Goal: Task Accomplishment & Management: Complete application form

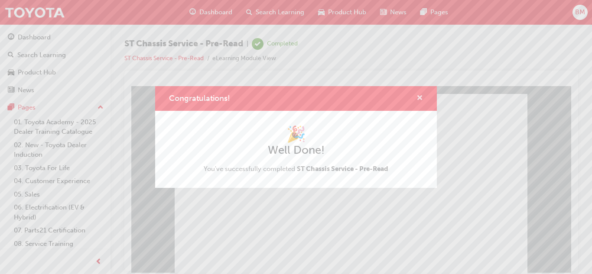
click at [416, 100] on span "cross-icon" at bounding box center [419, 99] width 6 height 8
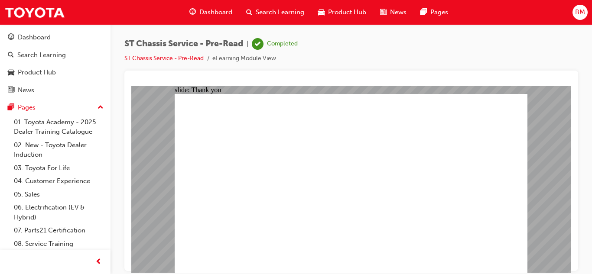
click at [203, 11] on span "Dashboard" at bounding box center [215, 12] width 33 height 10
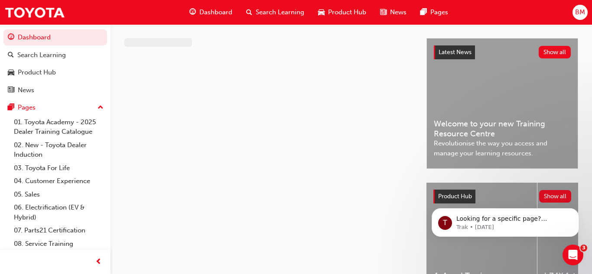
click at [237, 29] on div at bounding box center [350, 31] width 481 height 14
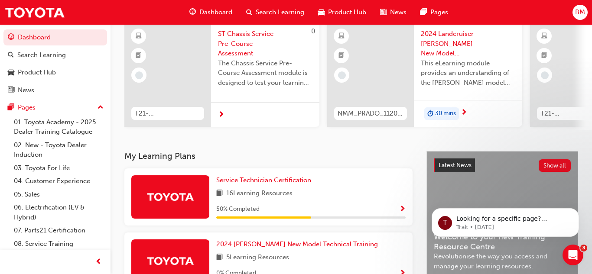
scroll to position [87, 0]
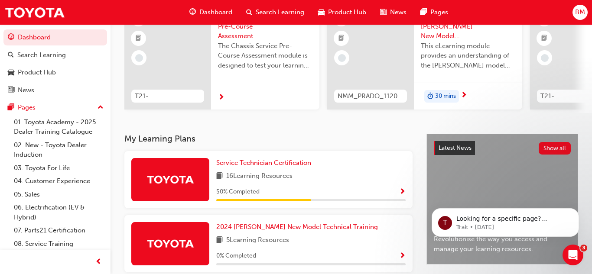
click at [274, 180] on span "16 Learning Resources" at bounding box center [259, 176] width 66 height 11
click at [268, 167] on span "Service Technician Certification" at bounding box center [263, 163] width 95 height 8
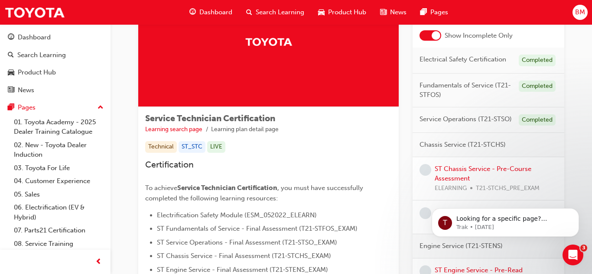
scroll to position [69, 0]
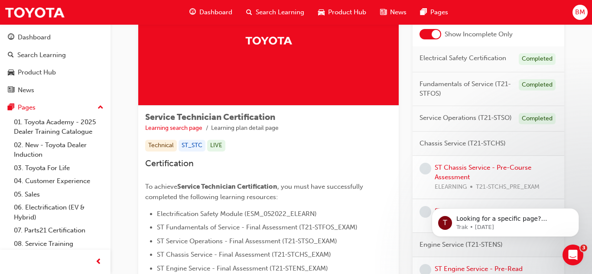
click at [466, 84] on span "Fundamentals of Service (T21-STFOS)" at bounding box center [465, 88] width 92 height 19
click at [551, 87] on div "Completed" at bounding box center [536, 85] width 37 height 12
click at [531, 65] on div "Electrical Safety Certification Completed" at bounding box center [488, 59] width 152 height 26
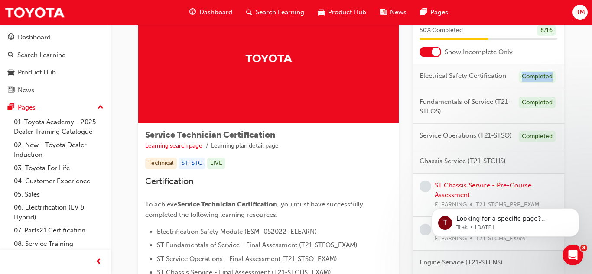
scroll to position [35, 0]
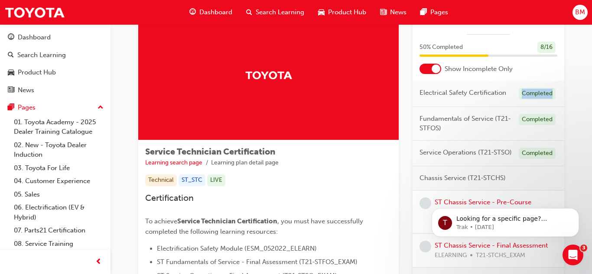
click at [437, 66] on div at bounding box center [435, 69] width 9 height 9
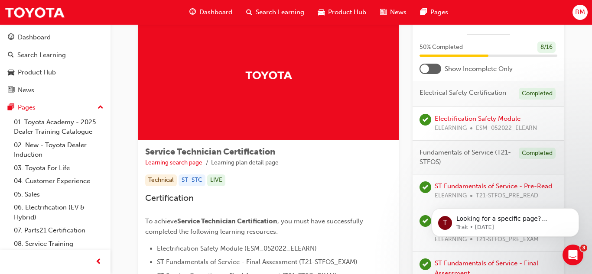
click at [437, 66] on div at bounding box center [430, 69] width 22 height 10
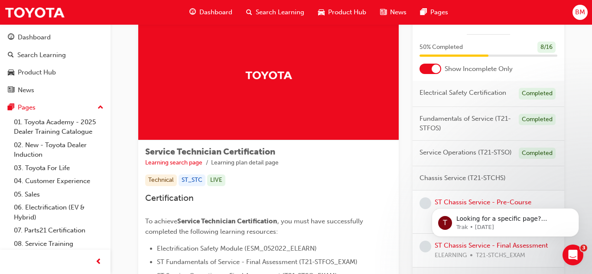
click at [528, 94] on div "Completed" at bounding box center [536, 94] width 37 height 12
click at [533, 123] on div "Completed" at bounding box center [536, 120] width 37 height 12
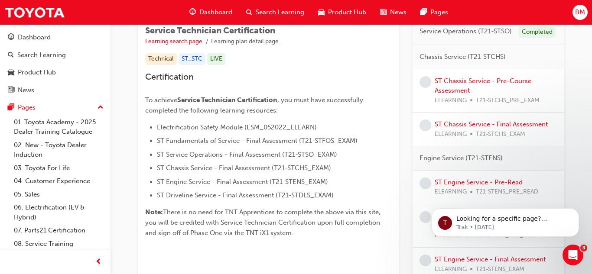
scroll to position [173, 0]
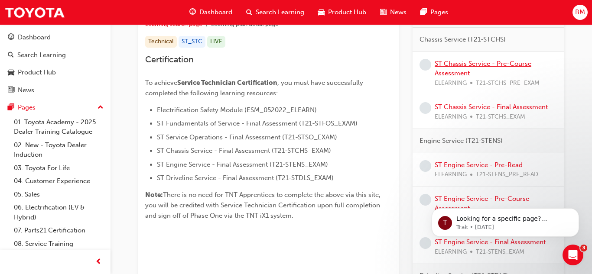
click at [447, 63] on link "ST Chassis Service - Pre-Course Assessment" at bounding box center [482, 69] width 97 height 18
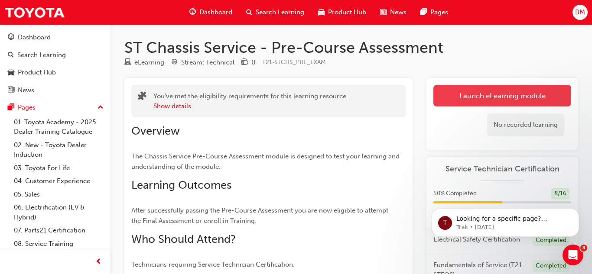
click at [519, 102] on link "Launch eLearning module" at bounding box center [502, 96] width 138 height 22
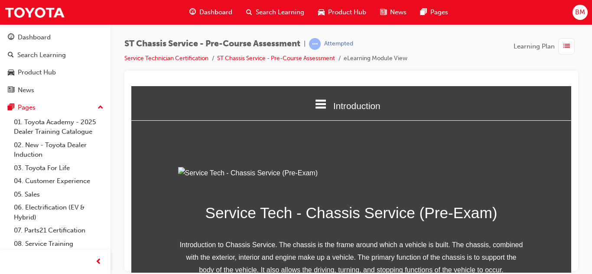
click at [436, 179] on img at bounding box center [351, 173] width 346 height 13
click at [462, 179] on img at bounding box center [351, 173] width 346 height 13
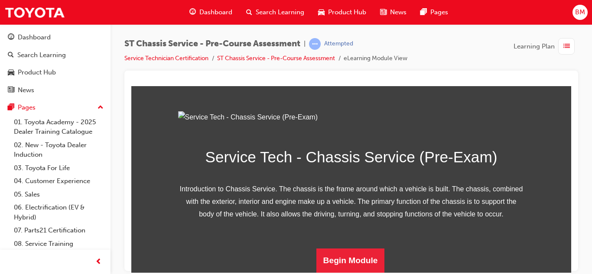
scroll to position [151, 0]
click at [343, 265] on button "Begin Module" at bounding box center [350, 260] width 68 height 24
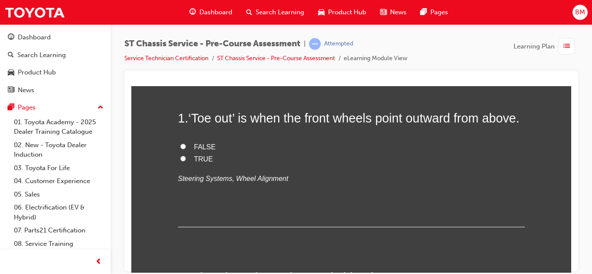
scroll to position [69, 0]
click at [190, 165] on label "TRUE" at bounding box center [351, 158] width 346 height 13
click at [186, 160] on input "TRUE" at bounding box center [183, 158] width 6 height 6
radio input "true"
click at [180, 142] on input "FALSE" at bounding box center [183, 145] width 6 height 6
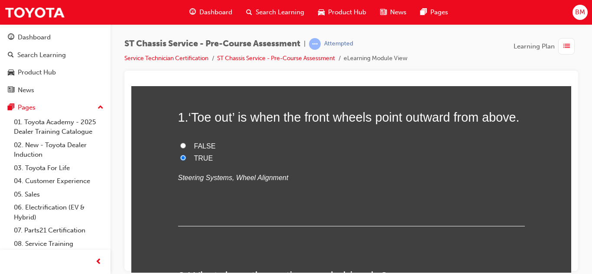
radio input "true"
click at [180, 155] on input "TRUE" at bounding box center [183, 158] width 6 height 6
radio input "true"
click at [180, 142] on input "FALSE" at bounding box center [183, 145] width 6 height 6
radio input "true"
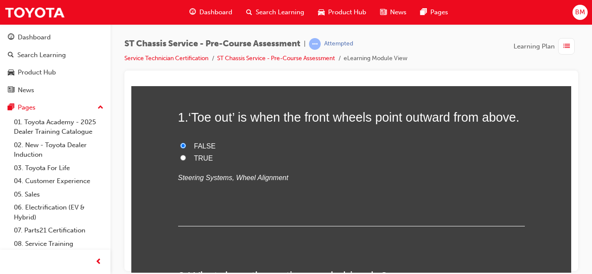
click at [180, 155] on input "TRUE" at bounding box center [183, 158] width 6 height 6
radio input "true"
click at [277, 218] on div "1 . ‘Toe out’ is when the front wheels point outward from above. FALSE TRUE Ste…" at bounding box center [351, 167] width 346 height 118
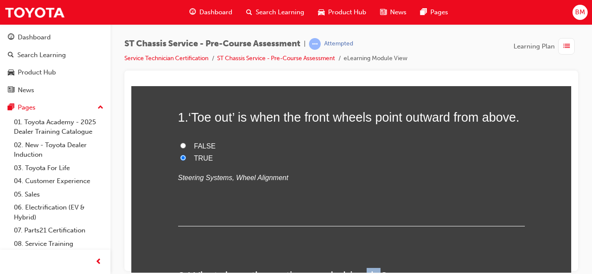
click at [389, 226] on div "1 . ‘Toe out’ is when the front wheels point outward from above. FALSE TRUE Ste…" at bounding box center [351, 167] width 346 height 118
click at [591, 167] on div "ST Chassis Service - Pre-Course Assessment | Attempted Service Technician Certi…" at bounding box center [350, 138] width 481 height 228
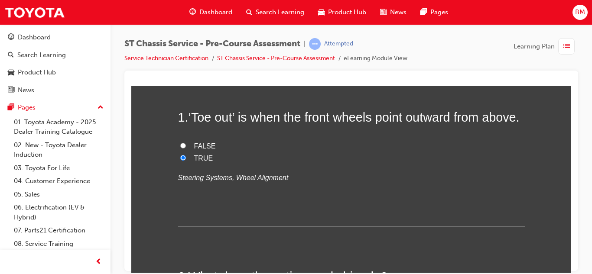
click at [576, 189] on div at bounding box center [350, 171] width 453 height 201
click at [521, 205] on div "1 . ‘Toe out’ is when the front wheels point outward from above. FALSE TRUE Ste…" at bounding box center [351, 167] width 346 height 118
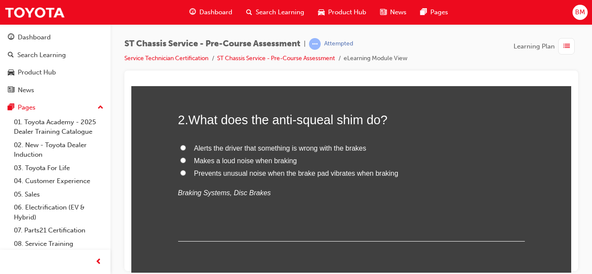
scroll to position [231, 0]
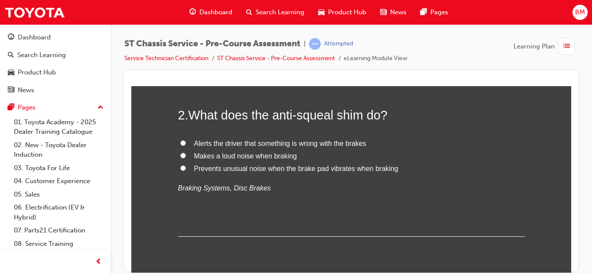
click at [188, 150] on label "Alerts the driver that something is wrong with the brakes" at bounding box center [351, 143] width 346 height 13
click at [186, 146] on input "Alerts the driver that something is wrong with the brakes" at bounding box center [183, 143] width 6 height 6
radio input "true"
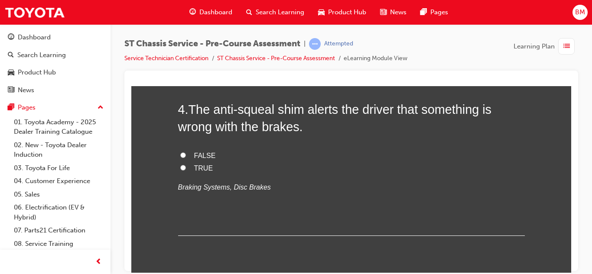
scroll to position [619, 0]
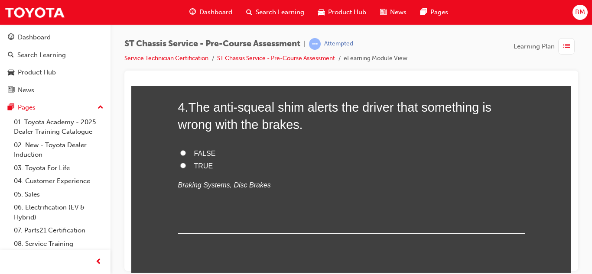
radio input "true"
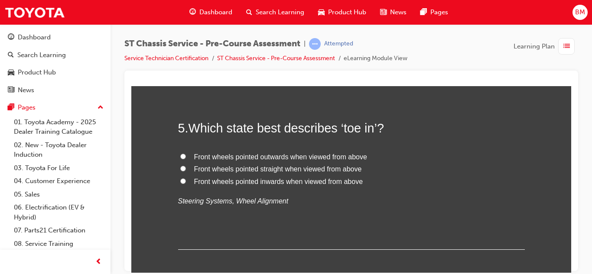
scroll to position [777, 0]
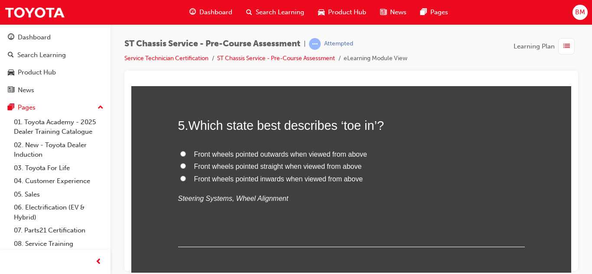
radio input "true"
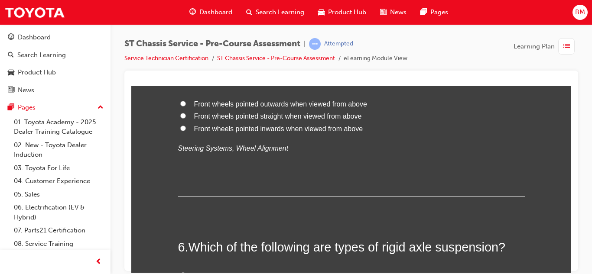
scroll to position [817, 0]
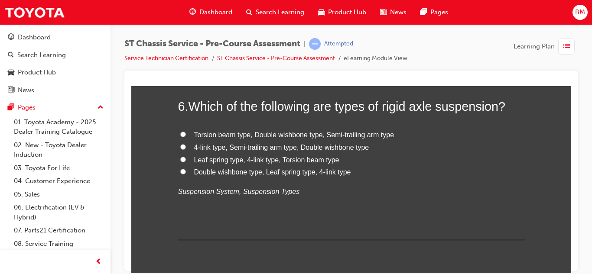
scroll to position [970, 0]
radio input "true"
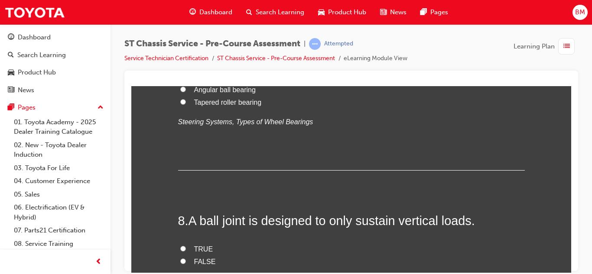
scroll to position [1198, 0]
radio input "true"
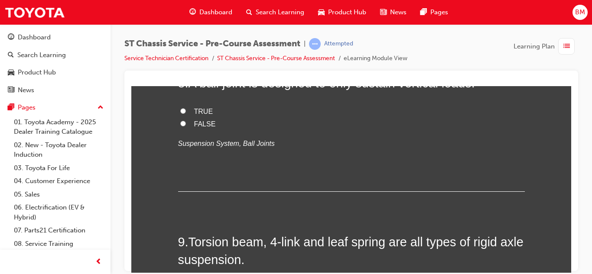
scroll to position [1337, 0]
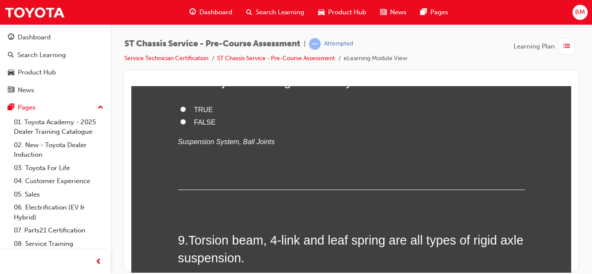
radio input "true"
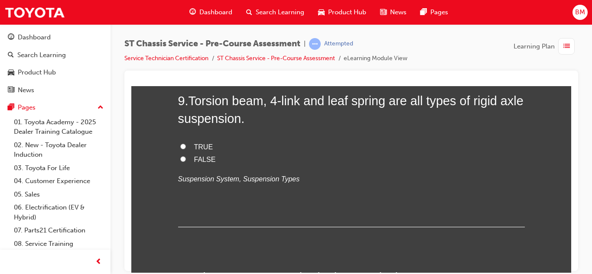
scroll to position [1477, 0]
radio input "true"
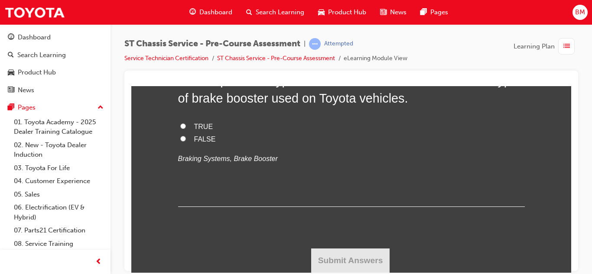
scroll to position [1686, 0]
radio input "true"
click at [184, 129] on input "TRUE" at bounding box center [183, 126] width 6 height 6
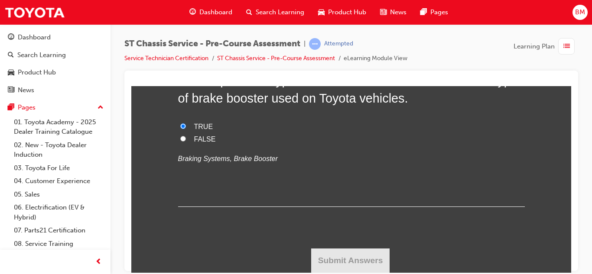
radio input "true"
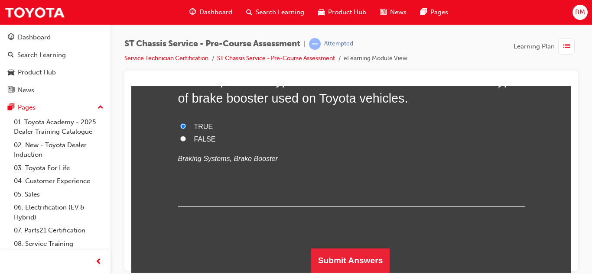
scroll to position [1911, 0]
click at [378, 257] on button "Submit Answers" at bounding box center [350, 260] width 79 height 24
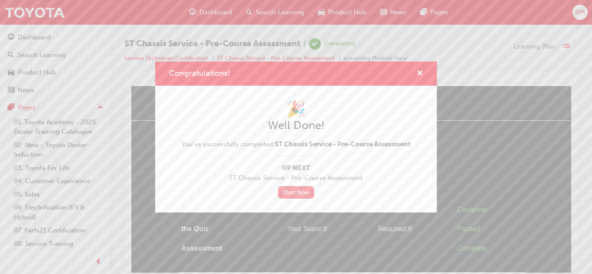
click at [287, 192] on link "Start Now" at bounding box center [296, 192] width 36 height 13
click at [288, 194] on link "Start Now" at bounding box center [296, 192] width 36 height 13
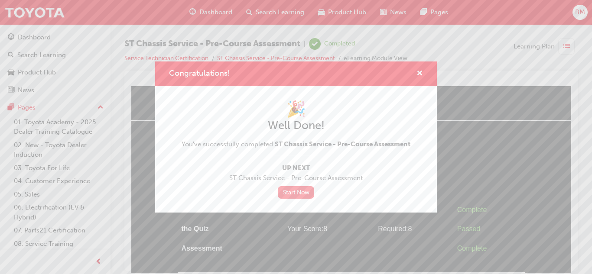
click at [296, 194] on link "Start Now" at bounding box center [296, 192] width 36 height 13
click at [421, 70] on span "cross-icon" at bounding box center [419, 74] width 6 height 8
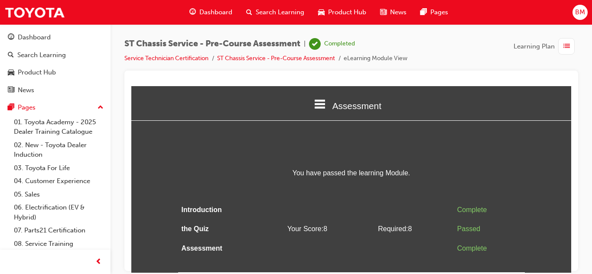
click at [210, 4] on div "Dashboard" at bounding box center [210, 12] width 57 height 18
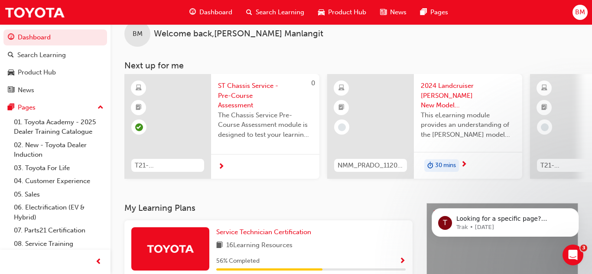
scroll to position [52, 0]
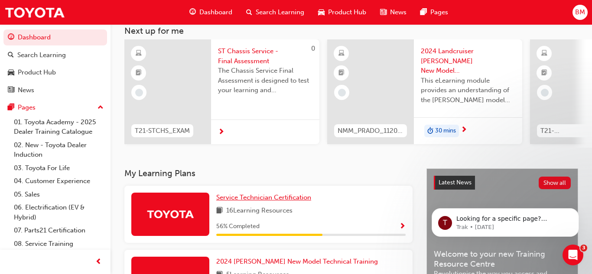
click at [266, 201] on span "Service Technician Certification" at bounding box center [263, 198] width 95 height 8
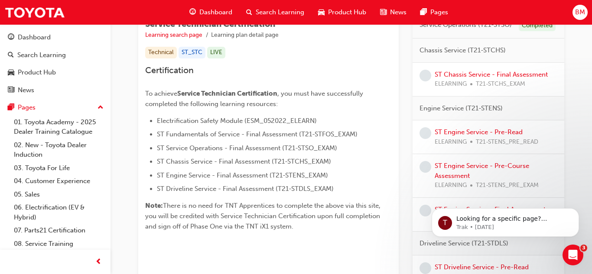
scroll to position [145, 0]
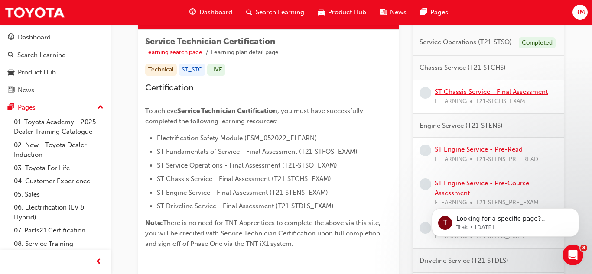
click at [464, 90] on link "ST Chassis Service - Final Assessment" at bounding box center [490, 92] width 113 height 8
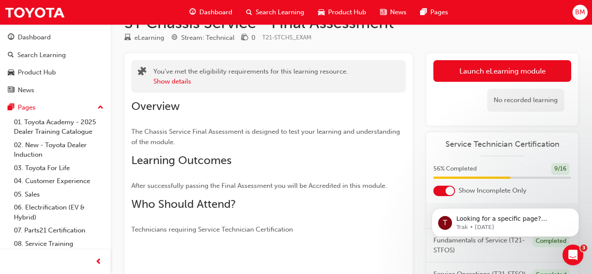
scroll to position [24, 0]
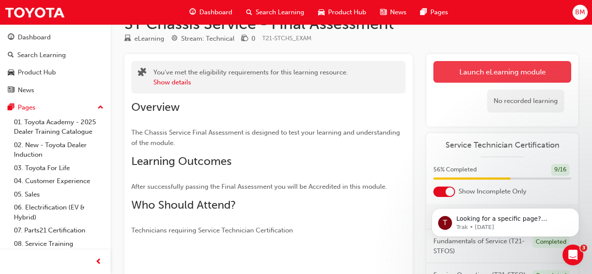
click at [496, 65] on link "Launch eLearning module" at bounding box center [502, 72] width 138 height 22
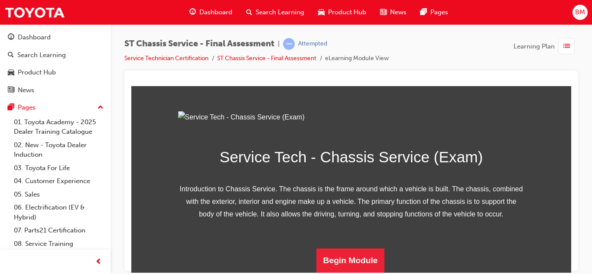
scroll to position [151, 0]
click at [344, 264] on button "Begin Module" at bounding box center [350, 260] width 68 height 24
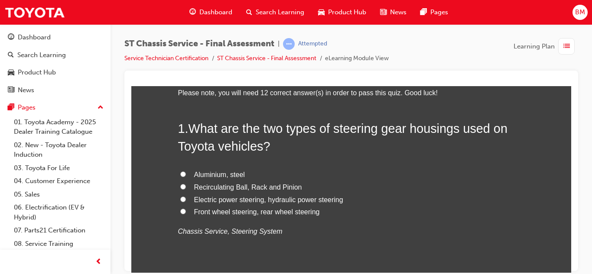
scroll to position [59, 0]
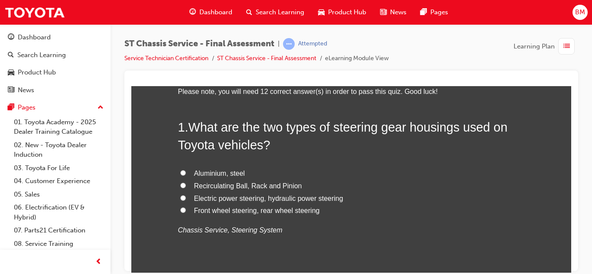
click at [215, 186] on span "Recirculating Ball, Rack and Pinion" at bounding box center [248, 185] width 108 height 7
click at [186, 186] on input "Recirculating Ball, Rack and Pinion" at bounding box center [183, 185] width 6 height 6
radio input "true"
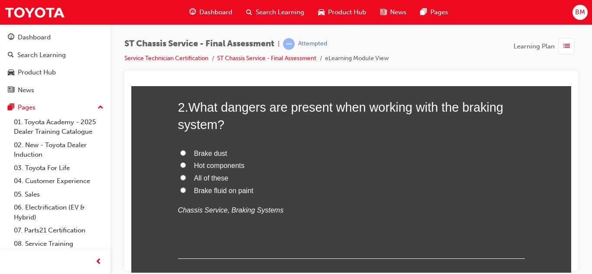
scroll to position [282, 0]
click at [198, 175] on span "All of these" at bounding box center [211, 177] width 34 height 7
click at [186, 175] on input "All of these" at bounding box center [183, 177] width 6 height 6
radio input "true"
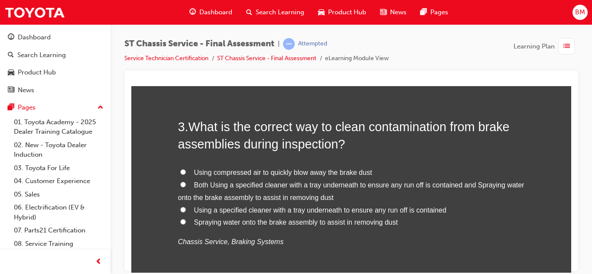
scroll to position [464, 0]
click at [184, 210] on input "Using a specified cleaner with a tray underneath to ensure any run off is conta…" at bounding box center [183, 209] width 6 height 6
radio input "true"
click at [328, 259] on div "3 . What is the correct way to clean contamination from brake assemblies during…" at bounding box center [351, 203] width 346 height 172
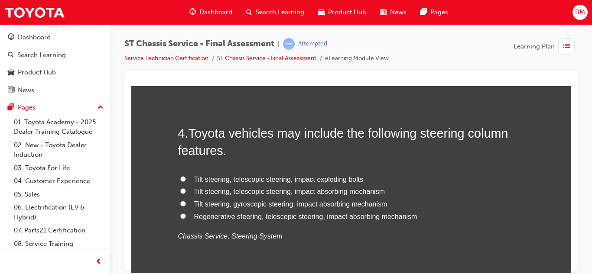
scroll to position [671, 0]
click at [248, 195] on label "Tilt steering, telescopic steering, impact absorbing mechanism" at bounding box center [351, 191] width 346 height 13
click at [186, 193] on input "Tilt steering, telescopic steering, impact absorbing mechanism" at bounding box center [183, 191] width 6 height 6
radio input "true"
click at [249, 192] on span "Tilt steering, telescopic steering, impact absorbing mechanism" at bounding box center [289, 190] width 191 height 7
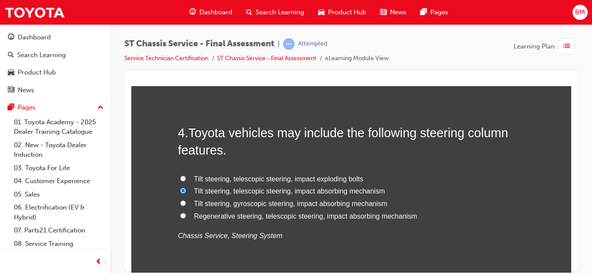
click at [186, 192] on input "Tilt steering, telescopic steering, impact absorbing mechanism" at bounding box center [183, 191] width 6 height 6
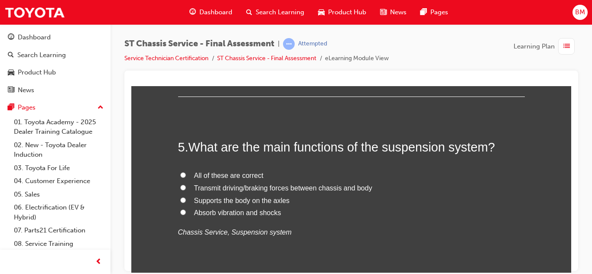
scroll to position [860, 0]
click at [191, 178] on label "All of these are correct" at bounding box center [351, 174] width 346 height 13
click at [186, 177] on input "All of these are correct" at bounding box center [183, 174] width 6 height 6
radio input "true"
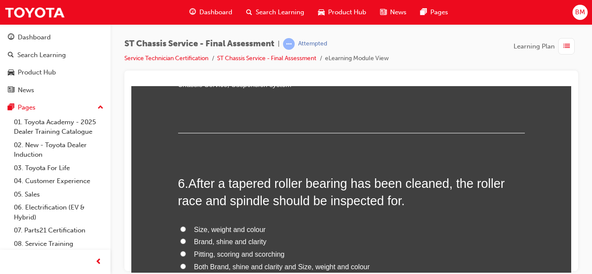
scroll to position [1007, 0]
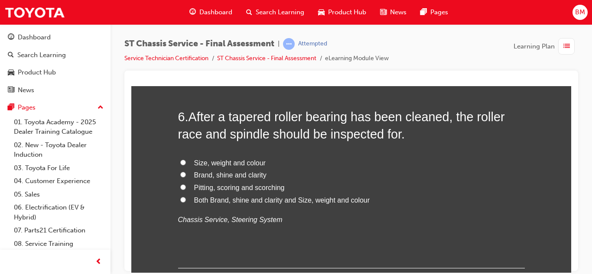
scroll to position [1074, 0]
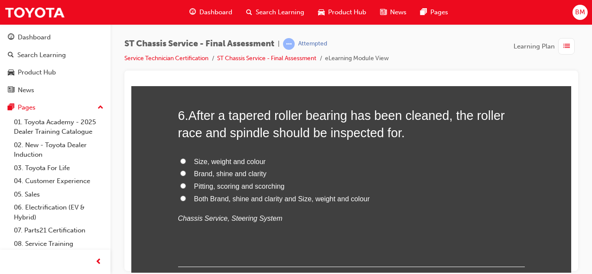
click at [214, 185] on span "Pitting, scoring and scorching" at bounding box center [239, 185] width 91 height 7
click at [186, 185] on input "Pitting, scoring and scorching" at bounding box center [183, 186] width 6 height 6
radio input "true"
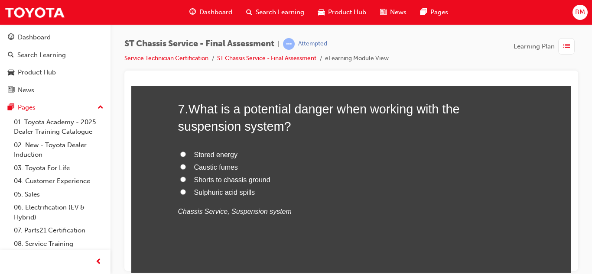
scroll to position [1284, 0]
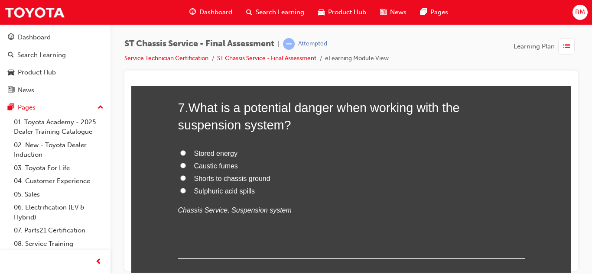
click at [210, 180] on span "Shorts to chassis ground" at bounding box center [232, 178] width 76 height 7
click at [186, 180] on input "Shorts to chassis ground" at bounding box center [183, 178] width 6 height 6
radio input "true"
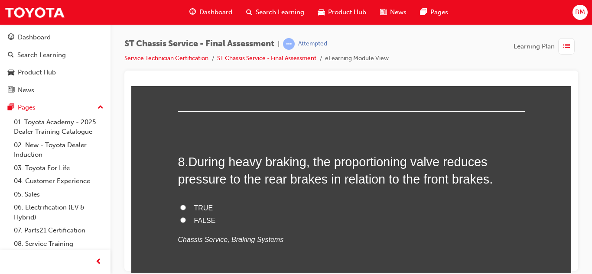
scroll to position [1434, 0]
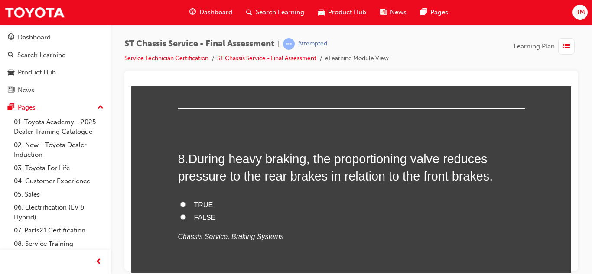
click at [188, 218] on label "FALSE" at bounding box center [351, 217] width 346 height 13
click at [186, 218] on input "FALSE" at bounding box center [183, 217] width 6 height 6
radio input "true"
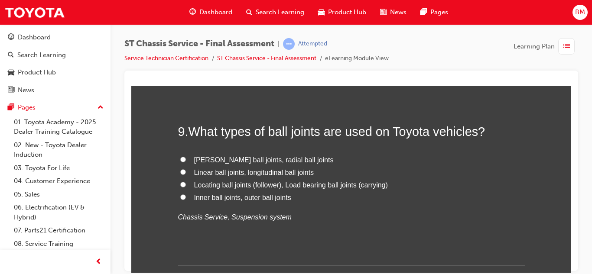
scroll to position [1641, 0]
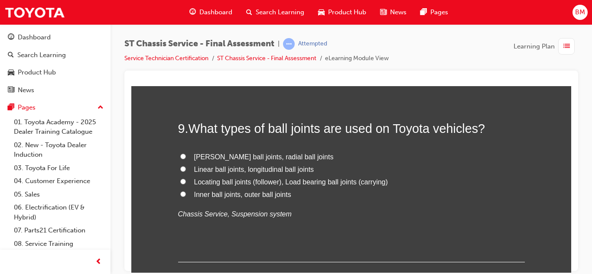
click at [210, 155] on span "[PERSON_NAME] ball joints, radial ball joints" at bounding box center [263, 156] width 139 height 7
click at [186, 155] on input "[PERSON_NAME] ball joints, radial ball joints" at bounding box center [183, 156] width 6 height 6
radio input "true"
click at [196, 171] on span "Linear ball joints, longitudinal ball joints" at bounding box center [254, 168] width 120 height 7
click at [186, 171] on input "Linear ball joints, longitudinal ball joints" at bounding box center [183, 169] width 6 height 6
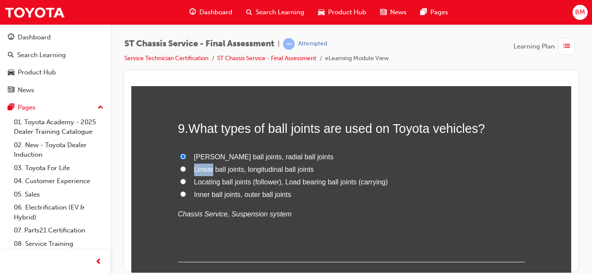
radio input "true"
click at [190, 181] on label "Locating ball joints (follower), Load bearing ball joints (carrying)" at bounding box center [351, 182] width 346 height 13
click at [186, 181] on input "Locating ball joints (follower), Load bearing ball joints (carrying)" at bounding box center [183, 181] width 6 height 6
radio input "true"
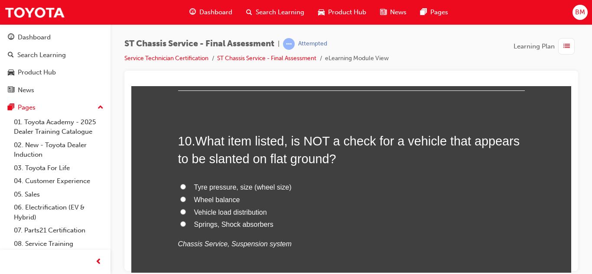
scroll to position [1814, 0]
click at [199, 215] on span "Vehicle load distribution" at bounding box center [230, 210] width 73 height 7
click at [186, 214] on input "Vehicle load distribution" at bounding box center [183, 211] width 6 height 6
radio input "true"
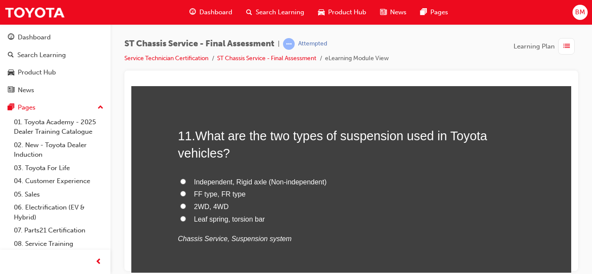
scroll to position [2020, 0]
click at [204, 178] on span "Independent, Rigid axle (Non-independent)" at bounding box center [260, 181] width 133 height 7
click at [186, 178] on input "Independent, Rigid axle (Non-independent)" at bounding box center [183, 181] width 6 height 6
radio input "true"
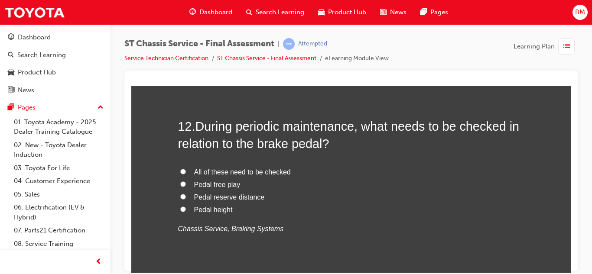
scroll to position [2237, 0]
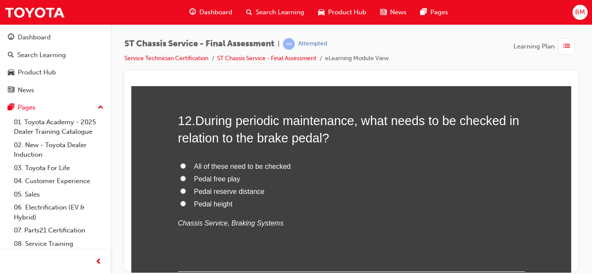
click at [188, 164] on label "All of these need to be checked" at bounding box center [351, 166] width 346 height 13
click at [186, 164] on input "All of these need to be checked" at bounding box center [183, 166] width 6 height 6
radio input "true"
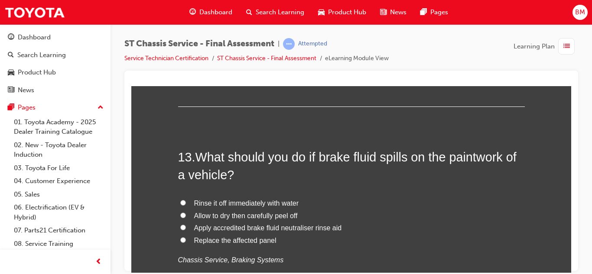
scroll to position [2403, 0]
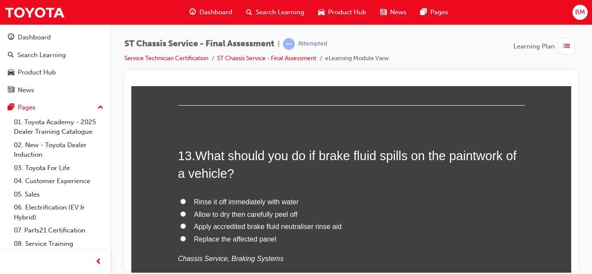
click at [204, 203] on span "Rinse it off immediately with water" at bounding box center [246, 201] width 105 height 7
click at [186, 203] on input "Rinse it off immediately with water" at bounding box center [183, 201] width 6 height 6
radio input "true"
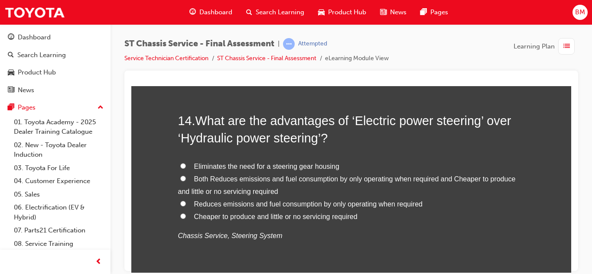
scroll to position [2640, 0]
click at [216, 207] on span "Reduces emissions and fuel consumption by only operating when required" at bounding box center [308, 203] width 228 height 7
click at [186, 206] on input "Reduces emissions and fuel consumption by only operating when required" at bounding box center [183, 203] width 6 height 6
radio input "true"
click at [185, 167] on input "Eliminates the need for a steering gear housing" at bounding box center [183, 165] width 6 height 6
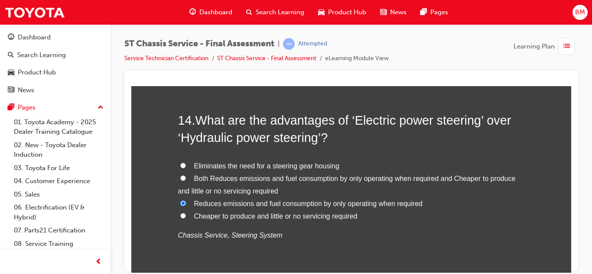
radio input "true"
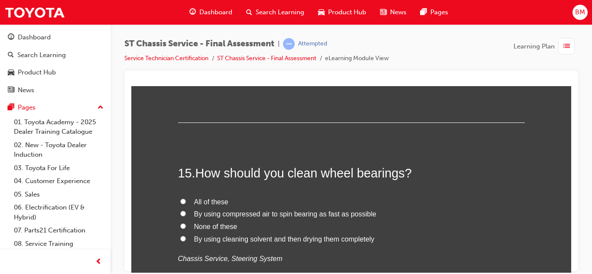
scroll to position [2851, 0]
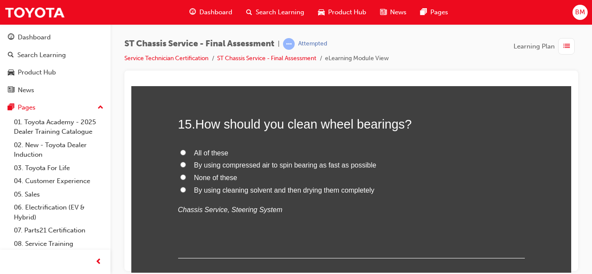
click at [242, 194] on label "By using cleaning solvent and then drying them completely" at bounding box center [351, 190] width 346 height 13
click at [186, 192] on input "By using cleaning solvent and then drying them completely" at bounding box center [183, 190] width 6 height 6
radio input "true"
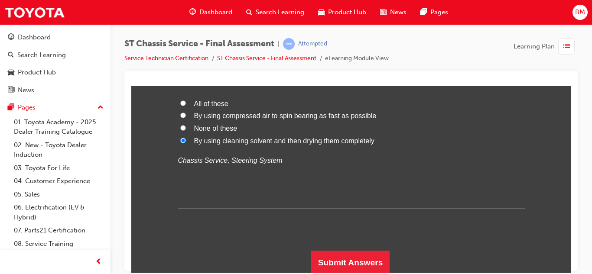
scroll to position [2902, 0]
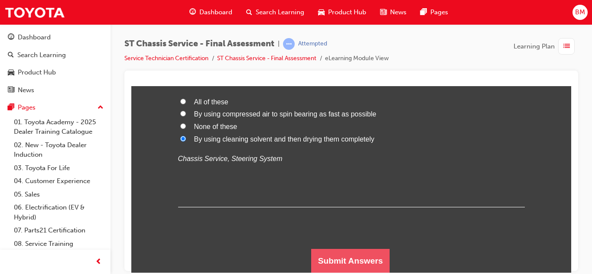
click at [362, 261] on button "Submit Answers" at bounding box center [350, 261] width 79 height 24
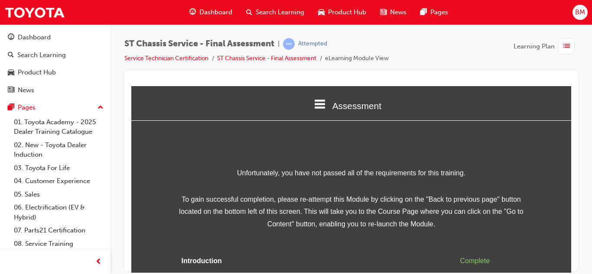
scroll to position [51, 0]
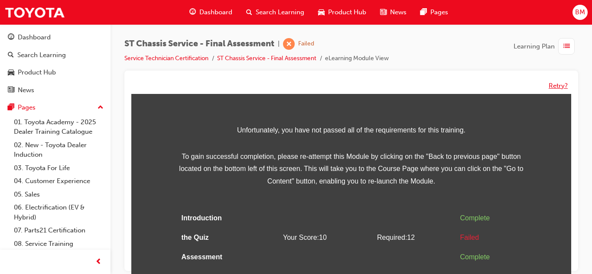
click at [559, 83] on button "Retry?" at bounding box center [557, 86] width 19 height 10
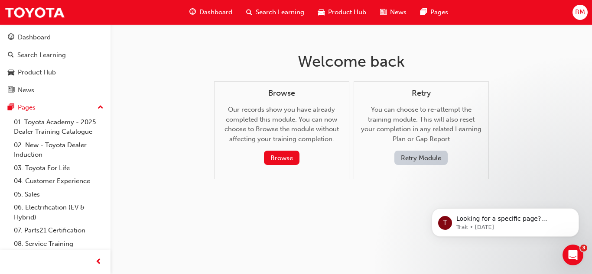
click at [400, 162] on button "Retry Module" at bounding box center [420, 158] width 53 height 14
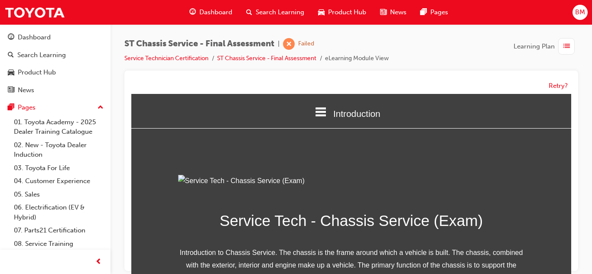
scroll to position [151, 0]
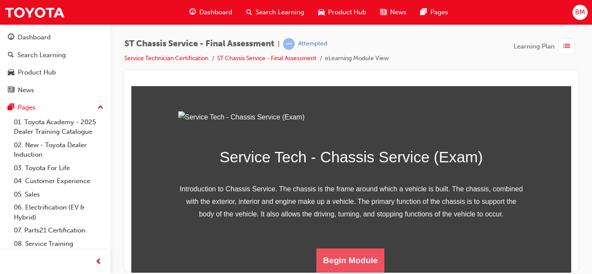
click at [341, 252] on button "Begin Module" at bounding box center [350, 260] width 68 height 24
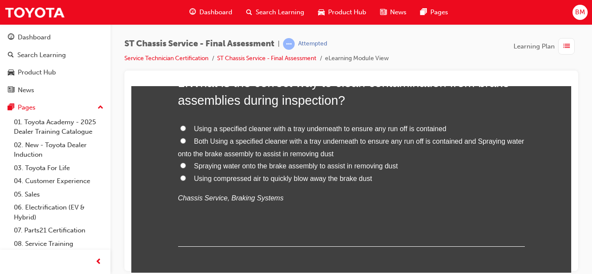
scroll to position [106, 0]
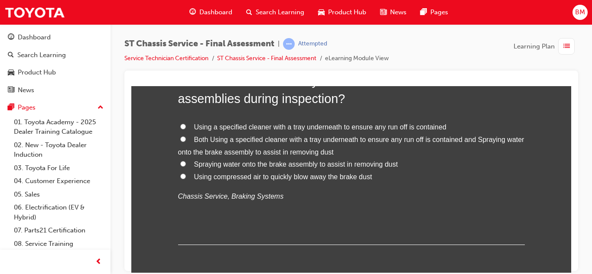
click at [182, 142] on label "Both Using a specified cleaner with a tray underneath to ensure any run off is …" at bounding box center [351, 145] width 346 height 25
click at [182, 142] on input "Both Using a specified cleaner with a tray underneath to ensure any run off is …" at bounding box center [183, 139] width 6 height 6
radio input "true"
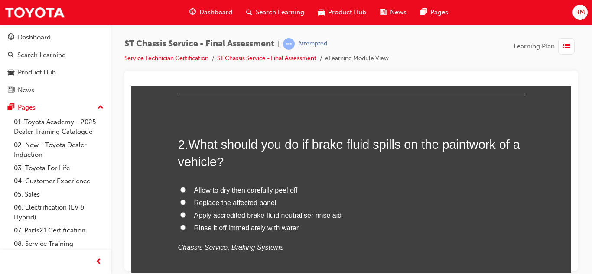
scroll to position [257, 0]
click at [196, 228] on span "Rinse it off immediately with water" at bounding box center [246, 226] width 105 height 7
click at [186, 228] on input "Rinse it off immediately with water" at bounding box center [183, 227] width 6 height 6
radio input "true"
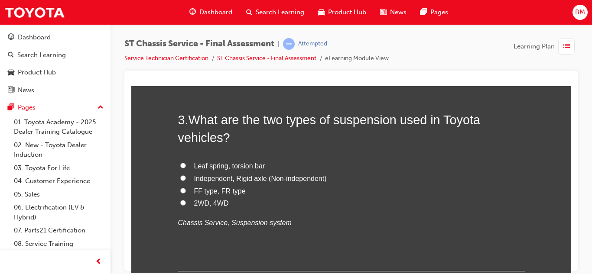
scroll to position [484, 0]
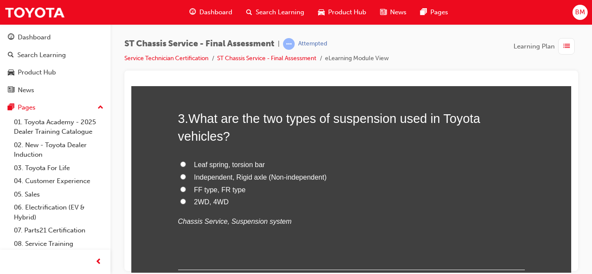
click at [187, 178] on label "Independent, Rigid axle (Non-independent)" at bounding box center [351, 177] width 346 height 13
click at [186, 178] on input "Independent, Rigid axle (Non-independent)" at bounding box center [183, 177] width 6 height 6
radio input "true"
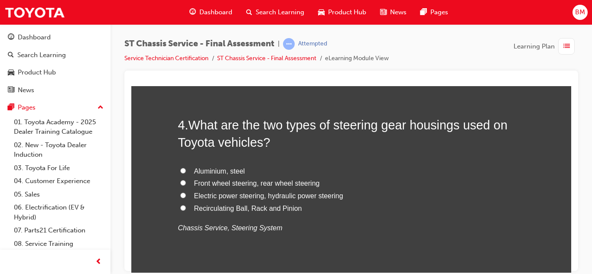
scroll to position [680, 0]
click at [216, 198] on span "Electric power steering, hydraulic power steering" at bounding box center [268, 194] width 149 height 7
click at [186, 197] on input "Electric power steering, hydraulic power steering" at bounding box center [183, 194] width 6 height 6
radio input "true"
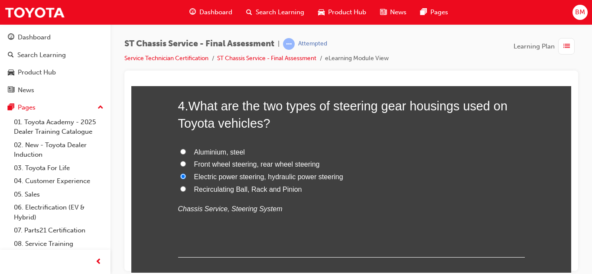
scroll to position [702, 0]
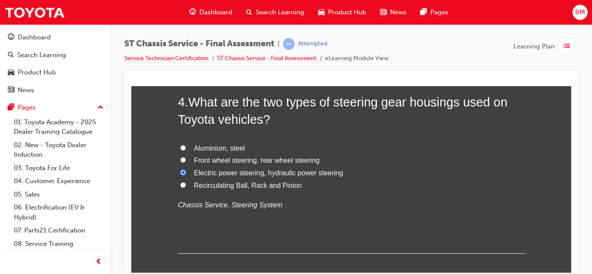
click at [184, 184] on input "Recirculating Ball, Rack and Pinion" at bounding box center [183, 185] width 6 height 6
radio input "true"
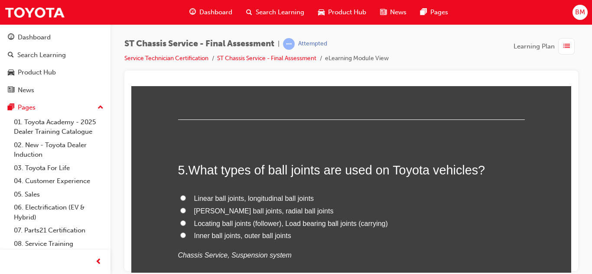
scroll to position [838, 0]
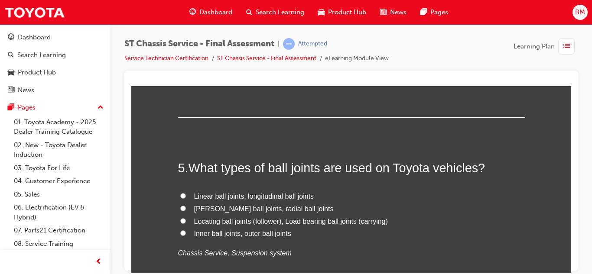
click at [185, 223] on label "Locating ball joints (follower), Load bearing ball joints (carrying)" at bounding box center [351, 221] width 346 height 13
click at [185, 223] on input "Locating ball joints (follower), Load bearing ball joints (carrying)" at bounding box center [183, 221] width 6 height 6
radio input "true"
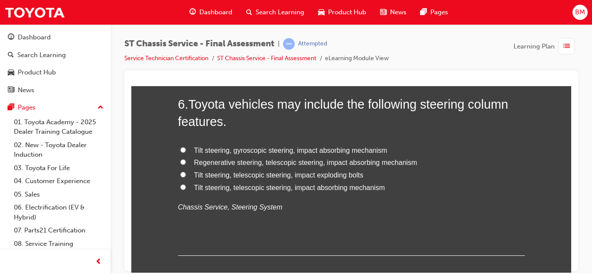
scroll to position [1087, 0]
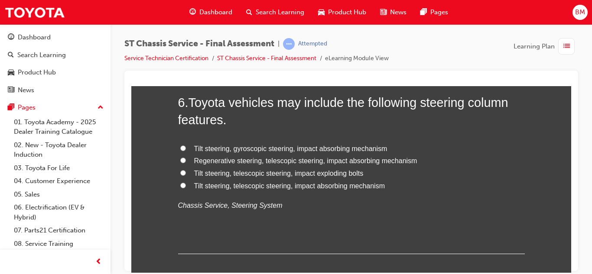
click at [183, 174] on input "Tilt steering, telescopic steering, impact exploding bolts" at bounding box center [183, 173] width 6 height 6
radio input "true"
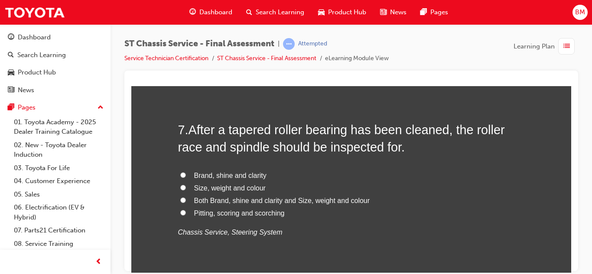
scroll to position [1263, 0]
click at [200, 214] on span "Pitting, scoring and scorching" at bounding box center [239, 211] width 91 height 7
click at [186, 214] on input "Pitting, scoring and scorching" at bounding box center [183, 212] width 6 height 6
radio input "true"
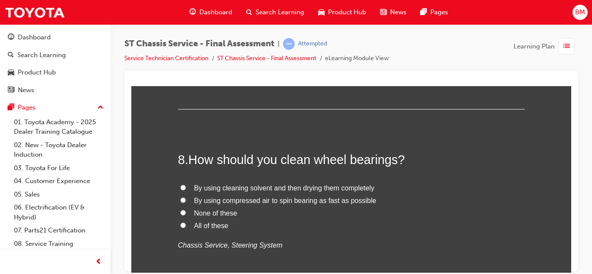
scroll to position [1434, 0]
click at [230, 191] on label "By using cleaning solvent and then drying them completely" at bounding box center [351, 187] width 346 height 13
click at [186, 190] on input "By using cleaning solvent and then drying them completely" at bounding box center [183, 187] width 6 height 6
radio input "true"
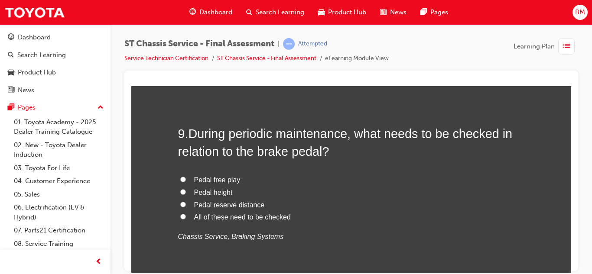
scroll to position [1645, 0]
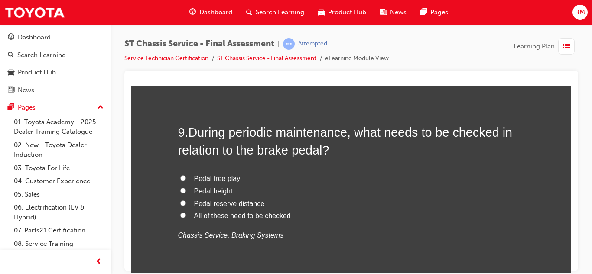
click at [202, 220] on label "All of these need to be checked" at bounding box center [351, 216] width 346 height 13
click at [186, 218] on input "All of these need to be checked" at bounding box center [183, 215] width 6 height 6
radio input "true"
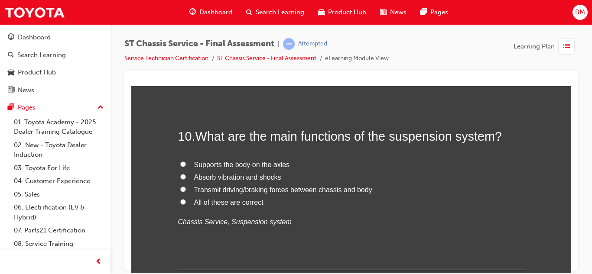
scroll to position [1845, 0]
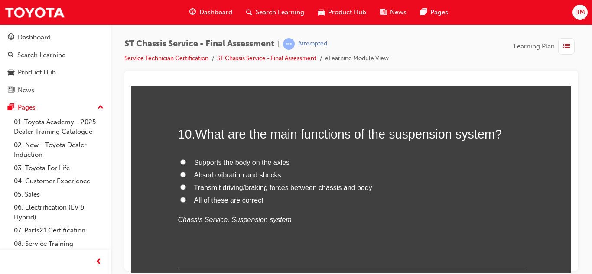
click at [206, 196] on span "All of these are correct" at bounding box center [228, 199] width 69 height 7
click at [186, 197] on input "All of these are correct" at bounding box center [183, 200] width 6 height 6
radio input "true"
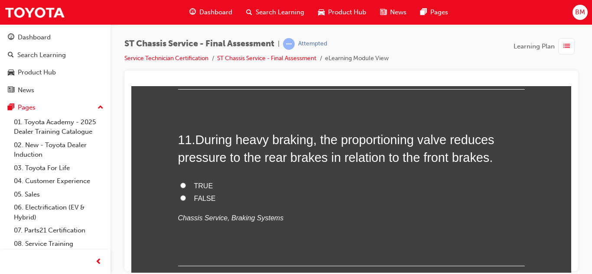
scroll to position [2026, 0]
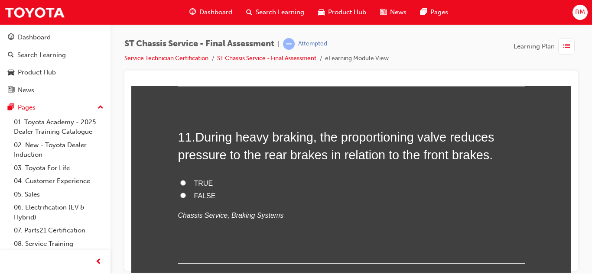
click at [194, 184] on span "TRUE" at bounding box center [203, 182] width 19 height 7
click at [186, 184] on input "TRUE" at bounding box center [183, 183] width 6 height 6
radio input "true"
click at [185, 196] on input "FALSE" at bounding box center [183, 195] width 6 height 6
radio input "true"
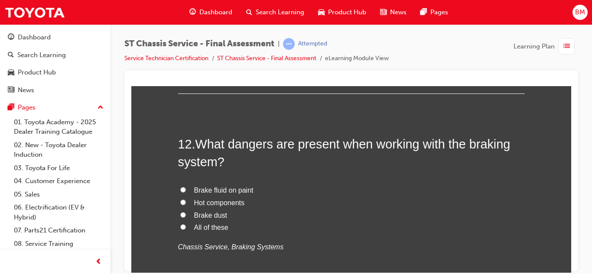
scroll to position [2197, 0]
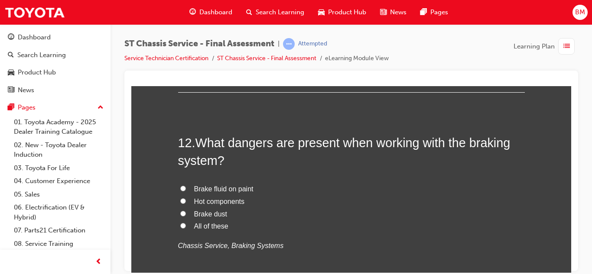
click at [200, 230] on label "All of these" at bounding box center [351, 226] width 346 height 13
click at [186, 228] on input "All of these" at bounding box center [183, 226] width 6 height 6
radio input "true"
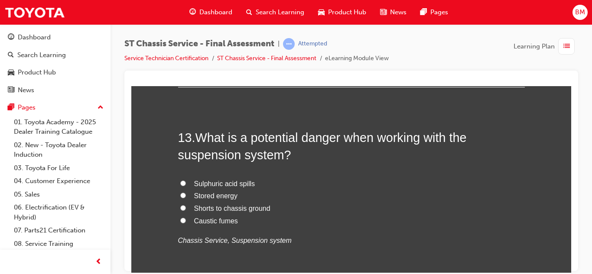
scroll to position [2408, 0]
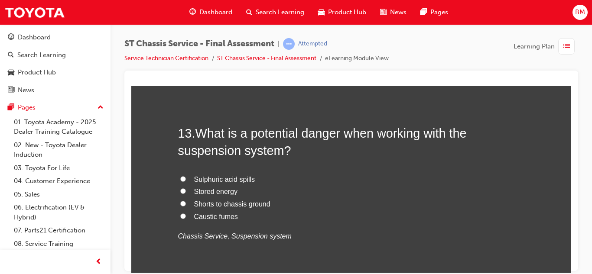
click at [197, 217] on span "Caustic fumes" at bounding box center [216, 216] width 44 height 7
click at [186, 217] on input "Caustic fumes" at bounding box center [183, 216] width 6 height 6
radio input "true"
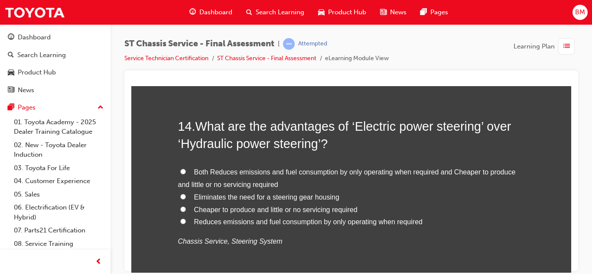
scroll to position [2618, 0]
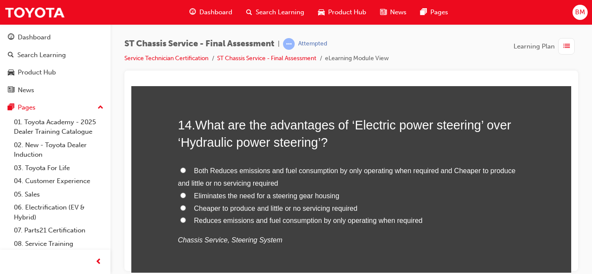
click at [216, 170] on span "Both Reduces emissions and fuel consumption by only operating when required and…" at bounding box center [346, 177] width 337 height 20
click at [186, 170] on input "Both Reduces emissions and fuel consumption by only operating when required and…" at bounding box center [183, 170] width 6 height 6
radio input "true"
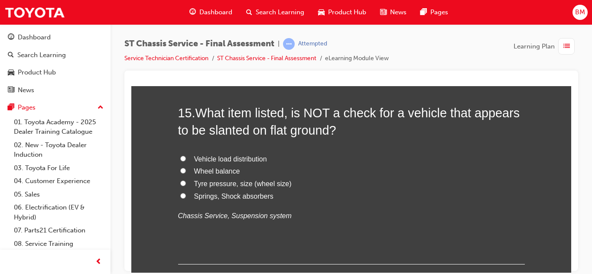
scroll to position [2845, 0]
click at [212, 159] on span "Vehicle load distribution" at bounding box center [230, 157] width 73 height 7
click at [186, 159] on input "Vehicle load distribution" at bounding box center [183, 158] width 6 height 6
radio input "true"
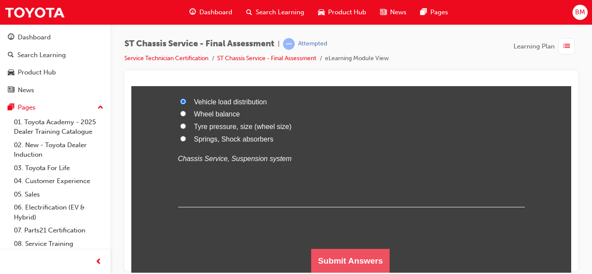
click at [325, 251] on button "Submit Answers" at bounding box center [350, 261] width 79 height 24
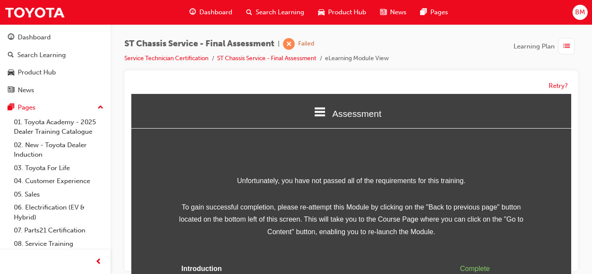
scroll to position [51, 0]
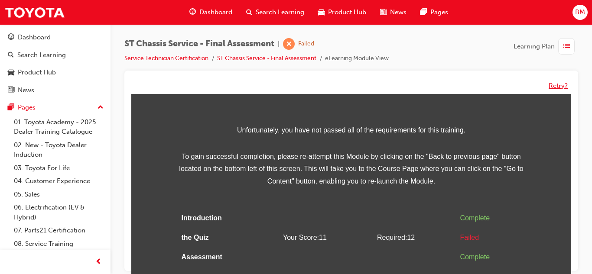
click at [560, 83] on button "Retry?" at bounding box center [557, 86] width 19 height 10
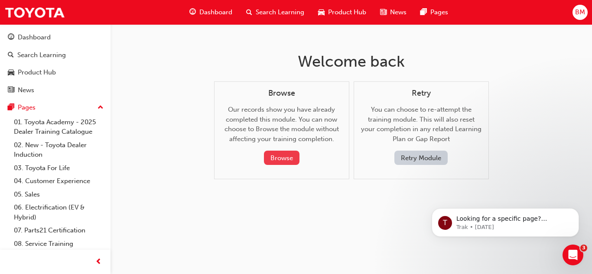
click at [282, 160] on button "Browse" at bounding box center [282, 158] width 36 height 14
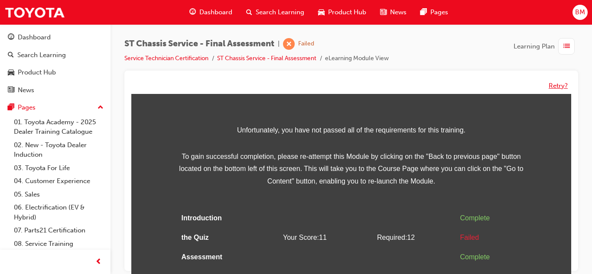
click at [553, 84] on button "Retry?" at bounding box center [557, 86] width 19 height 10
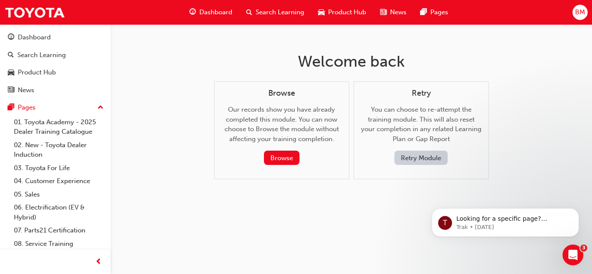
click at [418, 160] on button "Retry Module" at bounding box center [420, 158] width 53 height 14
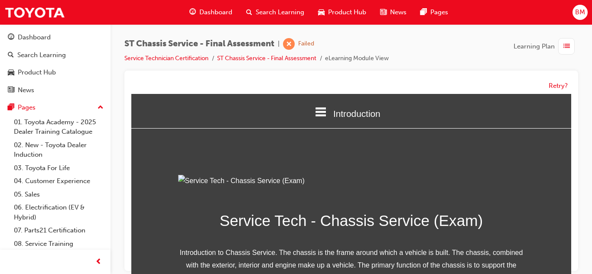
scroll to position [151, 0]
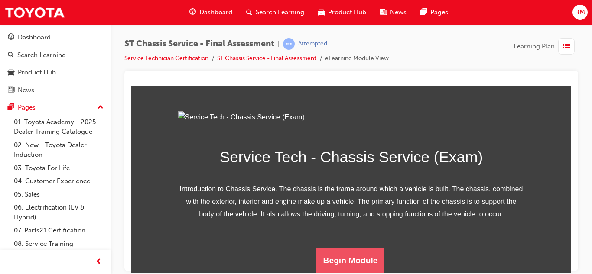
click at [357, 252] on button "Begin Module" at bounding box center [350, 260] width 68 height 24
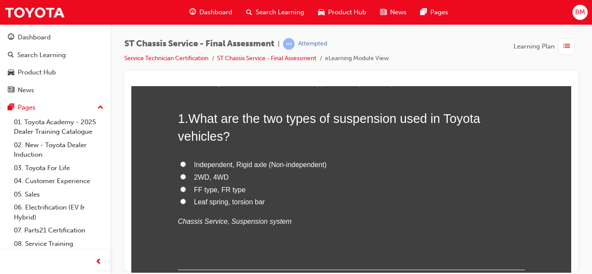
scroll to position [69, 0]
click at [195, 168] on label "Independent, Rigid axle (Non-independent)" at bounding box center [351, 164] width 346 height 13
click at [186, 166] on input "Independent, Rigid axle (Non-independent)" at bounding box center [183, 163] width 6 height 6
radio input "true"
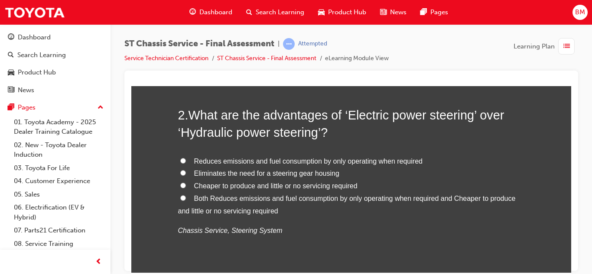
scroll to position [275, 0]
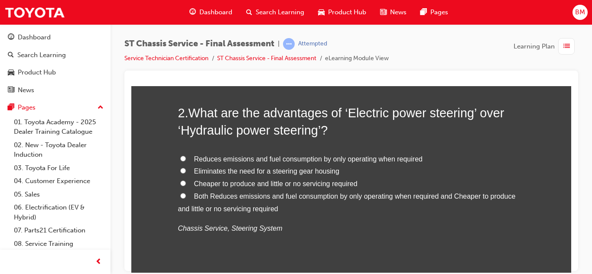
click at [189, 158] on label "Reduces emissions and fuel consumption by only operating when required" at bounding box center [351, 159] width 346 height 13
click at [186, 158] on input "Reduces emissions and fuel consumption by only operating when required" at bounding box center [183, 158] width 6 height 6
radio input "true"
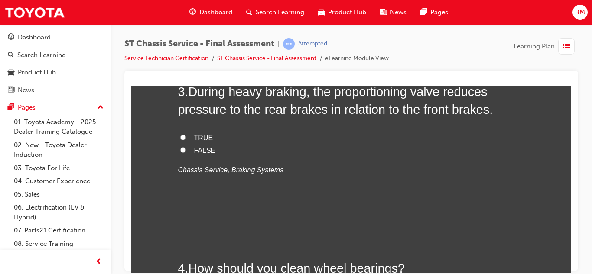
scroll to position [519, 0]
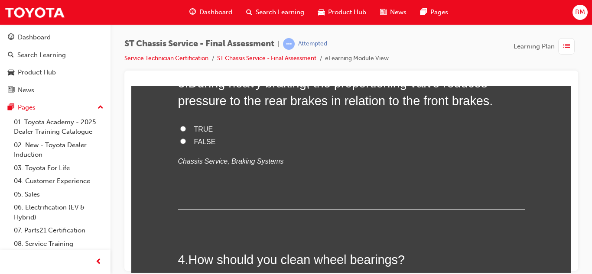
click at [184, 129] on input "TRUE" at bounding box center [183, 129] width 6 height 6
radio input "true"
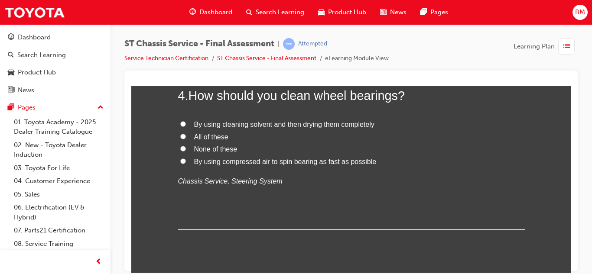
scroll to position [687, 0]
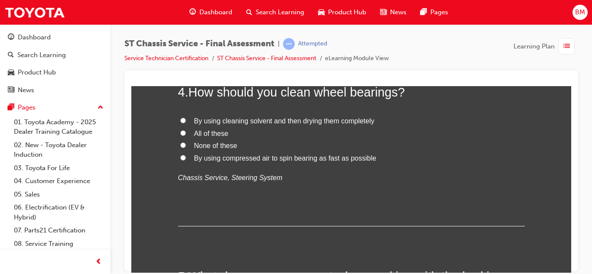
click at [210, 123] on span "By using cleaning solvent and then drying them completely" at bounding box center [284, 120] width 180 height 7
click at [186, 123] on input "By using cleaning solvent and then drying them completely" at bounding box center [183, 120] width 6 height 6
radio input "true"
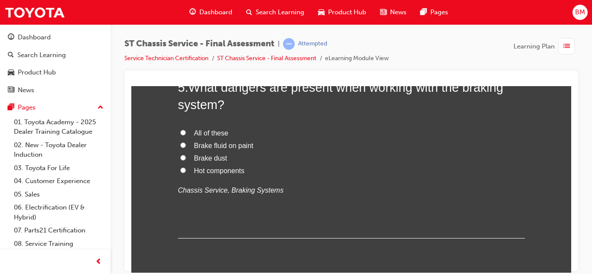
scroll to position [878, 0]
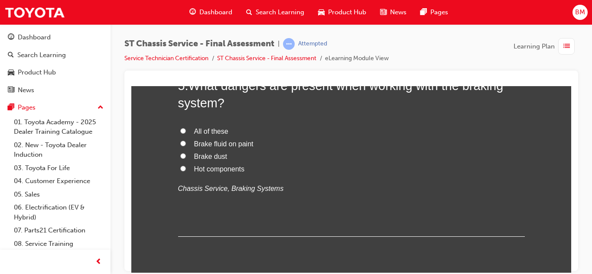
click at [188, 133] on label "All of these" at bounding box center [351, 131] width 346 height 13
click at [186, 133] on input "All of these" at bounding box center [183, 131] width 6 height 6
radio input "true"
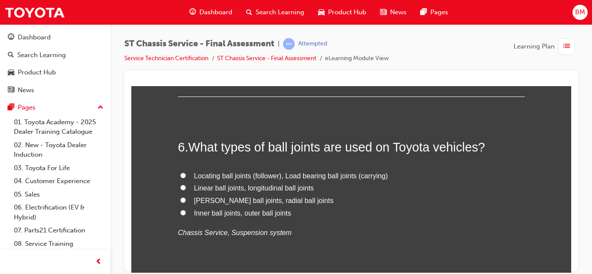
scroll to position [1023, 0]
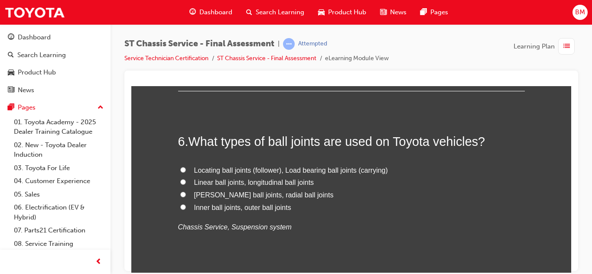
click at [213, 187] on label "Linear ball joints, longitudinal ball joints" at bounding box center [351, 182] width 346 height 13
click at [186, 184] on input "Linear ball joints, longitudinal ball joints" at bounding box center [183, 182] width 6 height 6
radio input "true"
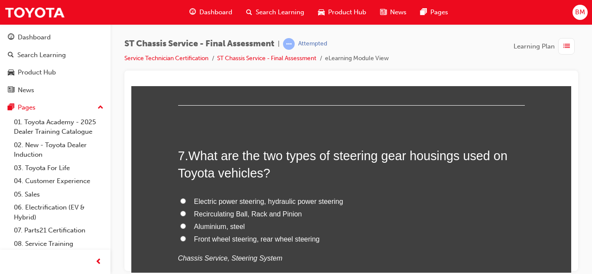
scroll to position [1199, 0]
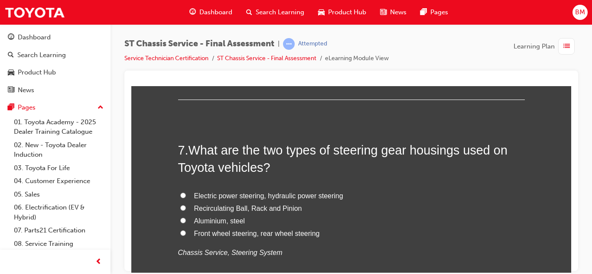
click at [222, 205] on span "Recirculating Ball, Rack and Pinion" at bounding box center [248, 207] width 108 height 7
click at [186, 205] on input "Recirculating Ball, Rack and Pinion" at bounding box center [183, 208] width 6 height 6
radio input "true"
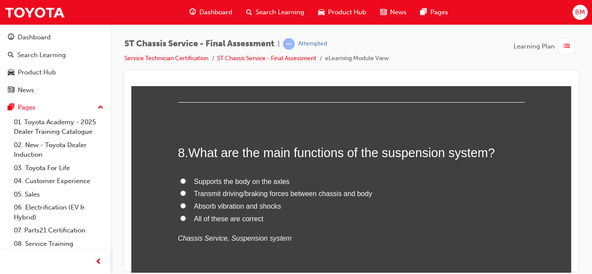
scroll to position [1402, 0]
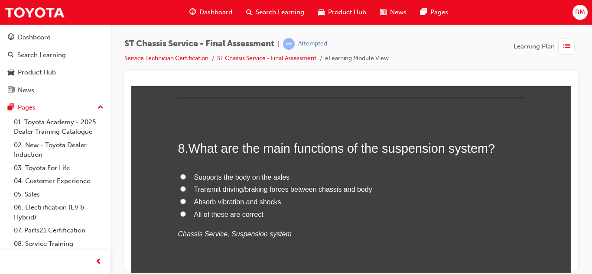
click at [207, 216] on span "All of these are correct" at bounding box center [228, 213] width 69 height 7
click at [186, 216] on input "All of these are correct" at bounding box center [183, 214] width 6 height 6
radio input "true"
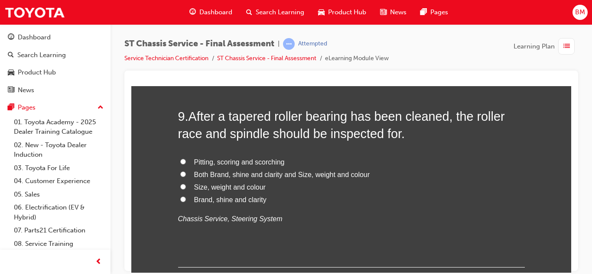
scroll to position [1621, 0]
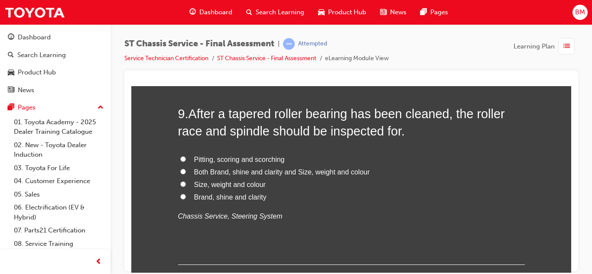
click at [194, 175] on span "Both Brand, shine and clarity and Size, weight and colour" at bounding box center [282, 171] width 176 height 7
click at [186, 174] on input "Both Brand, shine and clarity and Size, weight and colour" at bounding box center [183, 171] width 6 height 6
radio input "true"
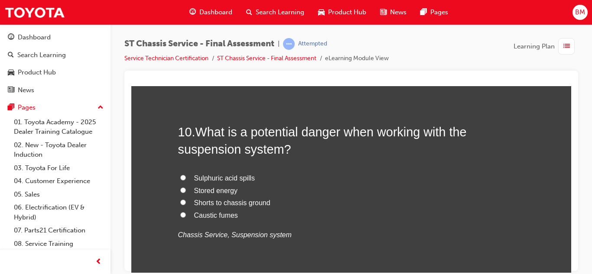
scroll to position [1806, 0]
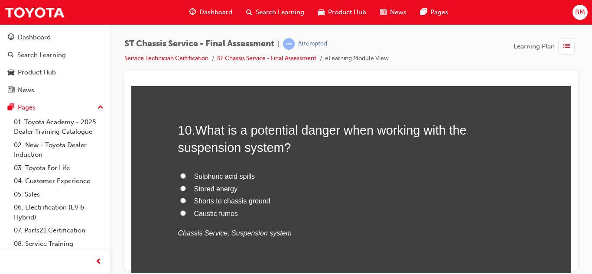
click at [189, 214] on label "Caustic fumes" at bounding box center [351, 213] width 346 height 13
click at [186, 214] on input "Caustic fumes" at bounding box center [183, 213] width 6 height 6
radio input "true"
click at [192, 189] on label "Stored energy" at bounding box center [351, 189] width 346 height 13
click at [186, 189] on input "Stored energy" at bounding box center [183, 188] width 6 height 6
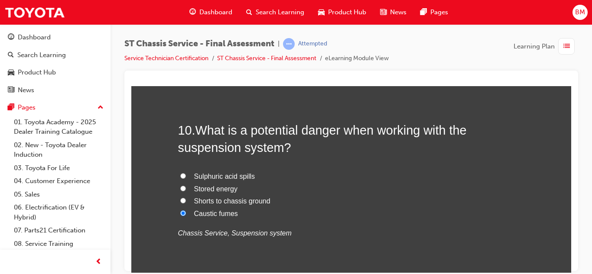
radio input "true"
click at [186, 201] on label "Shorts to chassis ground" at bounding box center [351, 201] width 346 height 13
click at [186, 201] on input "Shorts to chassis ground" at bounding box center [183, 200] width 6 height 6
radio input "true"
click at [190, 189] on label "Stored energy" at bounding box center [351, 189] width 346 height 13
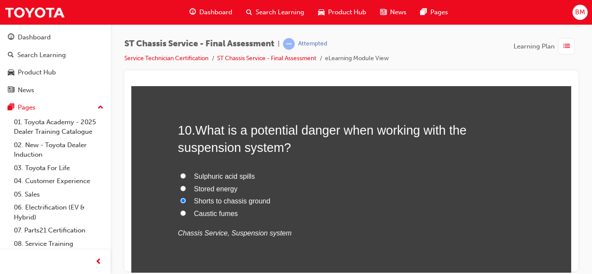
click at [186, 189] on input "Stored energy" at bounding box center [183, 188] width 6 height 6
radio input "true"
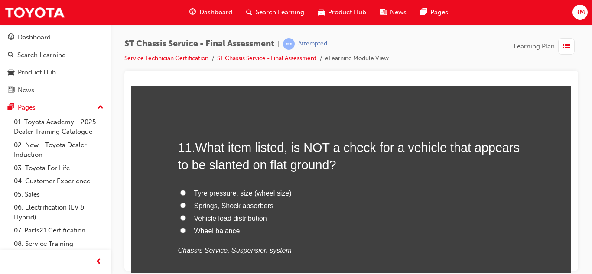
scroll to position [1996, 0]
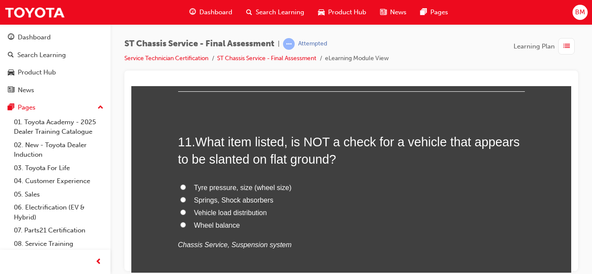
click at [193, 215] on label "Vehicle load distribution" at bounding box center [351, 213] width 346 height 13
click at [186, 215] on input "Vehicle load distribution" at bounding box center [183, 212] width 6 height 6
radio input "true"
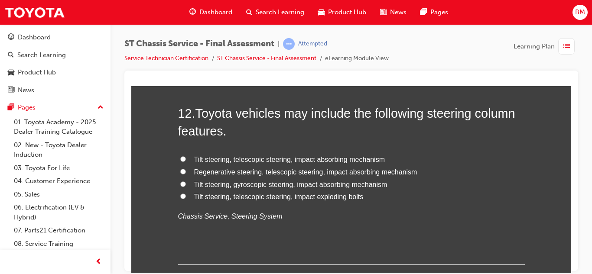
scroll to position [2228, 0]
click at [232, 181] on span "Tilt steering, gyroscopic steering, impact absorbing mechanism" at bounding box center [290, 182] width 193 height 7
click at [186, 181] on input "Tilt steering, gyroscopic steering, impact absorbing mechanism" at bounding box center [183, 183] width 6 height 6
radio input "true"
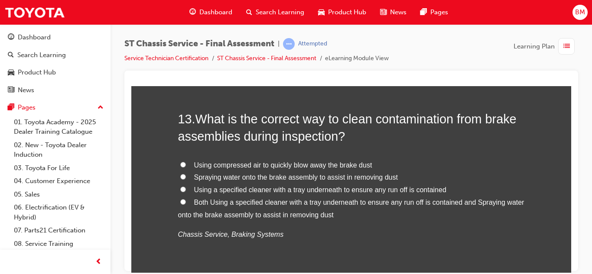
scroll to position [2424, 0]
click at [191, 200] on label "Both Using a specified cleaner with a tray underneath to ensure any run off is …" at bounding box center [351, 207] width 346 height 25
click at [186, 200] on input "Both Using a specified cleaner with a tray underneath to ensure any run off is …" at bounding box center [183, 201] width 6 height 6
radio input "true"
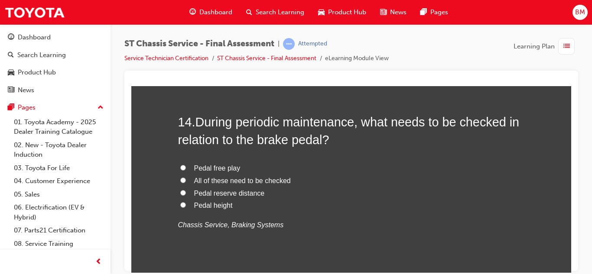
scroll to position [2634, 0]
click at [184, 182] on label "All of these need to be checked" at bounding box center [351, 180] width 346 height 13
click at [184, 182] on input "All of these need to be checked" at bounding box center [183, 180] width 6 height 6
radio input "true"
click at [184, 182] on label "All of these need to be checked" at bounding box center [351, 180] width 346 height 13
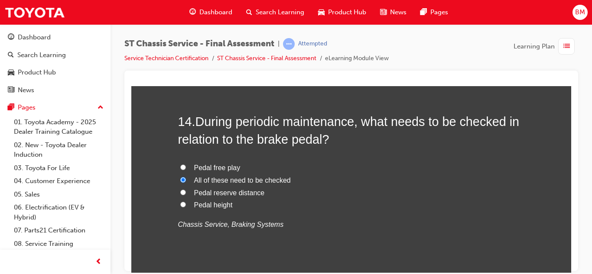
click at [184, 182] on input "All of these need to be checked" at bounding box center [183, 180] width 6 height 6
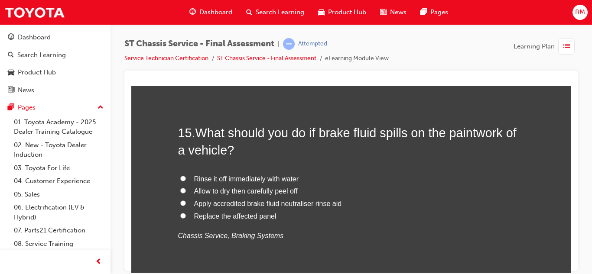
scroll to position [2832, 0]
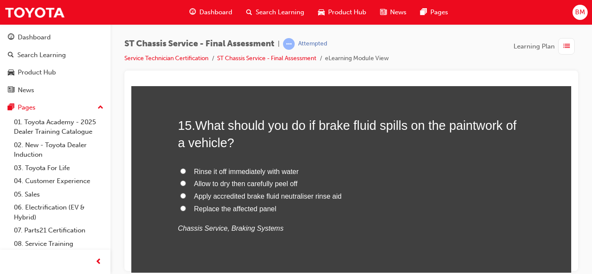
click at [219, 174] on span "Rinse it off immediately with water" at bounding box center [246, 171] width 105 height 7
click at [186, 174] on input "Rinse it off immediately with water" at bounding box center [183, 171] width 6 height 6
radio input "true"
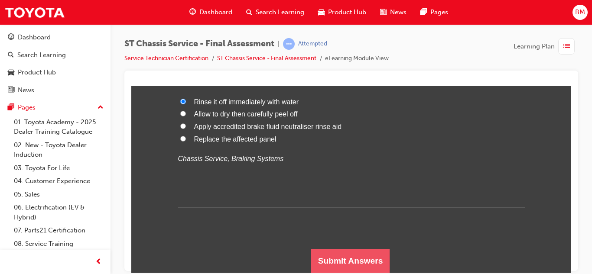
click at [327, 256] on button "Submit Answers" at bounding box center [350, 261] width 79 height 24
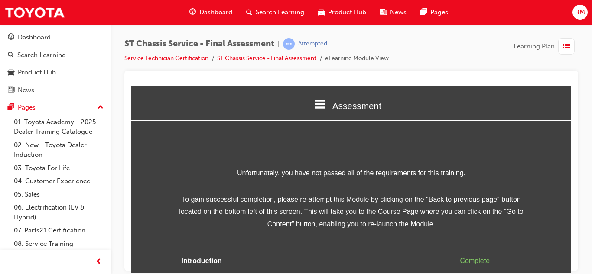
scroll to position [51, 0]
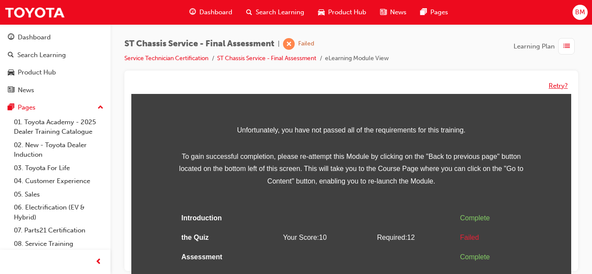
click at [557, 84] on button "Retry?" at bounding box center [557, 86] width 19 height 10
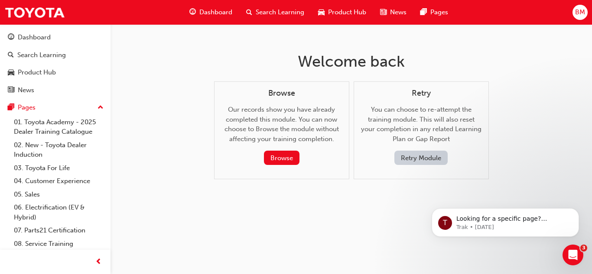
click at [417, 155] on button "Retry Module" at bounding box center [420, 158] width 53 height 14
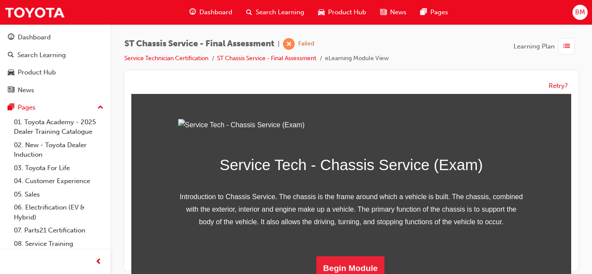
scroll to position [151, 0]
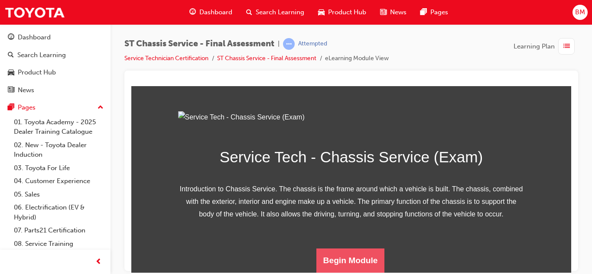
click at [337, 268] on button "Begin Module" at bounding box center [350, 260] width 68 height 24
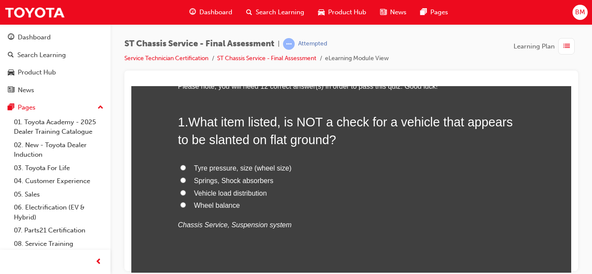
scroll to position [69, 0]
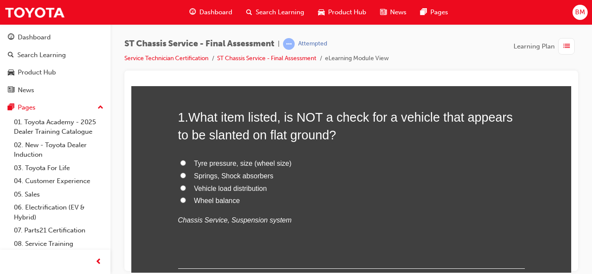
click at [219, 203] on span "Wheel balance" at bounding box center [217, 200] width 46 height 7
click at [186, 203] on input "Wheel balance" at bounding box center [183, 200] width 6 height 6
radio input "true"
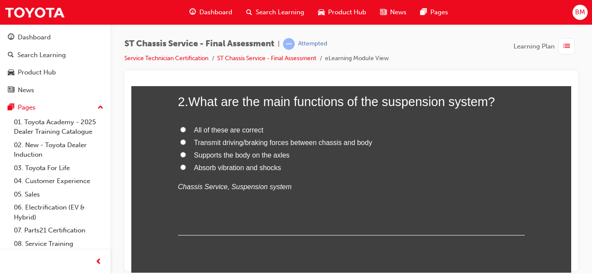
scroll to position [288, 0]
click at [197, 132] on span "All of these are correct" at bounding box center [228, 128] width 69 height 7
click at [186, 131] on input "All of these are correct" at bounding box center [183, 129] width 6 height 6
radio input "true"
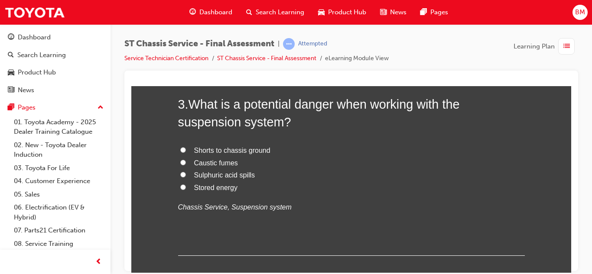
scroll to position [475, 0]
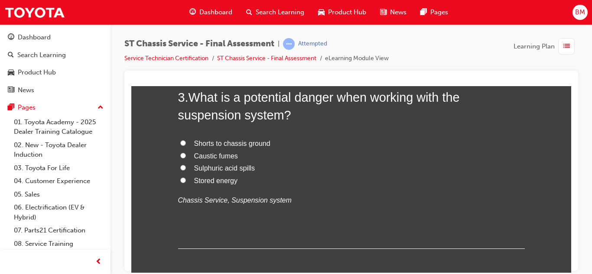
click at [198, 156] on span "Caustic fumes" at bounding box center [216, 155] width 44 height 7
click at [186, 156] on input "Caustic fumes" at bounding box center [183, 155] width 6 height 6
radio input "true"
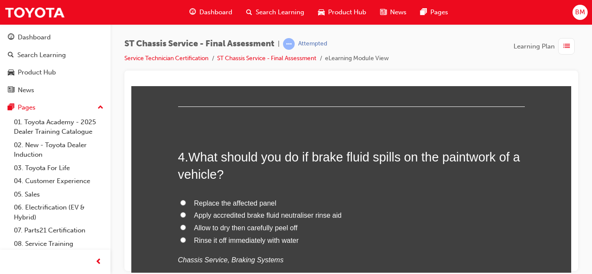
scroll to position [621, 0]
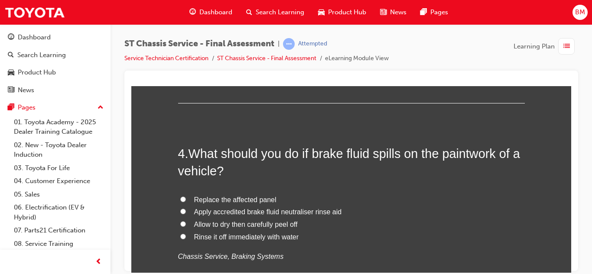
click at [199, 236] on span "Rinse it off immediately with water" at bounding box center [246, 236] width 105 height 7
click at [186, 236] on input "Rinse it off immediately with water" at bounding box center [183, 236] width 6 height 6
radio input "true"
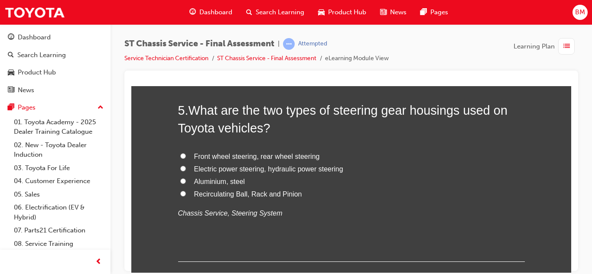
scroll to position [868, 0]
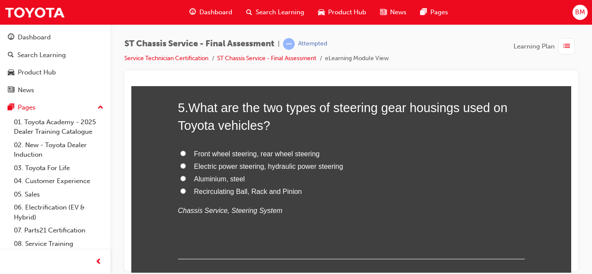
click at [216, 191] on span "Recirculating Ball, Rack and Pinion" at bounding box center [248, 191] width 108 height 7
click at [186, 191] on input "Recirculating Ball, Rack and Pinion" at bounding box center [183, 191] width 6 height 6
radio input "true"
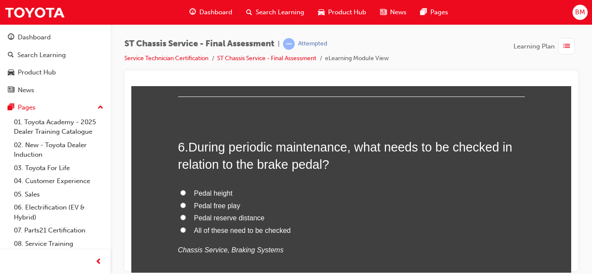
scroll to position [1031, 0]
click at [194, 228] on span "All of these need to be checked" at bounding box center [242, 229] width 97 height 7
click at [186, 228] on input "All of these need to be checked" at bounding box center [183, 230] width 6 height 6
radio input "true"
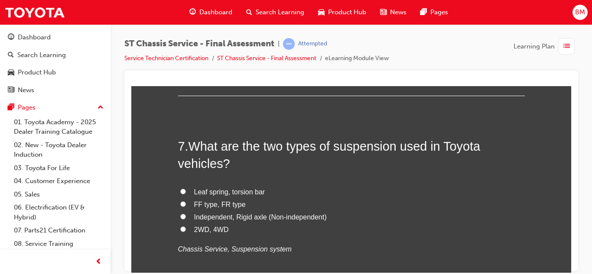
scroll to position [1235, 0]
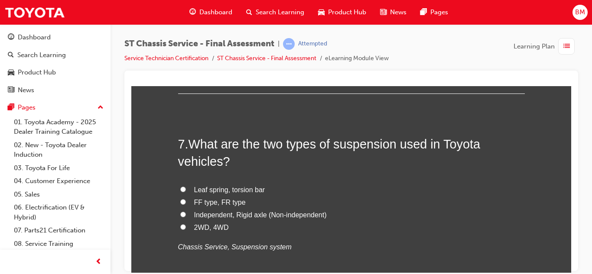
click at [195, 216] on span "Independent, Rigid axle (Non-independent)" at bounding box center [260, 214] width 133 height 7
click at [186, 216] on input "Independent, Rigid axle (Non-independent)" at bounding box center [183, 214] width 6 height 6
radio input "true"
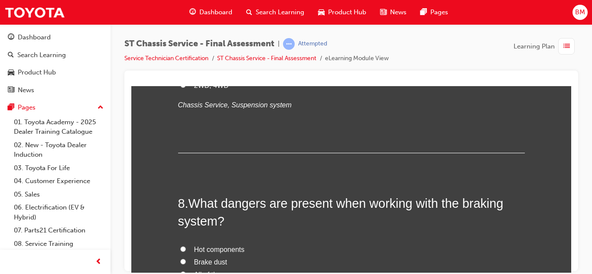
scroll to position [1399, 0]
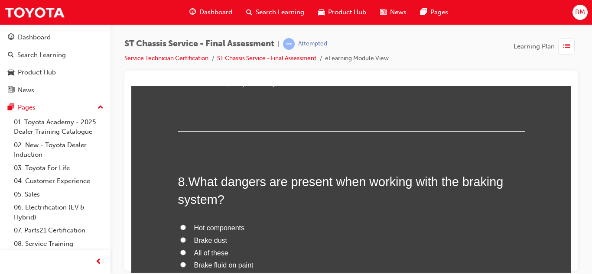
click at [196, 256] on span "All of these" at bounding box center [211, 252] width 34 height 7
click at [186, 255] on input "All of these" at bounding box center [183, 252] width 6 height 6
radio input "true"
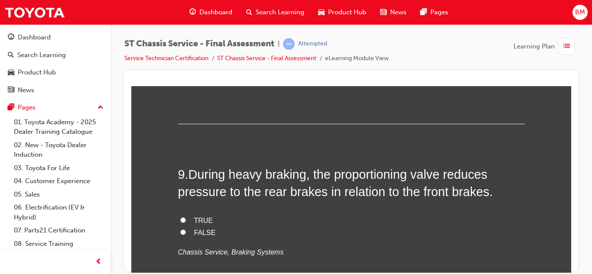
scroll to position [1609, 0]
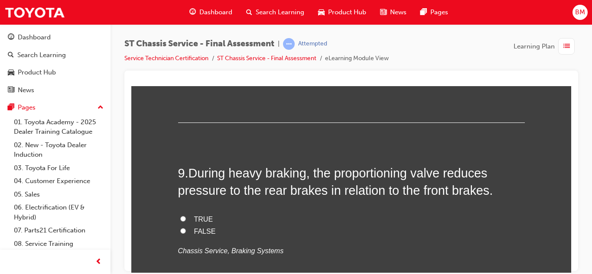
click at [193, 219] on label "TRUE" at bounding box center [351, 219] width 346 height 13
click at [186, 219] on input "TRUE" at bounding box center [183, 219] width 6 height 6
radio input "true"
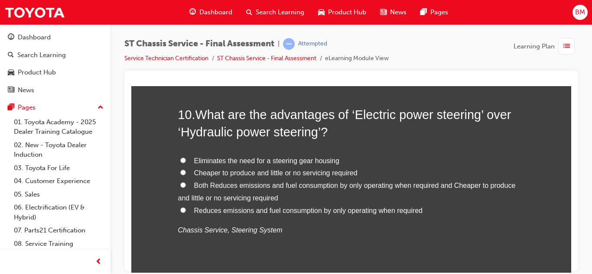
scroll to position [1845, 0]
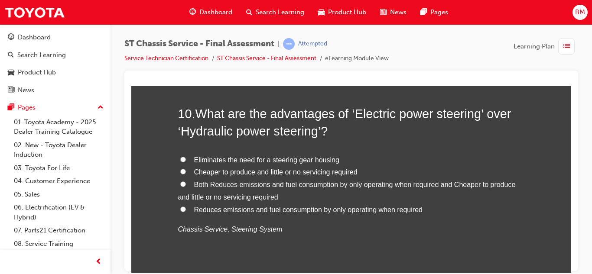
click at [204, 173] on span "Cheaper to produce and little or no servicing required" at bounding box center [275, 171] width 163 height 7
click at [186, 173] on input "Cheaper to produce and little or no servicing required" at bounding box center [183, 171] width 6 height 6
radio input "true"
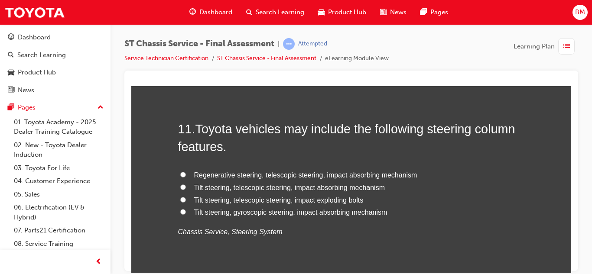
scroll to position [2046, 0]
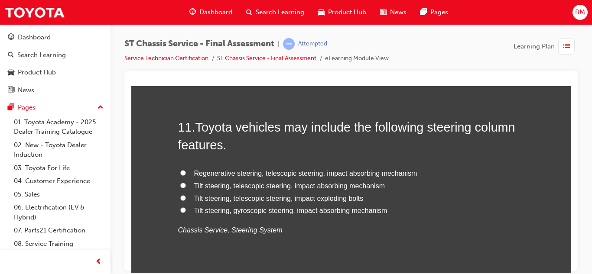
click at [240, 178] on label "Regenerative steering, telescopic steering, impact absorbing mechanism" at bounding box center [351, 173] width 346 height 13
click at [186, 175] on input "Regenerative steering, telescopic steering, impact absorbing mechanism" at bounding box center [183, 173] width 6 height 6
radio input "true"
click at [230, 202] on span "Tilt steering, telescopic steering, impact exploding bolts" at bounding box center [278, 197] width 169 height 7
click at [186, 201] on input "Tilt steering, telescopic steering, impact exploding bolts" at bounding box center [183, 198] width 6 height 6
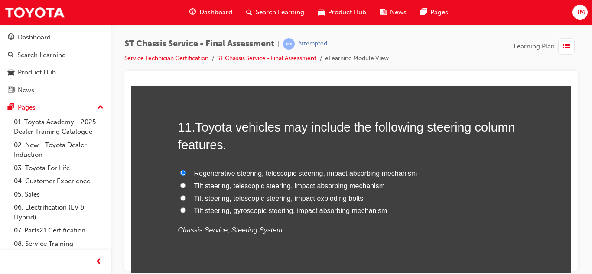
radio input "true"
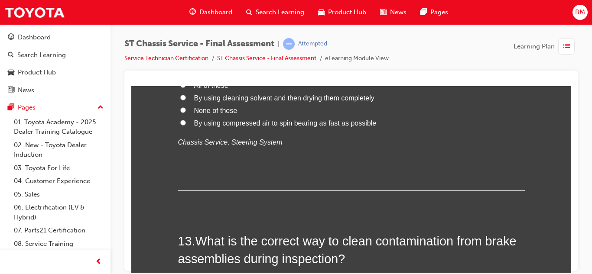
scroll to position [2319, 0]
click at [210, 97] on span "By using cleaning solvent and then drying them completely" at bounding box center [284, 96] width 180 height 7
click at [186, 97] on input "By using cleaning solvent and then drying them completely" at bounding box center [183, 97] width 6 height 6
radio input "true"
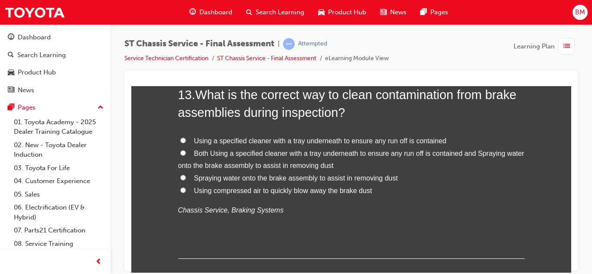
scroll to position [2465, 0]
click at [182, 151] on input "Both Using a specified cleaner with a tray underneath to ensure any run off is …" at bounding box center [183, 152] width 6 height 6
radio input "true"
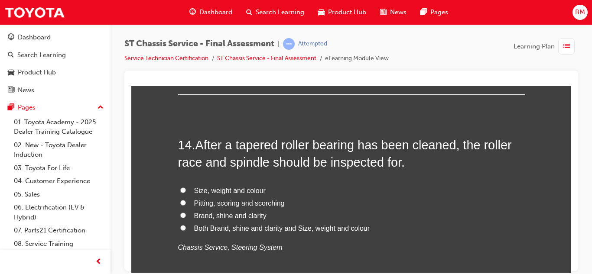
scroll to position [2647, 0]
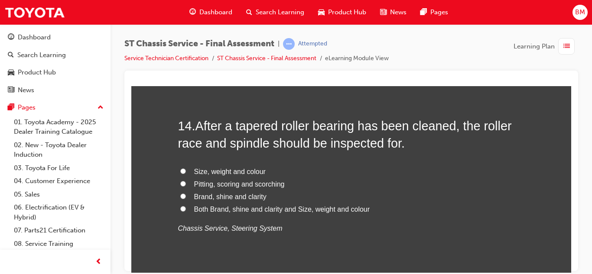
click at [200, 213] on span "Both Brand, shine and clarity and Size, weight and colour" at bounding box center [282, 208] width 176 height 7
click at [186, 211] on input "Both Brand, shine and clarity and Size, weight and colour" at bounding box center [183, 209] width 6 height 6
radio input "true"
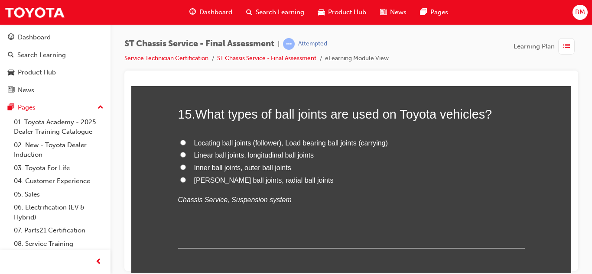
scroll to position [2861, 0]
click at [230, 156] on span "Linear ball joints, longitudinal ball joints" at bounding box center [254, 154] width 120 height 7
click at [186, 156] on input "Linear ball joints, longitudinal ball joints" at bounding box center [183, 154] width 6 height 6
radio input "true"
click at [230, 179] on span "[PERSON_NAME] ball joints, radial ball joints" at bounding box center [263, 179] width 139 height 7
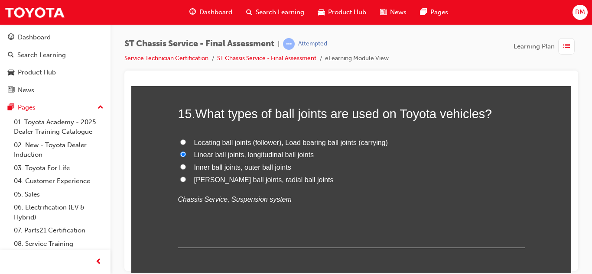
click at [186, 179] on input "[PERSON_NAME] ball joints, radial ball joints" at bounding box center [183, 179] width 6 height 6
radio input "true"
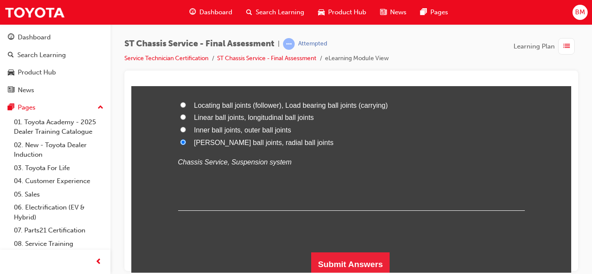
scroll to position [2902, 0]
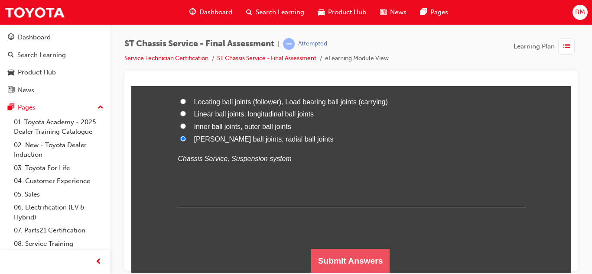
click at [379, 255] on button "Submit Answers" at bounding box center [350, 261] width 79 height 24
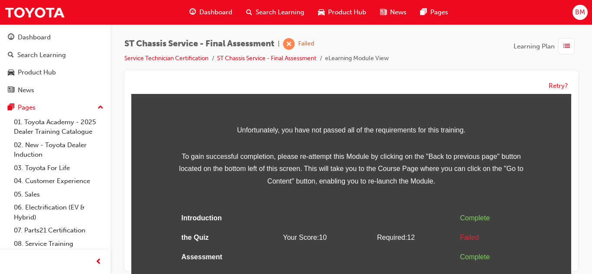
scroll to position [6, 0]
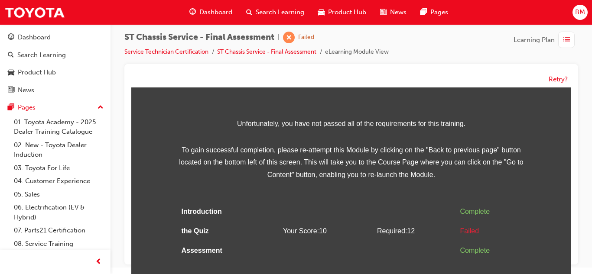
click at [557, 81] on button "Retry?" at bounding box center [557, 79] width 19 height 10
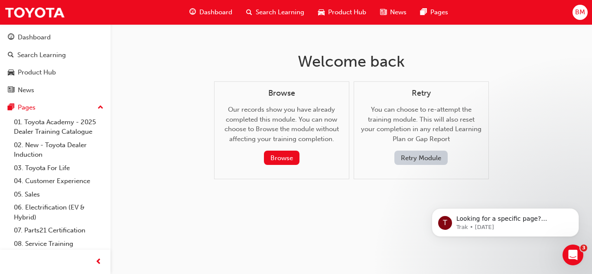
click at [436, 156] on button "Retry Module" at bounding box center [420, 158] width 53 height 14
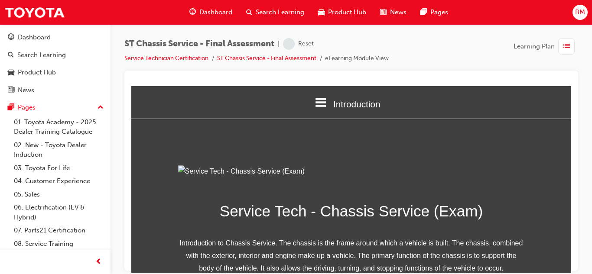
scroll to position [151, 0]
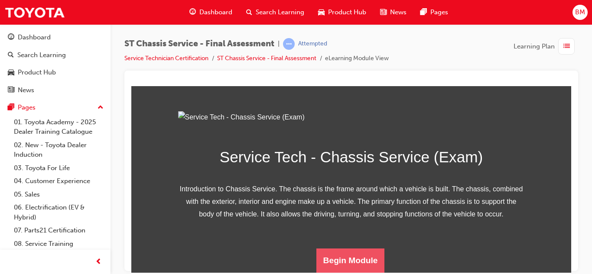
click at [365, 255] on button "Begin Module" at bounding box center [350, 260] width 68 height 24
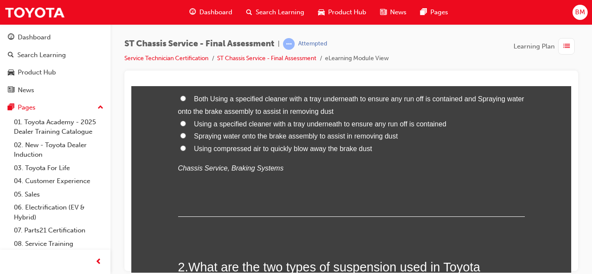
scroll to position [137, 0]
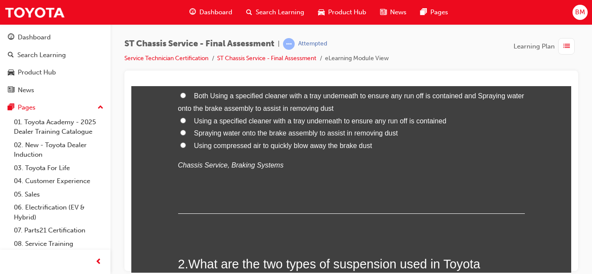
click at [180, 135] on input "Spraying water onto the brake assembly to assist in removing dust" at bounding box center [183, 132] width 6 height 6
radio input "true"
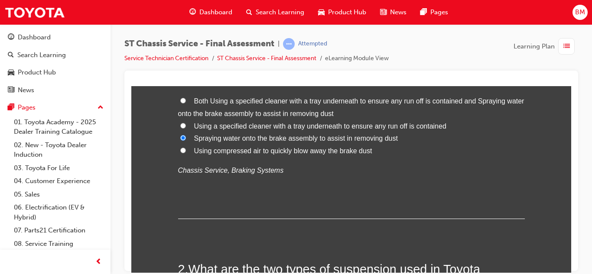
scroll to position [133, 0]
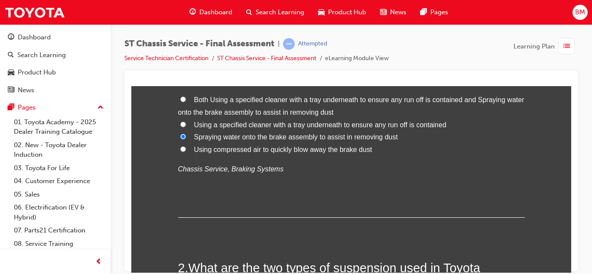
click at [191, 120] on label "Using a specified cleaner with a tray underneath to ensure any run off is conta…" at bounding box center [351, 125] width 346 height 13
click at [186, 121] on input "Using a specified cleaner with a tray underneath to ensure any run off is conta…" at bounding box center [183, 124] width 6 height 6
radio input "true"
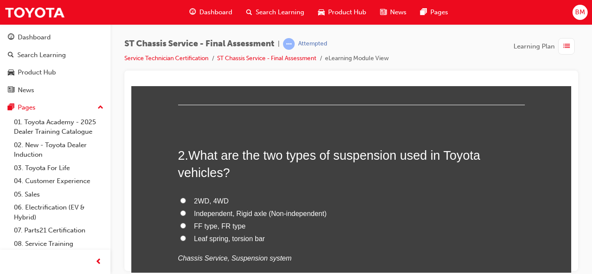
scroll to position [256, 0]
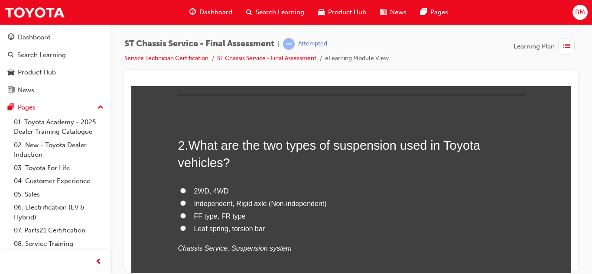
click at [193, 205] on label "Independent, Rigid axle (Non-independent)" at bounding box center [351, 203] width 346 height 13
click at [186, 205] on input "Independent, Rigid axle (Non-independent)" at bounding box center [183, 203] width 6 height 6
radio input "true"
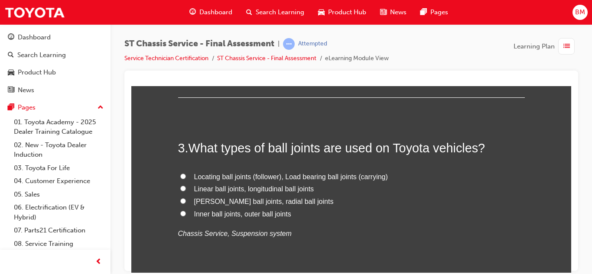
scroll to position [459, 0]
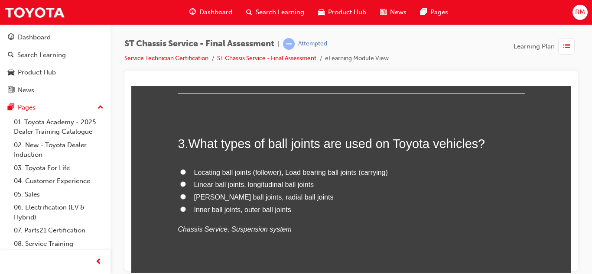
click at [206, 175] on span "Locating ball joints (follower), Load bearing ball joints (carrying)" at bounding box center [291, 171] width 194 height 7
click at [186, 175] on input "Locating ball joints (follower), Load bearing ball joints (carrying)" at bounding box center [183, 172] width 6 height 6
radio input "true"
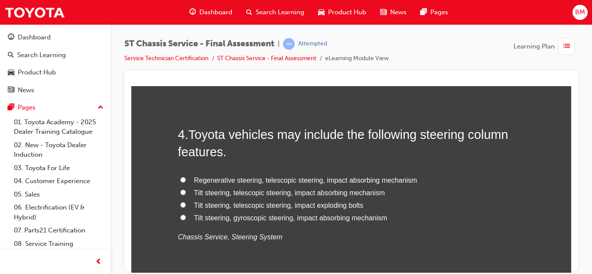
scroll to position [653, 0]
click at [265, 209] on label "Tilt steering, telescopic steering, impact exploding bolts" at bounding box center [351, 205] width 346 height 13
click at [186, 207] on input "Tilt steering, telescopic steering, impact exploding bolts" at bounding box center [183, 204] width 6 height 6
radio input "true"
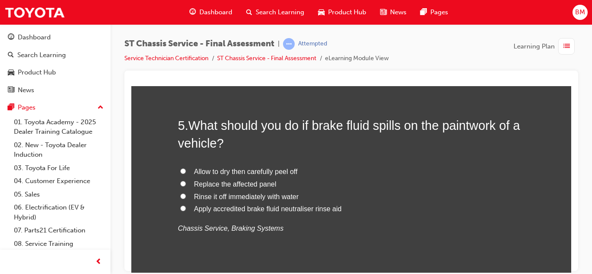
scroll to position [866, 0]
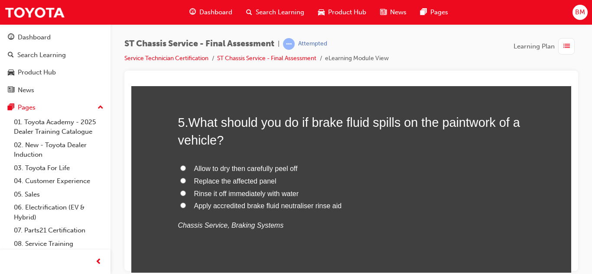
click at [215, 197] on span "Rinse it off immediately with water" at bounding box center [246, 193] width 105 height 7
click at [186, 196] on input "Rinse it off immediately with water" at bounding box center [183, 193] width 6 height 6
radio input "true"
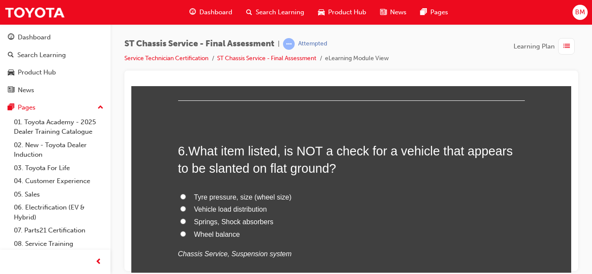
scroll to position [1043, 0]
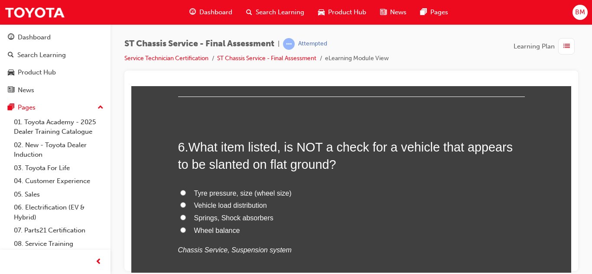
click at [213, 229] on span "Wheel balance" at bounding box center [217, 230] width 46 height 7
click at [186, 229] on input "Wheel balance" at bounding box center [183, 230] width 6 height 6
radio input "true"
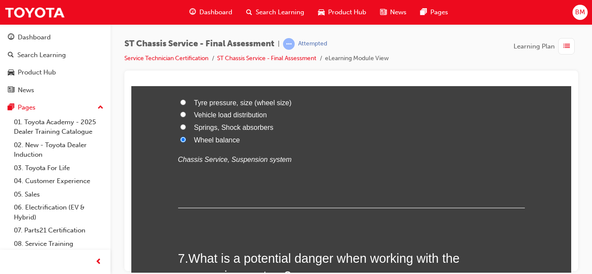
scroll to position [1138, 0]
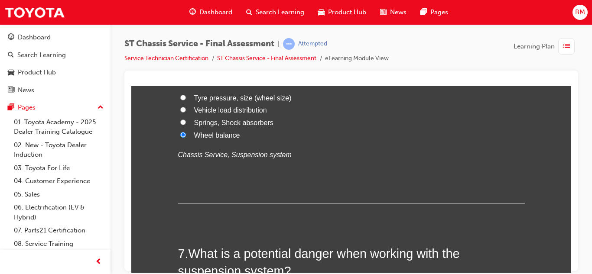
click at [193, 108] on label "Vehicle load distribution" at bounding box center [351, 110] width 346 height 13
click at [186, 108] on input "Vehicle load distribution" at bounding box center [183, 110] width 6 height 6
radio input "true"
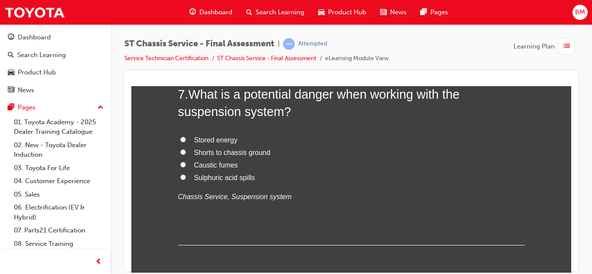
scroll to position [1298, 0]
click at [191, 141] on label "Stored energy" at bounding box center [351, 139] width 346 height 13
click at [186, 141] on input "Stored energy" at bounding box center [183, 139] width 6 height 6
radio input "true"
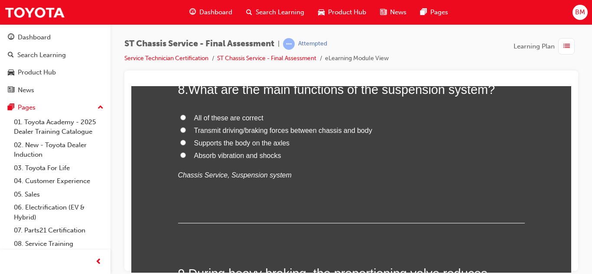
scroll to position [1505, 0]
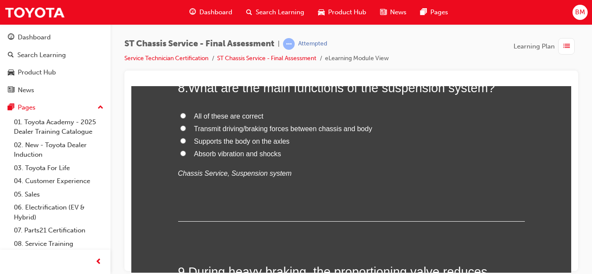
click at [210, 115] on span "All of these are correct" at bounding box center [228, 115] width 69 height 7
click at [186, 115] on input "All of these are correct" at bounding box center [183, 116] width 6 height 6
radio input "true"
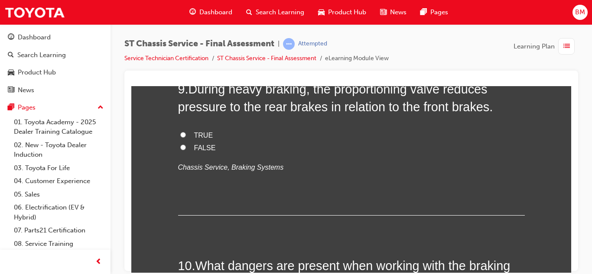
scroll to position [1689, 0]
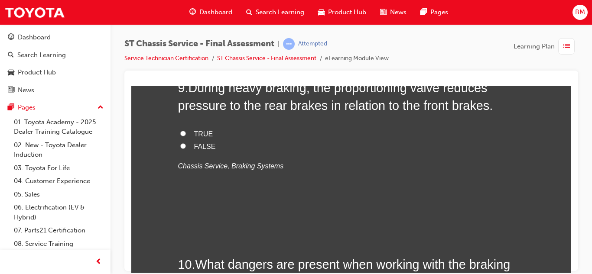
click at [184, 146] on input "FALSE" at bounding box center [183, 146] width 6 height 6
radio input "true"
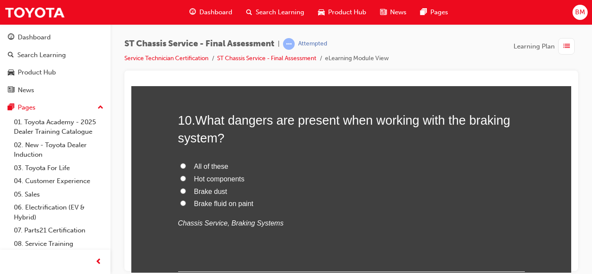
scroll to position [1836, 0]
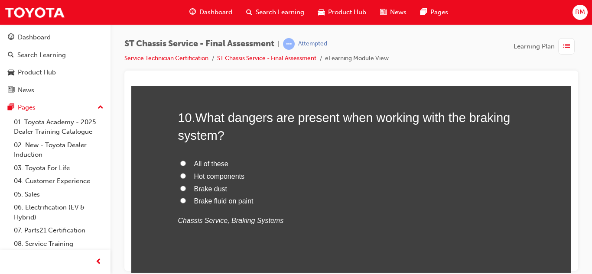
click at [189, 159] on label "All of these" at bounding box center [351, 164] width 346 height 13
click at [186, 160] on input "All of these" at bounding box center [183, 163] width 6 height 6
radio input "true"
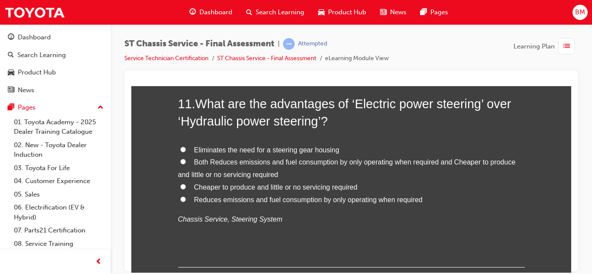
scroll to position [2053, 0]
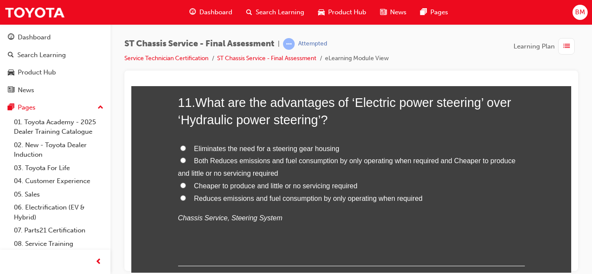
click at [190, 156] on label "Both Reduces emissions and fuel consumption by only operating when required and…" at bounding box center [351, 167] width 346 height 25
click at [186, 157] on input "Both Reduces emissions and fuel consumption by only operating when required and…" at bounding box center [183, 160] width 6 height 6
radio input "true"
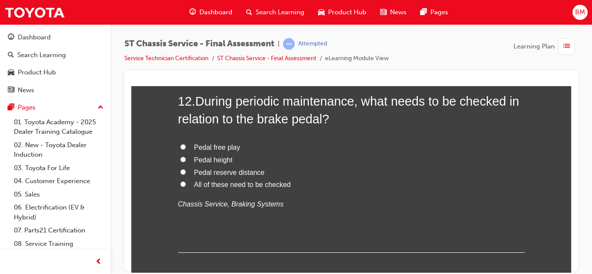
scroll to position [2271, 0]
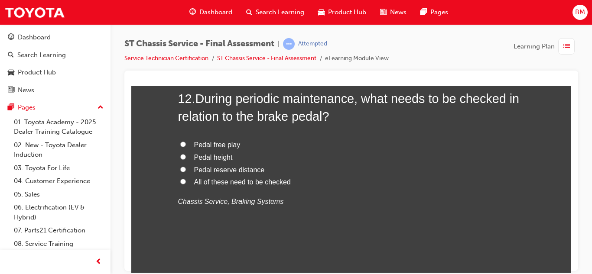
click at [204, 181] on span "All of these need to be checked" at bounding box center [242, 181] width 97 height 7
click at [186, 181] on input "All of these need to be checked" at bounding box center [183, 181] width 6 height 6
radio input "true"
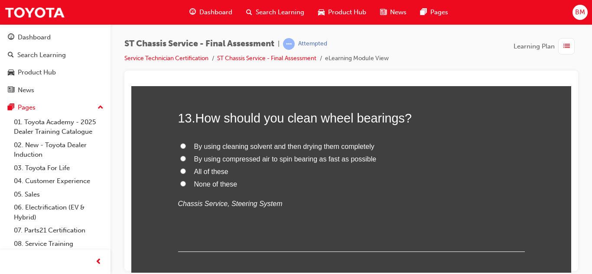
scroll to position [2456, 0]
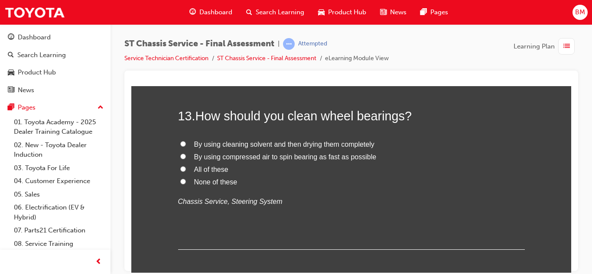
click at [243, 149] on label "By using cleaning solvent and then drying them completely" at bounding box center [351, 144] width 346 height 13
click at [186, 146] on input "By using cleaning solvent and then drying them completely" at bounding box center [183, 144] width 6 height 6
radio input "true"
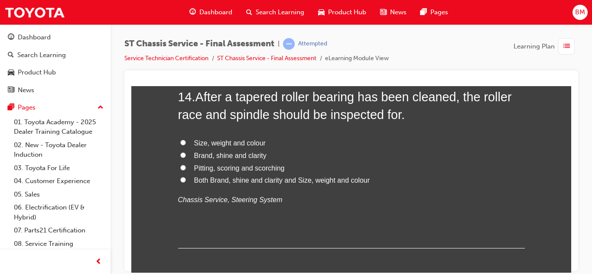
scroll to position [2662, 0]
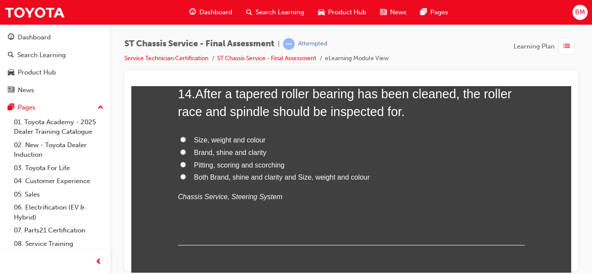
click at [217, 177] on span "Both Brand, shine and clarity and Size, weight and colour" at bounding box center [282, 176] width 176 height 7
click at [186, 177] on input "Both Brand, shine and clarity and Size, weight and colour" at bounding box center [183, 177] width 6 height 6
radio input "true"
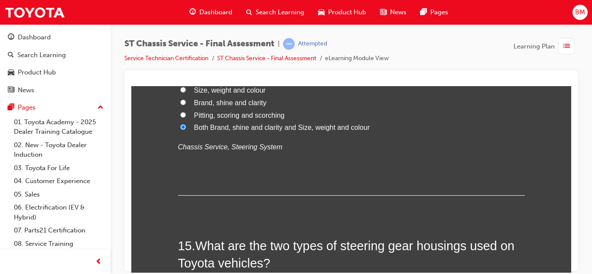
scroll to position [2713, 0]
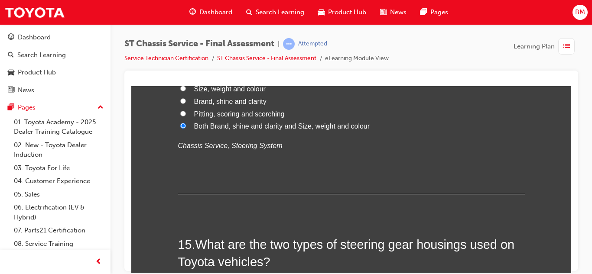
click at [211, 100] on span "Brand, shine and clarity" at bounding box center [230, 100] width 72 height 7
click at [186, 100] on input "Brand, shine and clarity" at bounding box center [183, 101] width 6 height 6
radio input "true"
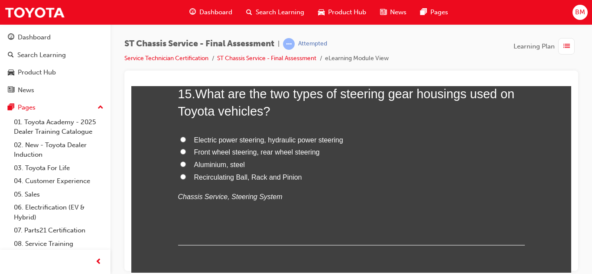
scroll to position [2862, 0]
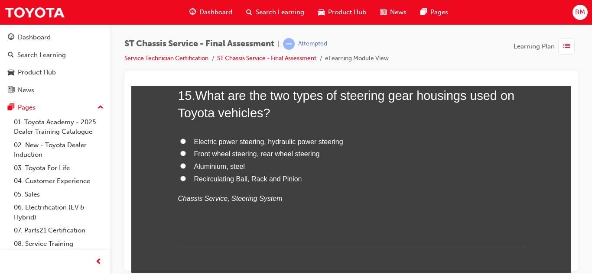
click at [210, 180] on span "Recirculating Ball, Rack and Pinion" at bounding box center [248, 178] width 108 height 7
click at [186, 180] on input "Recirculating Ball, Rack and Pinion" at bounding box center [183, 178] width 6 height 6
radio input "true"
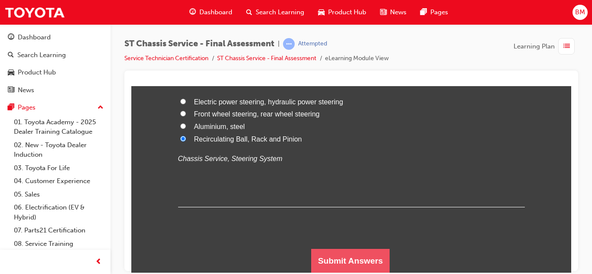
click at [367, 267] on button "Submit Answers" at bounding box center [350, 261] width 79 height 24
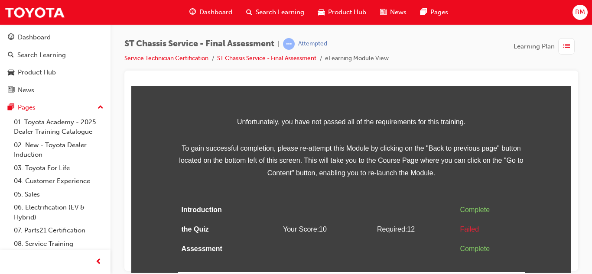
scroll to position [0, 0]
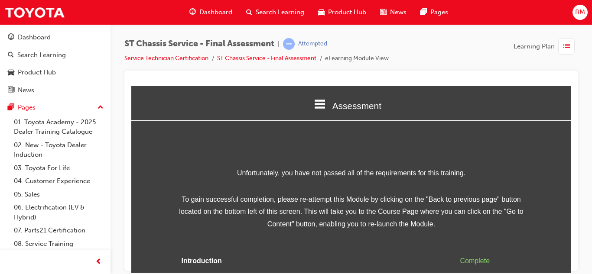
click at [367, 267] on td at bounding box center [326, 260] width 94 height 19
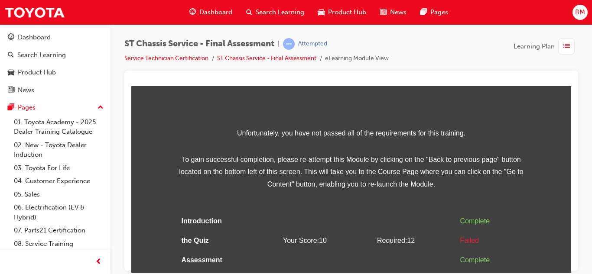
scroll to position [51, 0]
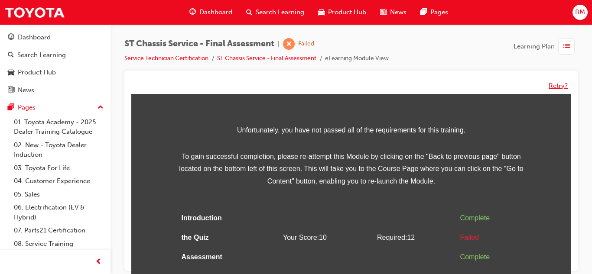
click at [563, 84] on button "Retry?" at bounding box center [557, 86] width 19 height 10
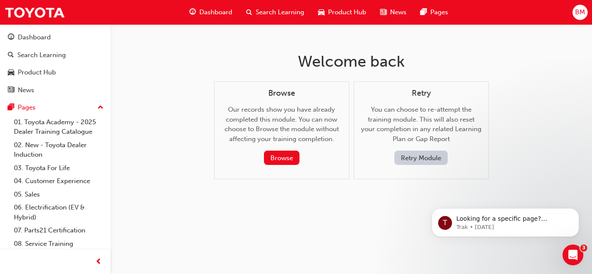
click at [438, 157] on button "Retry Module" at bounding box center [420, 158] width 53 height 14
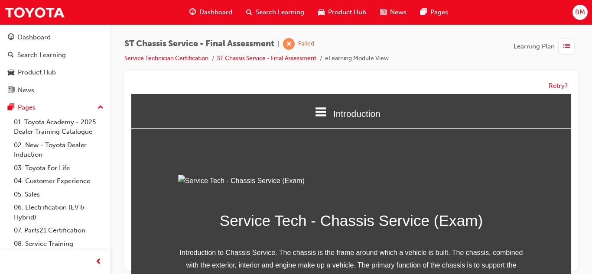
scroll to position [151, 0]
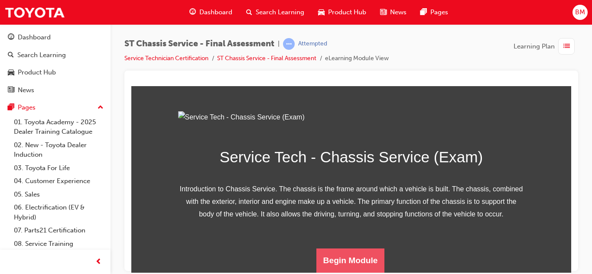
click at [335, 264] on button "Begin Module" at bounding box center [350, 260] width 68 height 24
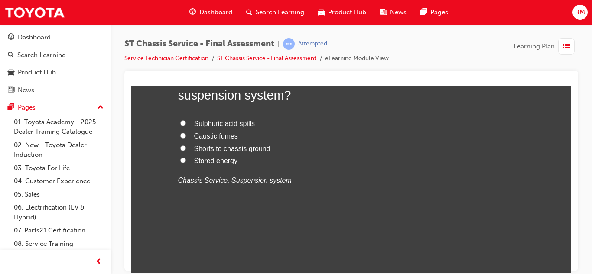
scroll to position [114, 0]
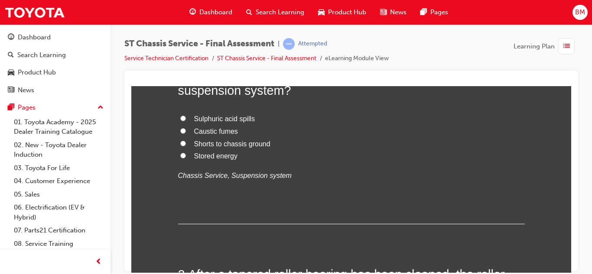
click at [211, 146] on span "Shorts to chassis ground" at bounding box center [232, 143] width 76 height 7
click at [186, 146] on input "Shorts to chassis ground" at bounding box center [183, 143] width 6 height 6
radio input "true"
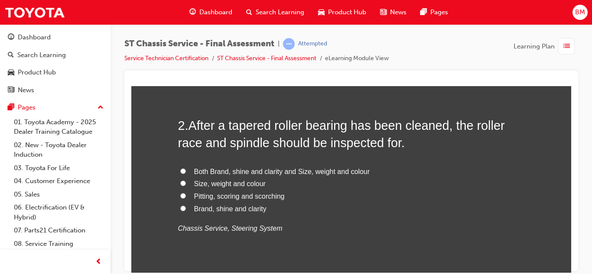
scroll to position [264, 0]
click at [201, 207] on span "Brand, shine and clarity" at bounding box center [230, 207] width 72 height 7
click at [186, 207] on input "Brand, shine and clarity" at bounding box center [183, 207] width 6 height 6
radio input "true"
click at [207, 197] on span "Pitting, scoring and scorching" at bounding box center [239, 194] width 91 height 7
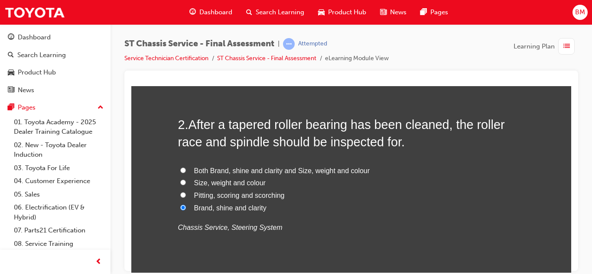
click at [186, 197] on input "Pitting, scoring and scorching" at bounding box center [183, 195] width 6 height 6
radio input "true"
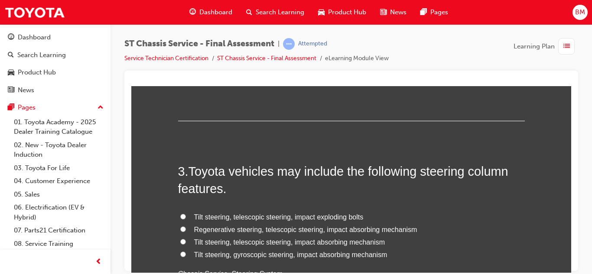
scroll to position [451, 0]
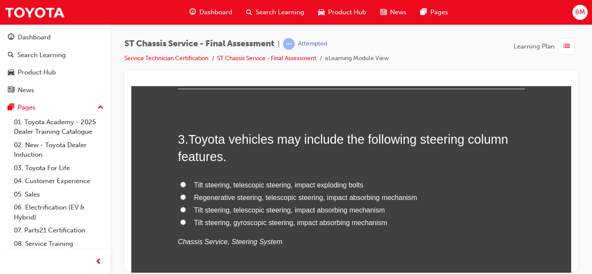
click at [228, 196] on span "Regenerative steering, telescopic steering, impact absorbing mechanism" at bounding box center [305, 197] width 223 height 7
click at [186, 196] on input "Regenerative steering, telescopic steering, impact absorbing mechanism" at bounding box center [183, 197] width 6 height 6
radio input "true"
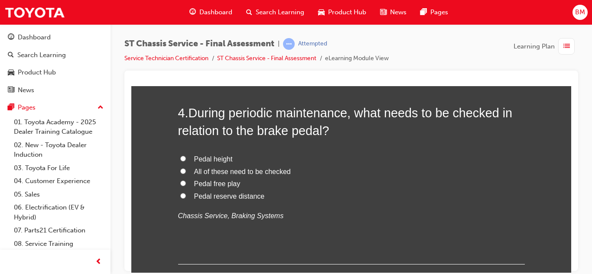
scroll to position [680, 0]
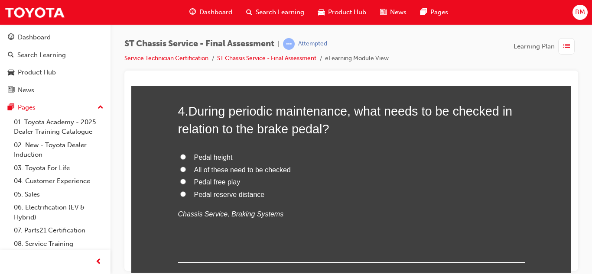
click at [194, 172] on span "All of these need to be checked" at bounding box center [242, 169] width 97 height 7
click at [186, 172] on input "All of these need to be checked" at bounding box center [183, 169] width 6 height 6
radio input "true"
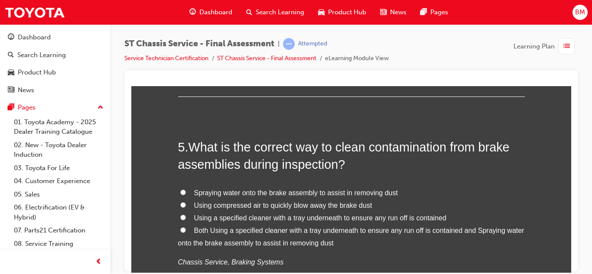
scroll to position [847, 0]
click at [197, 227] on span "Both Using a specified cleaner with a tray underneath to ensure any run off is …" at bounding box center [351, 236] width 346 height 20
click at [186, 227] on input "Both Using a specified cleaner with a tray underneath to ensure any run off is …" at bounding box center [183, 229] width 6 height 6
radio input "true"
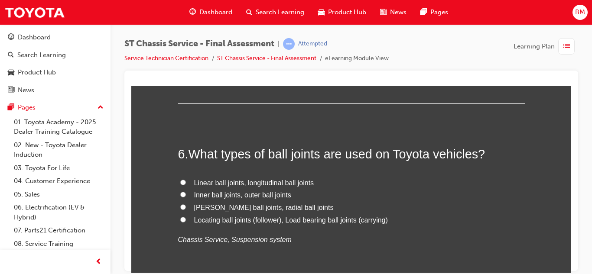
scroll to position [1056, 0]
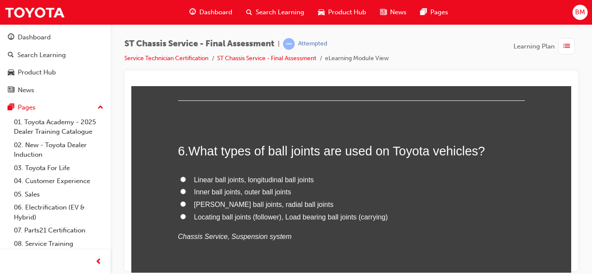
click at [188, 191] on label "Inner ball joints, outer ball joints" at bounding box center [351, 192] width 346 height 13
click at [186, 191] on input "Inner ball joints, outer ball joints" at bounding box center [183, 191] width 6 height 6
radio input "true"
click at [188, 191] on label "Inner ball joints, outer ball joints" at bounding box center [351, 192] width 346 height 13
click at [186, 191] on input "Inner ball joints, outer ball joints" at bounding box center [183, 191] width 6 height 6
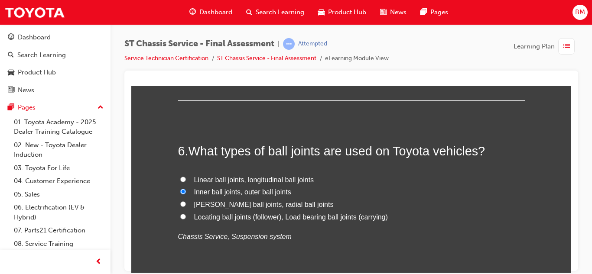
click at [188, 191] on label "Inner ball joints, outer ball joints" at bounding box center [351, 192] width 346 height 13
click at [186, 191] on input "Inner ball joints, outer ball joints" at bounding box center [183, 191] width 6 height 6
click at [187, 176] on label "Linear ball joints, longitudinal ball joints" at bounding box center [351, 180] width 346 height 13
click at [186, 176] on input "Linear ball joints, longitudinal ball joints" at bounding box center [183, 179] width 6 height 6
radio input "true"
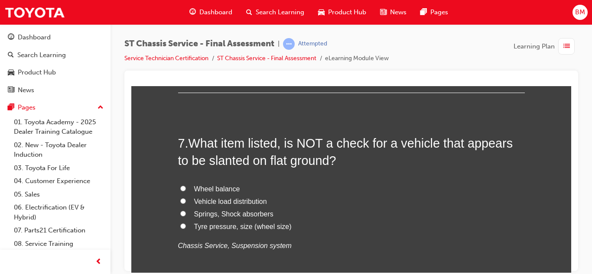
scroll to position [1249, 0]
click at [210, 223] on span "Tyre pressure, size (wheel size)" at bounding box center [242, 225] width 97 height 7
click at [186, 223] on input "Tyre pressure, size (wheel size)" at bounding box center [183, 225] width 6 height 6
radio input "true"
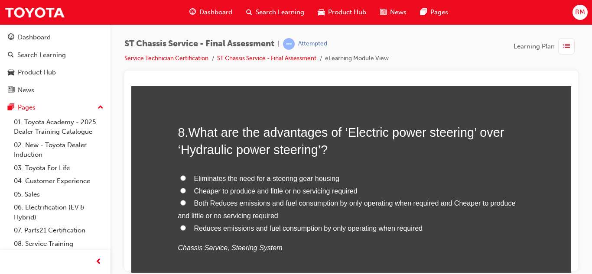
scroll to position [1468, 0]
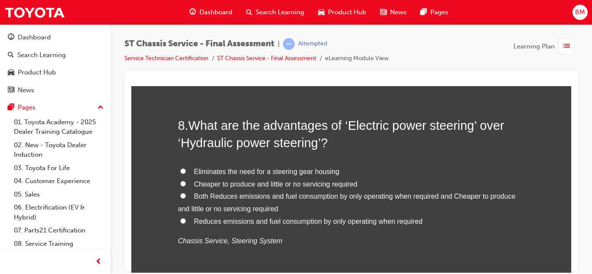
click at [188, 225] on label "Reduces emissions and fuel consumption by only operating when required" at bounding box center [351, 221] width 346 height 13
click at [186, 223] on input "Reduces emissions and fuel consumption by only operating when required" at bounding box center [183, 221] width 6 height 6
radio input "true"
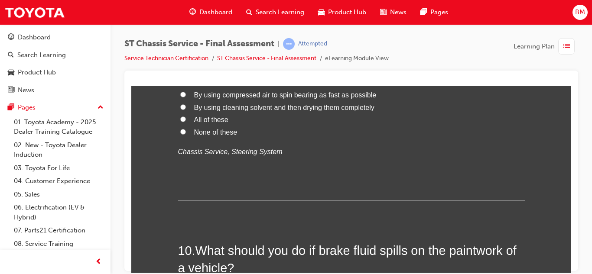
scroll to position [1747, 0]
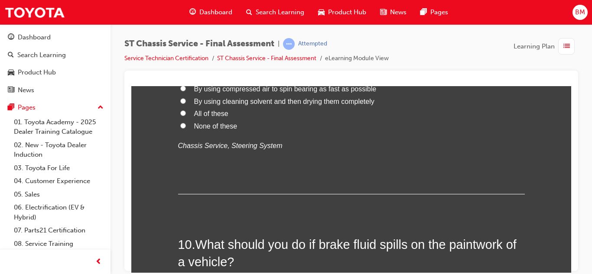
click at [211, 104] on span "By using cleaning solvent and then drying them completely" at bounding box center [284, 100] width 180 height 7
click at [186, 104] on input "By using cleaning solvent and then drying them completely" at bounding box center [183, 101] width 6 height 6
radio input "true"
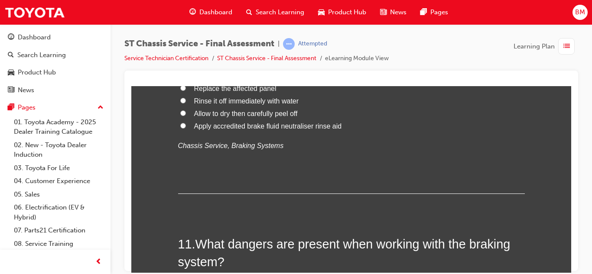
scroll to position [1950, 0]
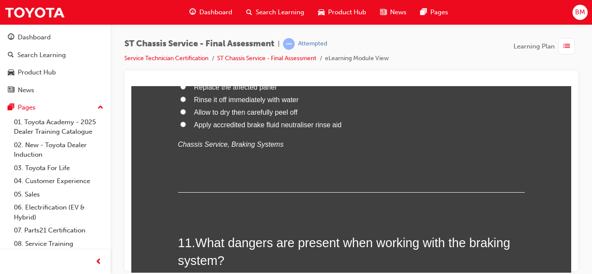
click at [209, 99] on span "Rinse it off immediately with water" at bounding box center [246, 99] width 105 height 7
click at [186, 99] on input "Rinse it off immediately with water" at bounding box center [183, 99] width 6 height 6
radio input "true"
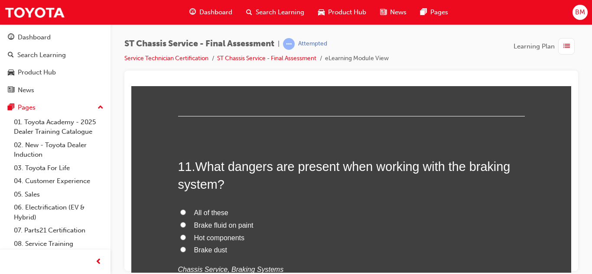
scroll to position [2027, 0]
click at [194, 214] on span "All of these" at bounding box center [211, 211] width 34 height 7
click at [186, 214] on input "All of these" at bounding box center [183, 212] width 6 height 6
radio input "true"
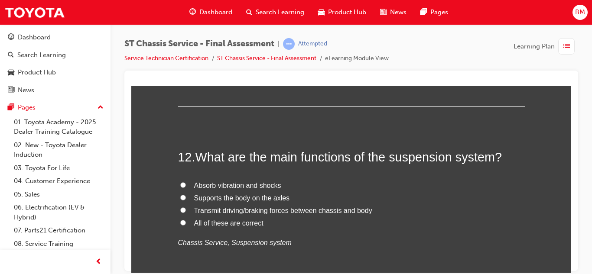
scroll to position [2238, 0]
click at [212, 226] on span "All of these are correct" at bounding box center [228, 222] width 69 height 7
click at [186, 225] on input "All of these are correct" at bounding box center [183, 222] width 6 height 6
radio input "true"
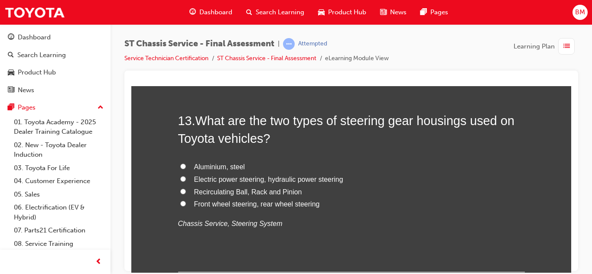
scroll to position [2459, 0]
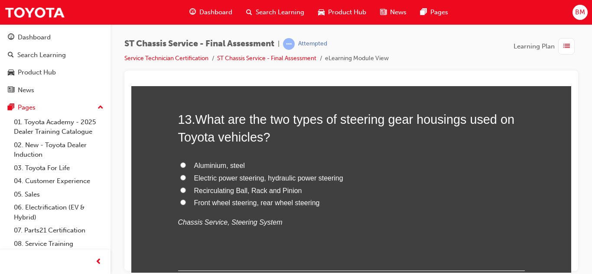
click at [212, 177] on span "Electric power steering, hydraulic power steering" at bounding box center [268, 177] width 149 height 7
click at [186, 177] on input "Electric power steering, hydraulic power steering" at bounding box center [183, 178] width 6 height 6
radio input "true"
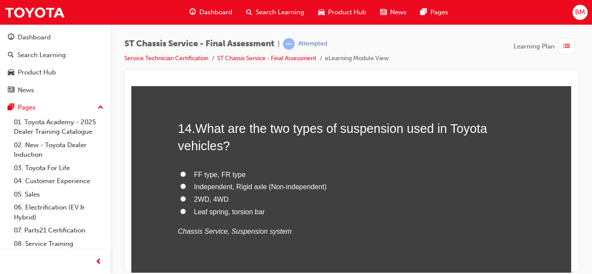
scroll to position [2655, 0]
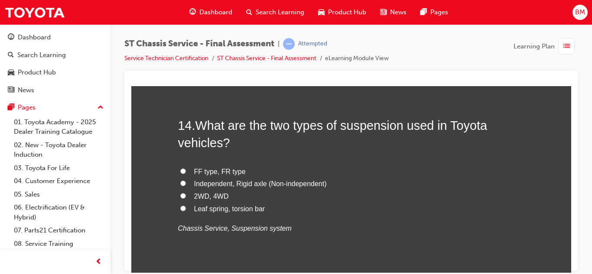
click at [193, 180] on label "Independent, Rigid axle (Non-independent)" at bounding box center [351, 184] width 346 height 13
click at [186, 180] on input "Independent, Rigid axle (Non-independent)" at bounding box center [183, 183] width 6 height 6
radio input "true"
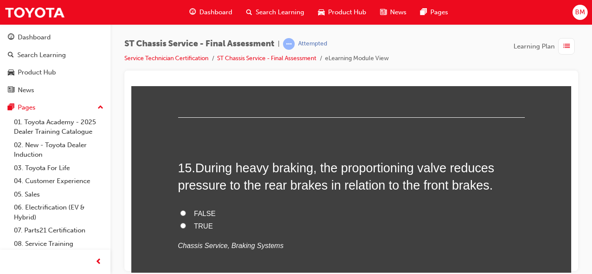
scroll to position [2817, 0]
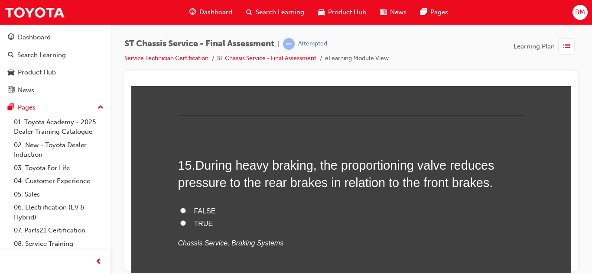
click at [196, 214] on span "FALSE" at bounding box center [205, 210] width 22 height 7
click at [186, 213] on input "FALSE" at bounding box center [183, 210] width 6 height 6
radio input "true"
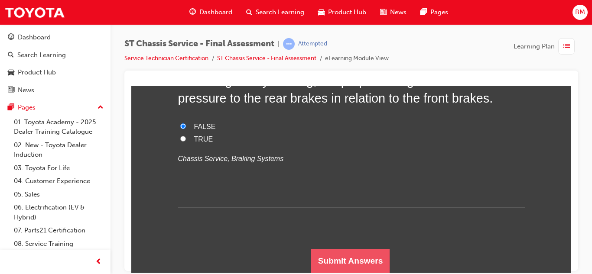
click at [327, 260] on button "Submit Answers" at bounding box center [350, 261] width 79 height 24
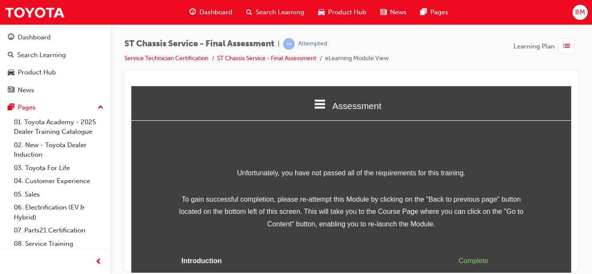
scroll to position [51, 0]
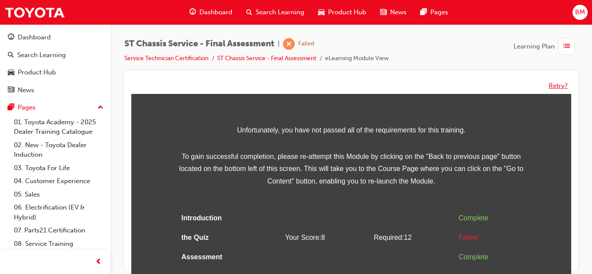
click at [557, 89] on button "Retry?" at bounding box center [557, 86] width 19 height 10
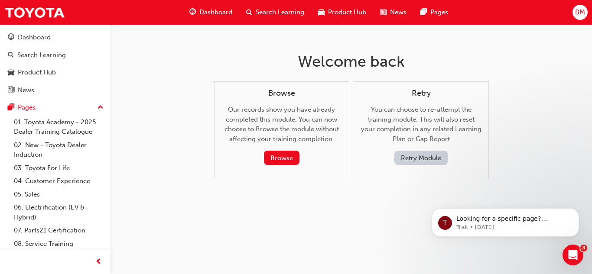
click at [410, 156] on button "Retry Module" at bounding box center [420, 158] width 53 height 14
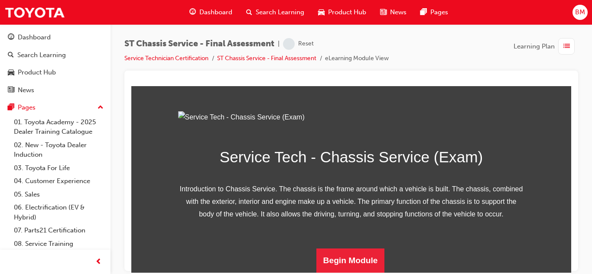
scroll to position [151, 0]
click at [326, 260] on button "Begin Module" at bounding box center [350, 260] width 68 height 24
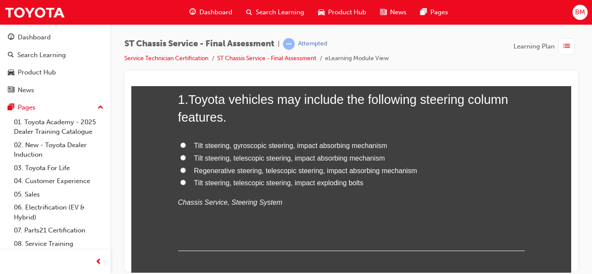
scroll to position [89, 0]
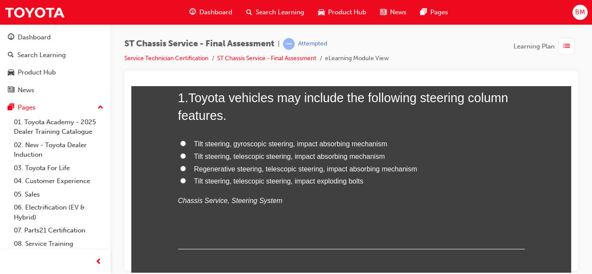
click at [271, 172] on span "Regenerative steering, telescopic steering, impact absorbing mechanism" at bounding box center [305, 168] width 223 height 7
click at [186, 171] on input "Regenerative steering, telescopic steering, impact absorbing mechanism" at bounding box center [183, 168] width 6 height 6
radio input "true"
click at [271, 172] on span "Regenerative steering, telescopic steering, impact absorbing mechanism" at bounding box center [305, 168] width 223 height 7
click at [186, 171] on input "Regenerative steering, telescopic steering, impact absorbing mechanism" at bounding box center [183, 168] width 6 height 6
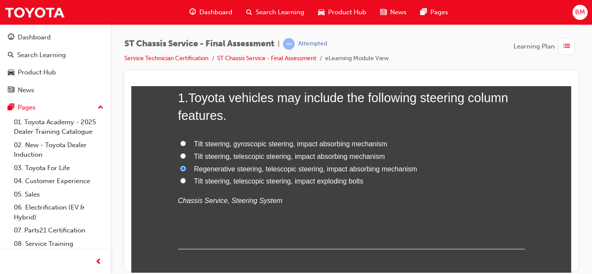
click at [271, 172] on span "Regenerative steering, telescopic steering, impact absorbing mechanism" at bounding box center [305, 168] width 223 height 7
click at [186, 171] on input "Regenerative steering, telescopic steering, impact absorbing mechanism" at bounding box center [183, 168] width 6 height 6
click at [264, 158] on span "Tilt steering, telescopic steering, impact absorbing mechanism" at bounding box center [289, 155] width 191 height 7
click at [186, 158] on input "Tilt steering, telescopic steering, impact absorbing mechanism" at bounding box center [183, 156] width 6 height 6
radio input "true"
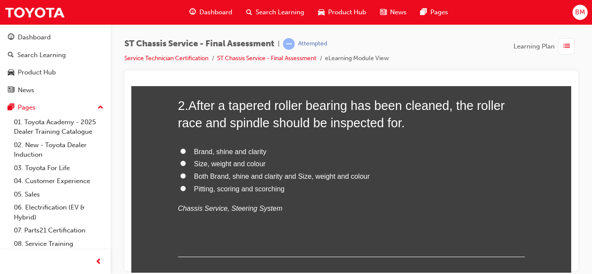
scroll to position [284, 0]
click at [221, 177] on span "Both Brand, shine and clarity and Size, weight and colour" at bounding box center [282, 174] width 176 height 7
click at [186, 177] on input "Both Brand, shine and clarity and Size, weight and colour" at bounding box center [183, 175] width 6 height 6
radio input "true"
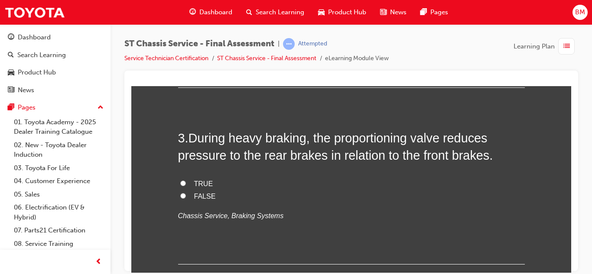
scroll to position [453, 0]
click at [200, 193] on span "FALSE" at bounding box center [205, 194] width 22 height 7
click at [186, 193] on input "FALSE" at bounding box center [183, 195] width 6 height 6
radio input "true"
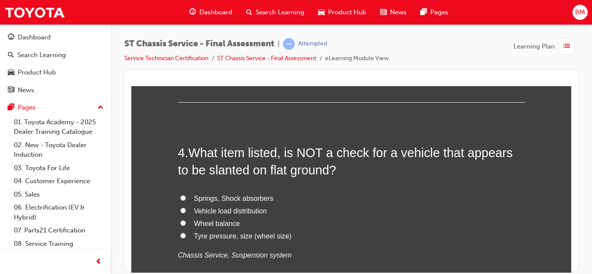
scroll to position [615, 0]
click at [192, 213] on label "Vehicle load distribution" at bounding box center [351, 210] width 346 height 13
click at [186, 213] on input "Vehicle load distribution" at bounding box center [183, 210] width 6 height 6
radio input "true"
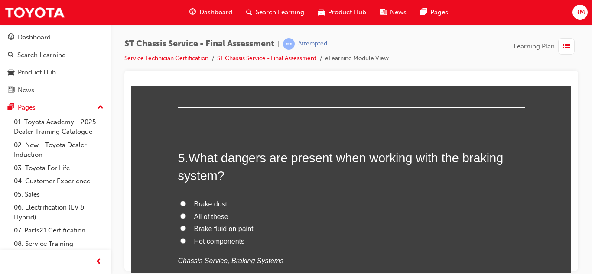
scroll to position [812, 0]
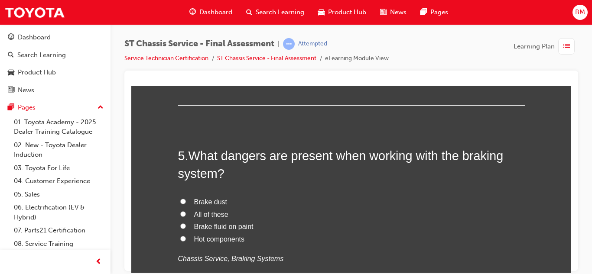
click at [192, 213] on label "All of these" at bounding box center [351, 214] width 346 height 13
click at [186, 213] on input "All of these" at bounding box center [183, 214] width 6 height 6
radio input "true"
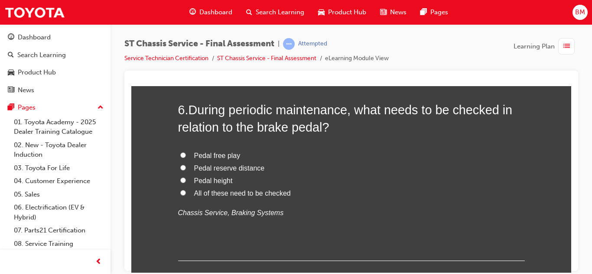
scroll to position [1061, 0]
click at [196, 192] on span "All of these need to be checked" at bounding box center [242, 192] width 97 height 7
click at [186, 192] on input "All of these need to be checked" at bounding box center [183, 192] width 6 height 6
radio input "true"
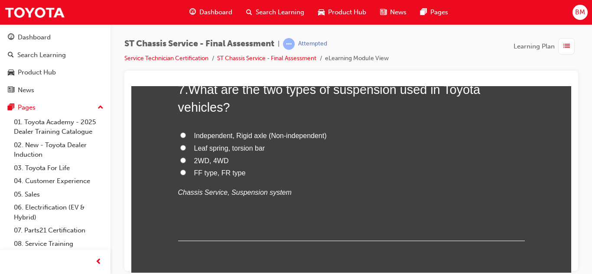
scroll to position [1285, 0]
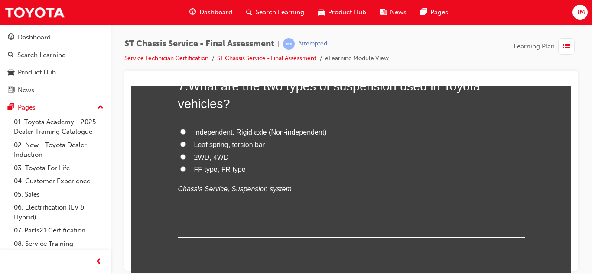
click at [207, 135] on span "Independent, Rigid axle (Non-independent)" at bounding box center [260, 131] width 133 height 7
click at [186, 134] on input "Independent, Rigid axle (Non-independent)" at bounding box center [183, 132] width 6 height 6
radio input "true"
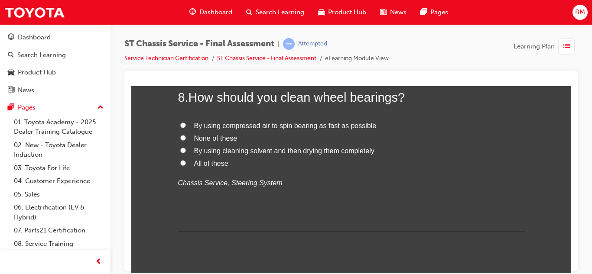
scroll to position [1492, 0]
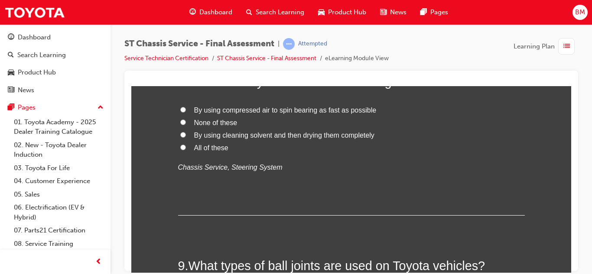
click at [231, 134] on span "By using cleaning solvent and then drying them completely" at bounding box center [284, 134] width 180 height 7
click at [186, 134] on input "By using cleaning solvent and then drying them completely" at bounding box center [183, 135] width 6 height 6
radio input "true"
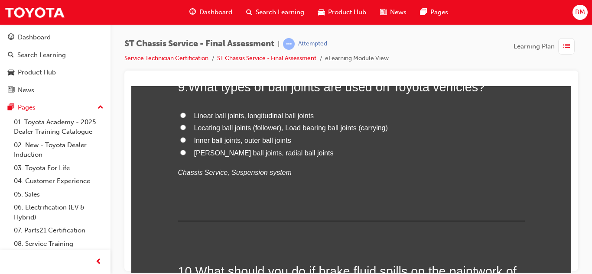
scroll to position [1680, 0]
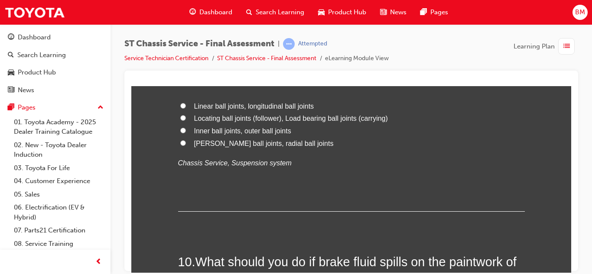
click at [233, 121] on span "Locating ball joints (follower), Load bearing ball joints (carrying)" at bounding box center [291, 117] width 194 height 7
click at [186, 120] on input "Locating ball joints (follower), Load bearing ball joints (carrying)" at bounding box center [183, 118] width 6 height 6
radio input "true"
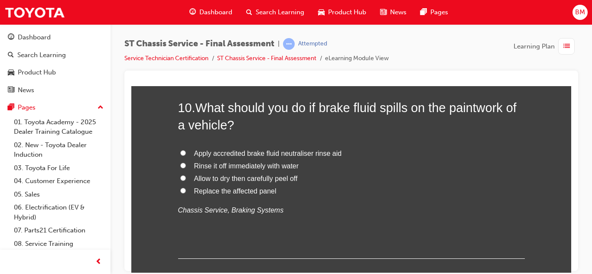
scroll to position [1837, 0]
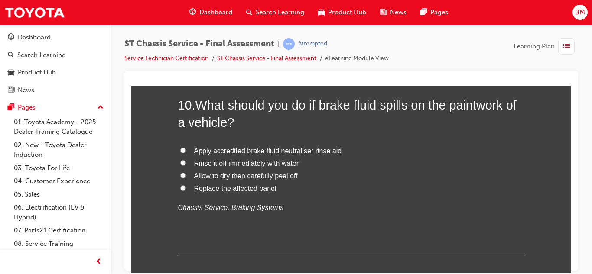
click at [219, 166] on span "Rinse it off immediately with water" at bounding box center [246, 162] width 105 height 7
click at [186, 165] on input "Rinse it off immediately with water" at bounding box center [183, 163] width 6 height 6
radio input "true"
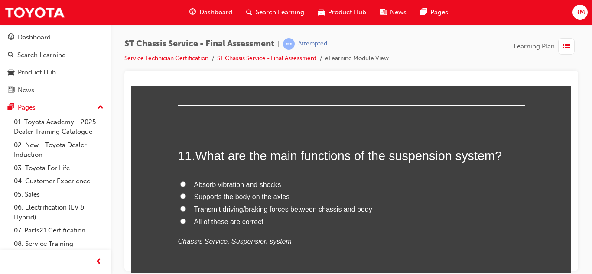
scroll to position [1988, 0]
click at [196, 220] on span "All of these are correct" at bounding box center [228, 220] width 69 height 7
click at [186, 220] on input "All of these are correct" at bounding box center [183, 221] width 6 height 6
radio input "true"
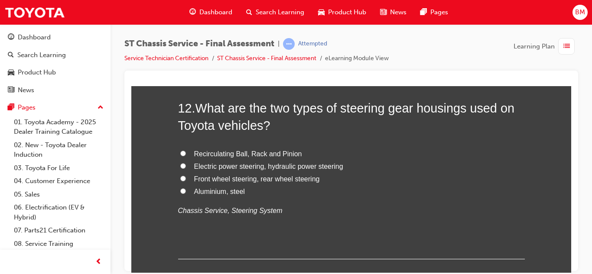
scroll to position [2220, 0]
click at [217, 172] on label "Front wheel steering, rear wheel steering" at bounding box center [351, 178] width 346 height 13
click at [186, 175] on input "Front wheel steering, rear wheel steering" at bounding box center [183, 178] width 6 height 6
radio input "true"
click at [217, 166] on span "Electric power steering, hydraulic power steering" at bounding box center [268, 165] width 149 height 7
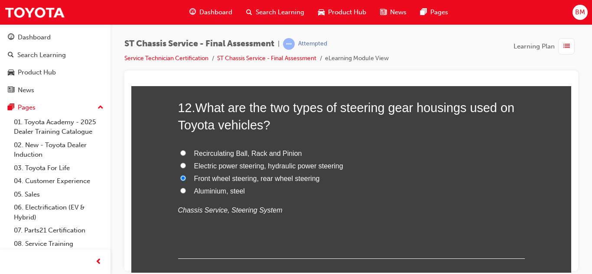
click at [186, 166] on input "Electric power steering, hydraulic power steering" at bounding box center [183, 165] width 6 height 6
radio input "true"
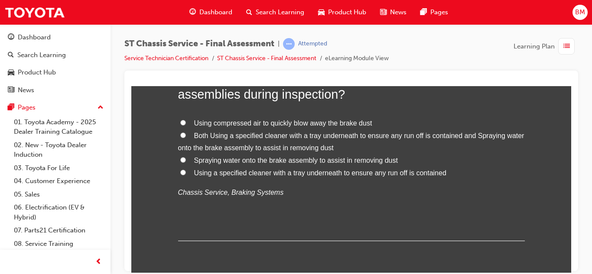
scroll to position [2453, 0]
click at [220, 132] on span "Both Using a specified cleaner with a tray underneath to ensure any run off is …" at bounding box center [351, 141] width 346 height 20
click at [186, 132] on input "Both Using a specified cleaner with a tray underneath to ensure any run off is …" at bounding box center [183, 135] width 6 height 6
radio input "true"
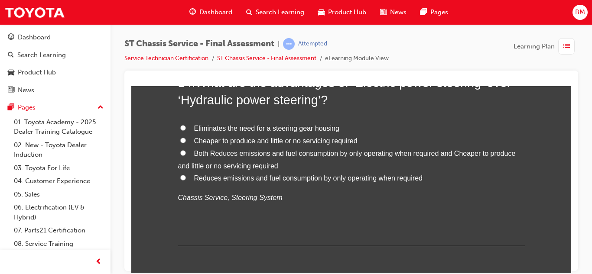
scroll to position [2661, 0]
click at [227, 140] on span "Cheaper to produce and little or no servicing required" at bounding box center [275, 139] width 163 height 7
click at [186, 140] on input "Cheaper to produce and little or no servicing required" at bounding box center [183, 140] width 6 height 6
radio input "true"
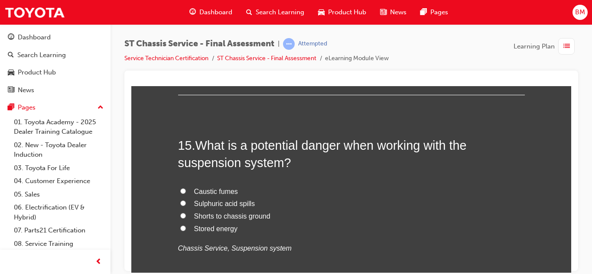
scroll to position [2812, 0]
click at [203, 192] on span "Caustic fumes" at bounding box center [216, 190] width 44 height 7
click at [186, 192] on input "Caustic fumes" at bounding box center [183, 191] width 6 height 6
radio input "true"
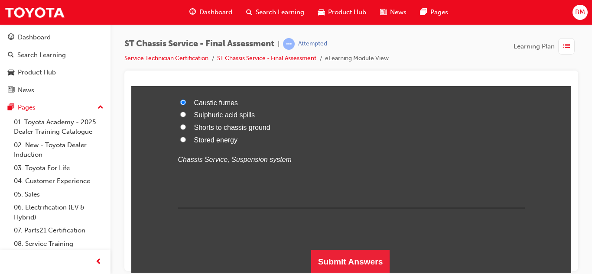
scroll to position [2902, 0]
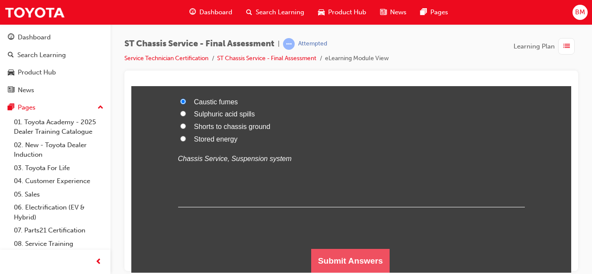
click at [322, 255] on button "Submit Answers" at bounding box center [350, 261] width 79 height 24
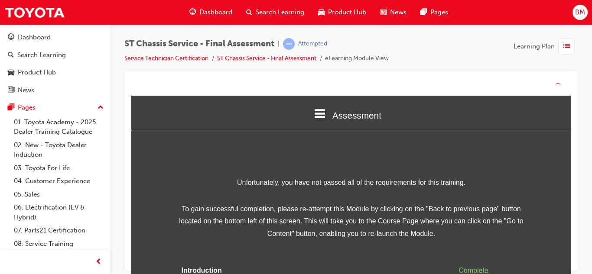
scroll to position [51, 0]
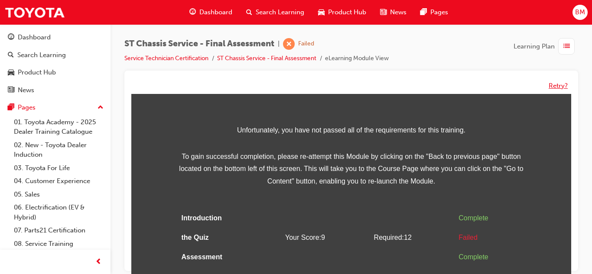
click at [554, 84] on button "Retry?" at bounding box center [557, 86] width 19 height 10
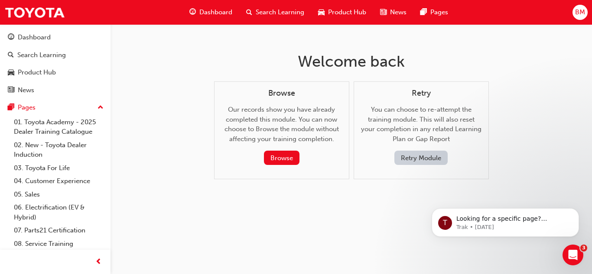
click at [433, 157] on button "Retry Module" at bounding box center [420, 158] width 53 height 14
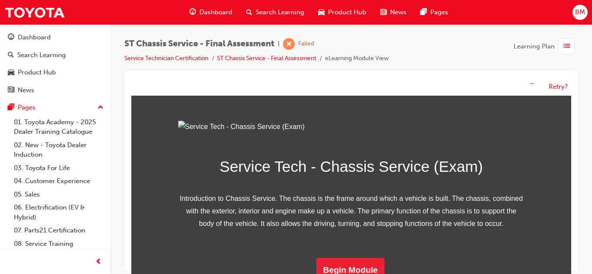
scroll to position [151, 0]
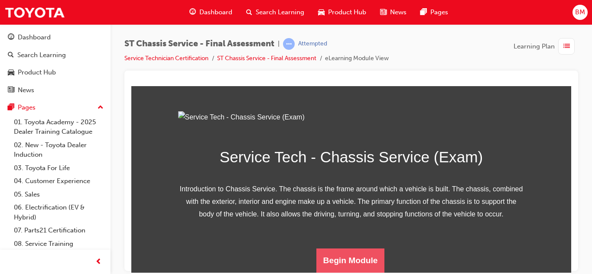
click at [344, 268] on button "Begin Module" at bounding box center [350, 260] width 68 height 24
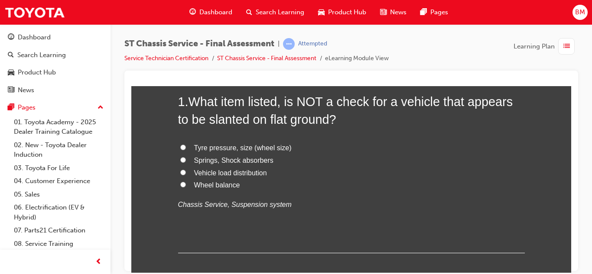
scroll to position [87, 0]
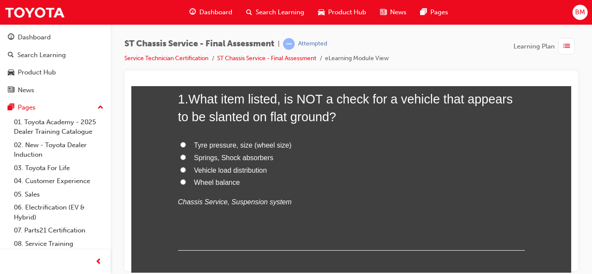
click at [211, 161] on span "Springs, Shock absorbers" at bounding box center [233, 157] width 79 height 7
click at [186, 160] on input "Springs, Shock absorbers" at bounding box center [183, 157] width 6 height 6
radio input "true"
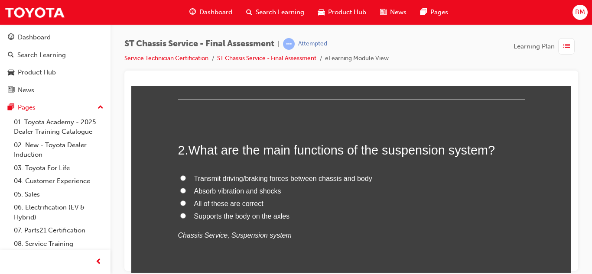
scroll to position [240, 0]
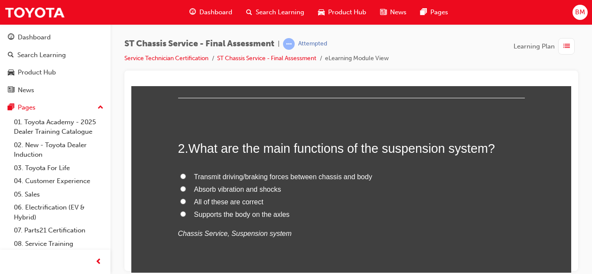
click at [194, 200] on span "All of these are correct" at bounding box center [228, 201] width 69 height 7
click at [186, 200] on input "All of these are correct" at bounding box center [183, 201] width 6 height 6
radio input "true"
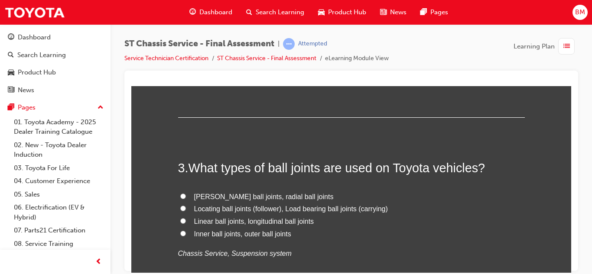
scroll to position [405, 0]
click at [203, 220] on span "Linear ball joints, longitudinal ball joints" at bounding box center [254, 220] width 120 height 7
click at [186, 220] on input "Linear ball joints, longitudinal ball joints" at bounding box center [183, 220] width 6 height 6
radio input "true"
click at [211, 196] on span "[PERSON_NAME] ball joints, radial ball joints" at bounding box center [263, 195] width 139 height 7
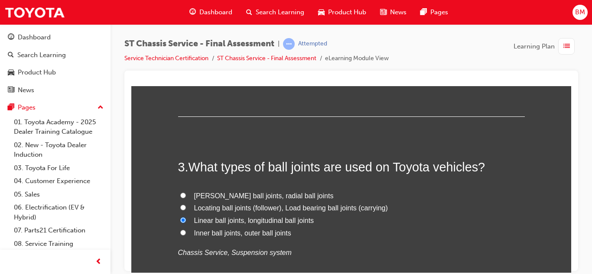
click at [186, 196] on input "[PERSON_NAME] ball joints, radial ball joints" at bounding box center [183, 195] width 6 height 6
radio input "true"
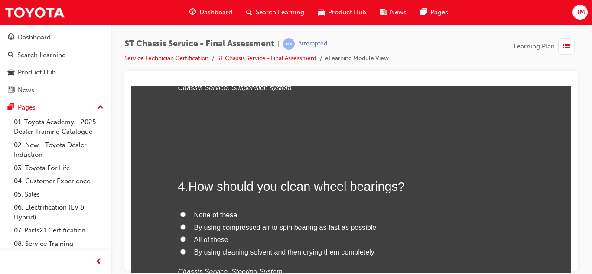
scroll to position [571, 0]
click at [217, 247] on span "By using cleaning solvent and then drying them completely" at bounding box center [284, 250] width 180 height 7
click at [186, 248] on input "By using cleaning solvent and then drying them completely" at bounding box center [183, 251] width 6 height 6
radio input "true"
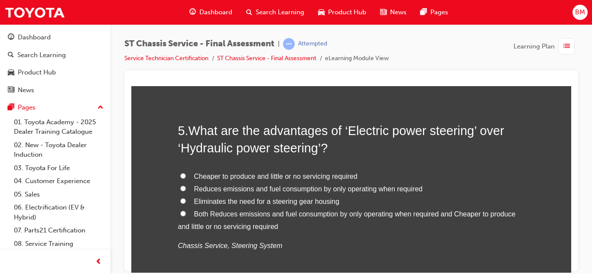
scroll to position [811, 0]
click at [212, 190] on span "Reduces emissions and fuel consumption by only operating when required" at bounding box center [308, 187] width 228 height 7
click at [186, 190] on input "Reduces emissions and fuel consumption by only operating when required" at bounding box center [183, 187] width 6 height 6
radio input "true"
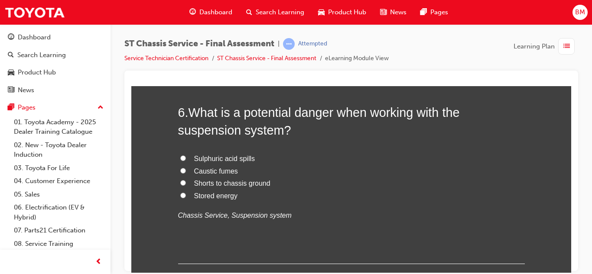
scroll to position [1043, 0]
click at [212, 162] on label "Sulphuric acid spills" at bounding box center [351, 158] width 346 height 13
click at [186, 160] on input "Sulphuric acid spills" at bounding box center [183, 157] width 6 height 6
radio input "true"
click at [197, 195] on span "Stored energy" at bounding box center [216, 194] width 44 height 7
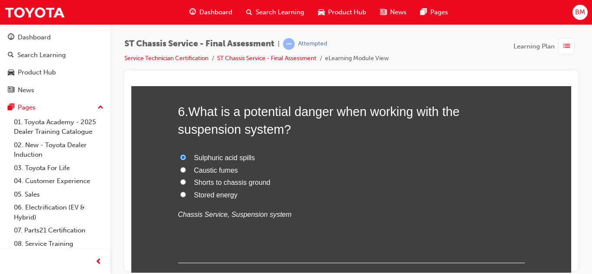
click at [186, 195] on input "Stored energy" at bounding box center [183, 194] width 6 height 6
radio input "true"
click at [202, 184] on span "Shorts to chassis ground" at bounding box center [232, 181] width 76 height 7
click at [186, 184] on input "Shorts to chassis ground" at bounding box center [183, 182] width 6 height 6
radio input "true"
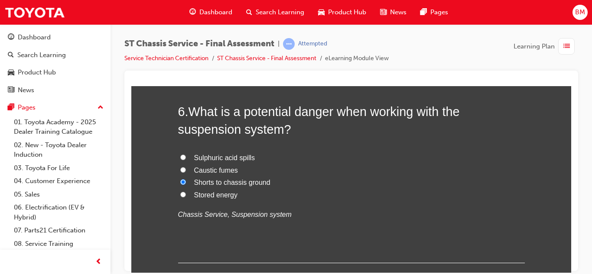
click at [208, 170] on span "Caustic fumes" at bounding box center [216, 169] width 44 height 7
click at [186, 170] on input "Caustic fumes" at bounding box center [183, 170] width 6 height 6
radio input "true"
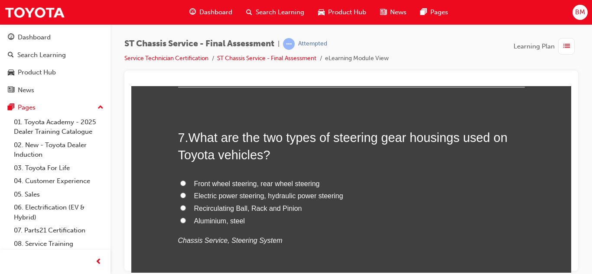
scroll to position [1223, 0]
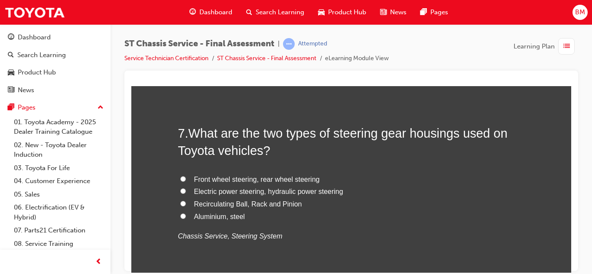
click at [231, 201] on span "Recirculating Ball, Rack and Pinion" at bounding box center [248, 203] width 108 height 7
click at [186, 201] on input "Recirculating Ball, Rack and Pinion" at bounding box center [183, 204] width 6 height 6
radio input "true"
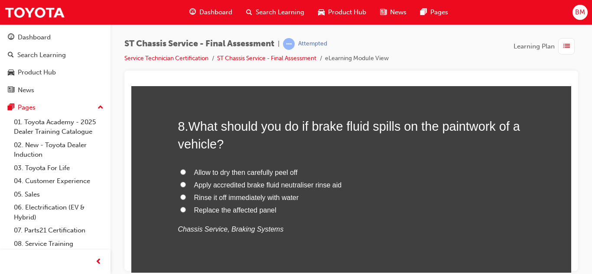
click at [227, 198] on span "Rinse it off immediately with water" at bounding box center [246, 197] width 105 height 7
click at [186, 198] on input "Rinse it off immediately with water" at bounding box center [183, 197] width 6 height 6
radio input "true"
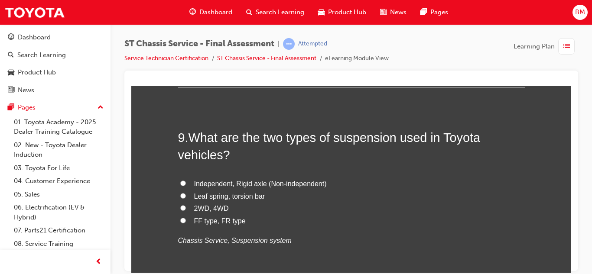
scroll to position [1623, 0]
click at [233, 189] on label "Leaf spring, torsion bar" at bounding box center [351, 195] width 346 height 13
click at [186, 192] on input "Leaf spring, torsion bar" at bounding box center [183, 195] width 6 height 6
radio input "true"
click at [233, 189] on label "Leaf spring, torsion bar" at bounding box center [351, 195] width 346 height 13
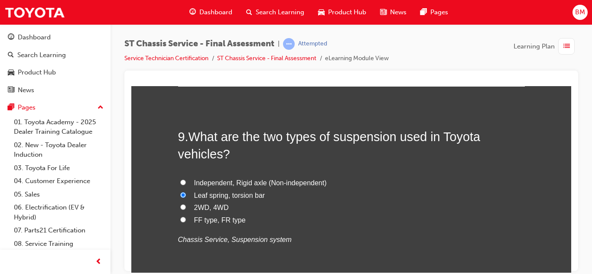
click at [186, 192] on input "Leaf spring, torsion bar" at bounding box center [183, 195] width 6 height 6
click at [233, 184] on span "Independent, Rigid axle (Non-independent)" at bounding box center [260, 182] width 133 height 7
click at [186, 184] on input "Independent, Rigid axle (Non-independent)" at bounding box center [183, 182] width 6 height 6
radio input "true"
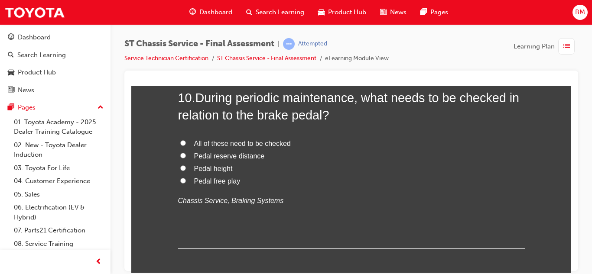
scroll to position [1865, 0]
click at [214, 143] on span "All of these need to be checked" at bounding box center [242, 142] width 97 height 7
click at [186, 143] on input "All of these need to be checked" at bounding box center [183, 142] width 6 height 6
radio input "true"
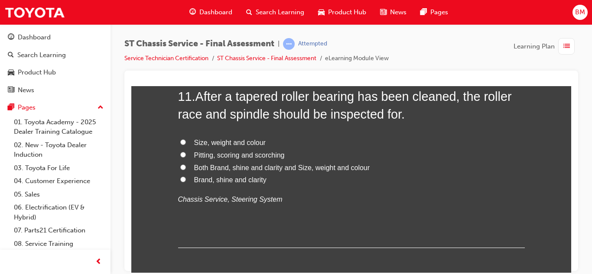
scroll to position [2077, 0]
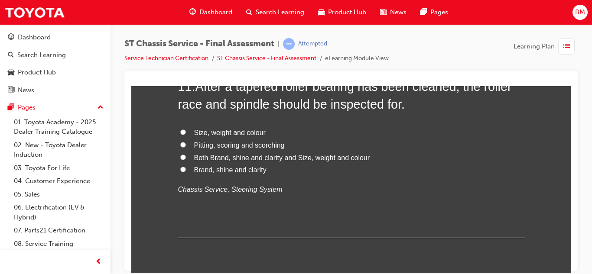
click at [211, 160] on span "Both Brand, shine and clarity and Size, weight and colour" at bounding box center [282, 157] width 176 height 7
click at [186, 160] on input "Both Brand, shine and clarity and Size, weight and colour" at bounding box center [183, 157] width 6 height 6
radio input "true"
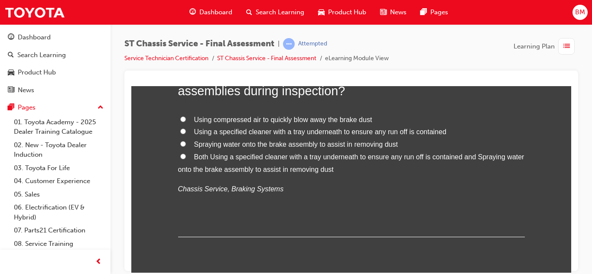
scroll to position [2292, 0]
click at [201, 162] on label "Both Using a specified cleaner with a tray underneath to ensure any run off is …" at bounding box center [351, 162] width 346 height 25
click at [186, 158] on input "Both Using a specified cleaner with a tray underneath to ensure any run off is …" at bounding box center [183, 155] width 6 height 6
radio input "true"
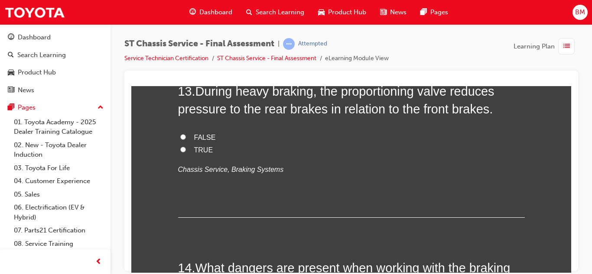
scroll to position [2489, 0]
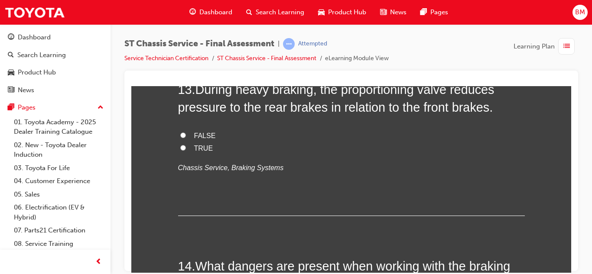
click at [205, 135] on span "FALSE" at bounding box center [205, 135] width 22 height 7
click at [186, 135] on input "FALSE" at bounding box center [183, 135] width 6 height 6
radio input "true"
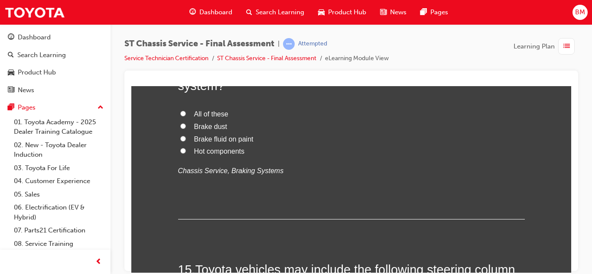
scroll to position [2691, 0]
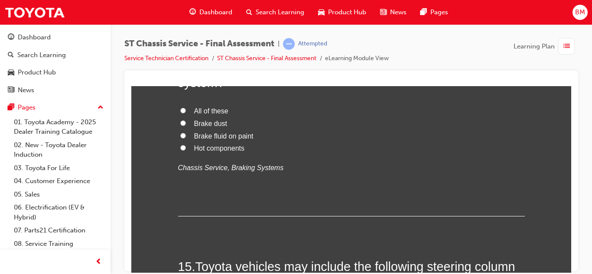
click at [196, 114] on span "All of these" at bounding box center [211, 110] width 34 height 7
click at [186, 113] on input "All of these" at bounding box center [183, 110] width 6 height 6
radio input "true"
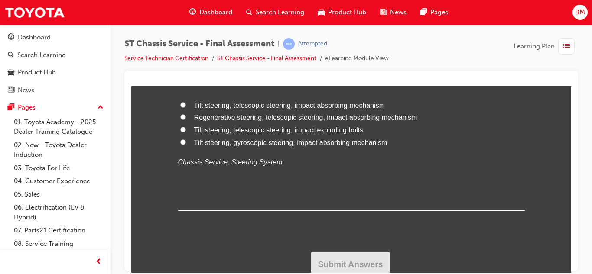
scroll to position [2902, 0]
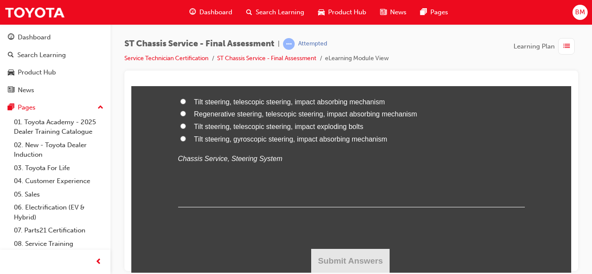
click at [238, 102] on span "Tilt steering, telescopic steering, impact absorbing mechanism" at bounding box center [289, 101] width 191 height 7
click at [186, 102] on input "Tilt steering, telescopic steering, impact absorbing mechanism" at bounding box center [183, 101] width 6 height 6
radio input "true"
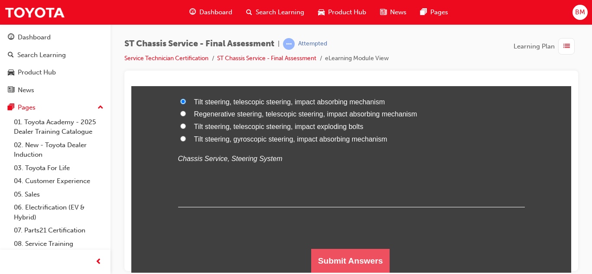
click at [340, 256] on button "Submit Answers" at bounding box center [350, 261] width 79 height 24
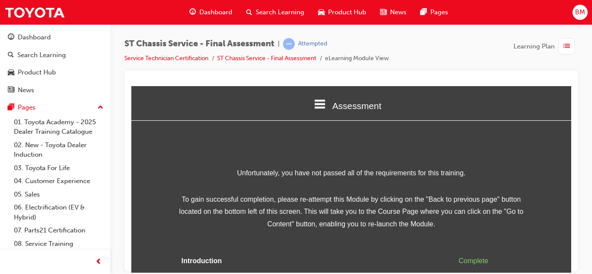
scroll to position [51, 0]
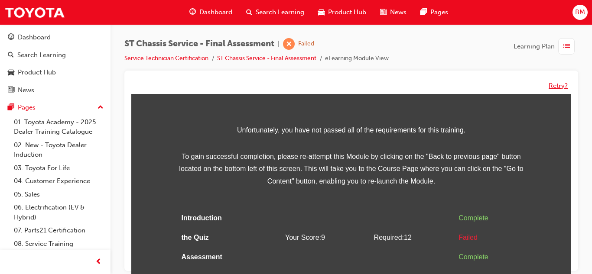
click at [550, 82] on button "Retry?" at bounding box center [557, 86] width 19 height 10
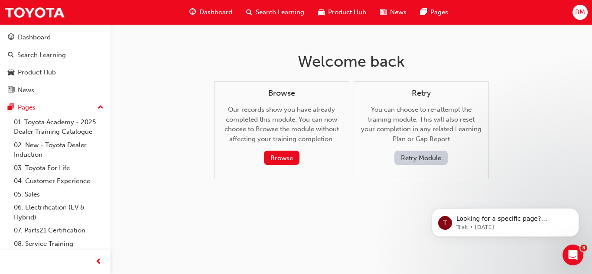
click at [430, 154] on button "Retry Module" at bounding box center [420, 158] width 53 height 14
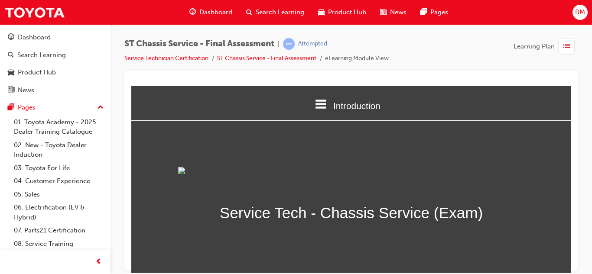
scroll to position [151, 0]
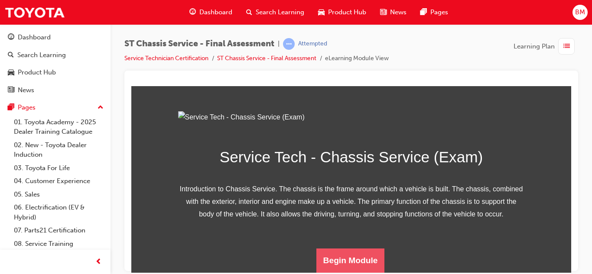
click at [347, 254] on button "Begin Module" at bounding box center [350, 260] width 68 height 24
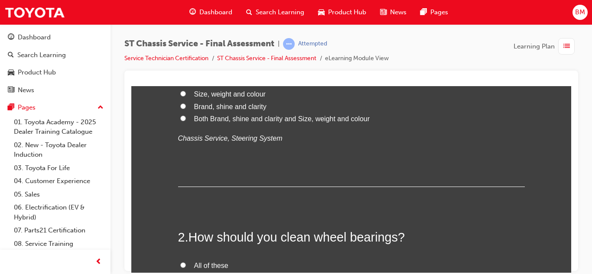
scroll to position [0, 0]
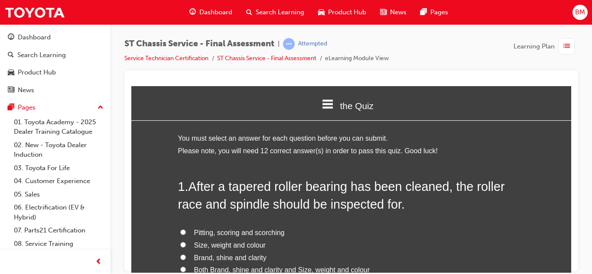
click at [347, 254] on label "Brand, shine and clarity" at bounding box center [351, 258] width 346 height 13
click at [186, 254] on input "Brand, shine and clarity" at bounding box center [183, 257] width 6 height 6
radio input "true"
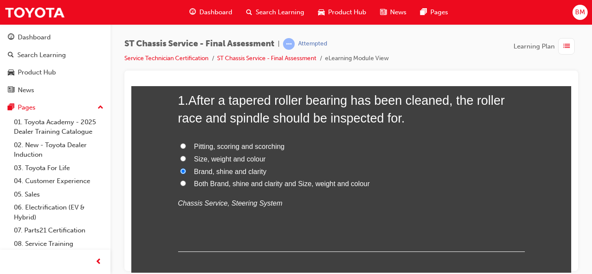
scroll to position [80, 0]
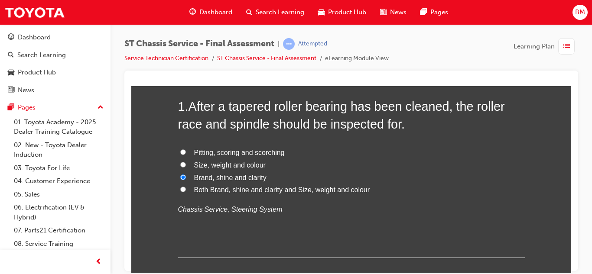
click at [231, 190] on span "Both Brand, shine and clarity and Size, weight and colour" at bounding box center [282, 189] width 176 height 7
click at [186, 190] on input "Both Brand, shine and clarity and Size, weight and colour" at bounding box center [183, 189] width 6 height 6
radio input "true"
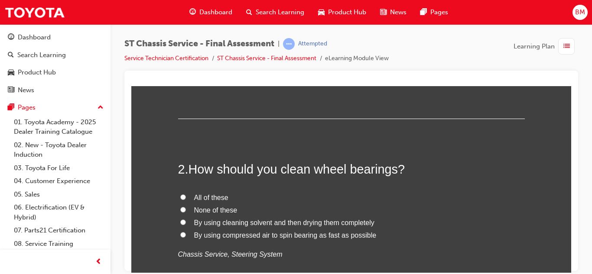
scroll to position [220, 0]
click at [232, 220] on span "By using cleaning solvent and then drying them completely" at bounding box center [284, 221] width 180 height 7
click at [186, 220] on input "By using cleaning solvent and then drying them completely" at bounding box center [183, 222] width 6 height 6
radio input "true"
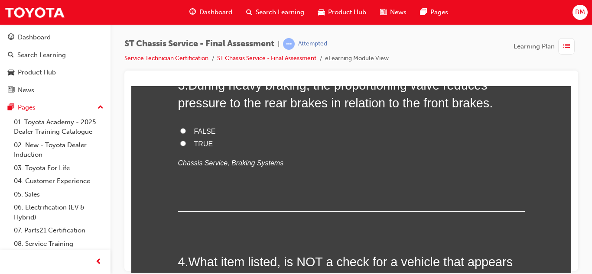
scroll to position [483, 0]
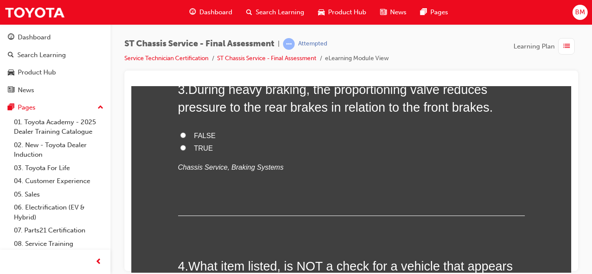
click at [185, 138] on label "FALSE" at bounding box center [351, 135] width 346 height 13
click at [185, 138] on input "FALSE" at bounding box center [183, 135] width 6 height 6
radio input "true"
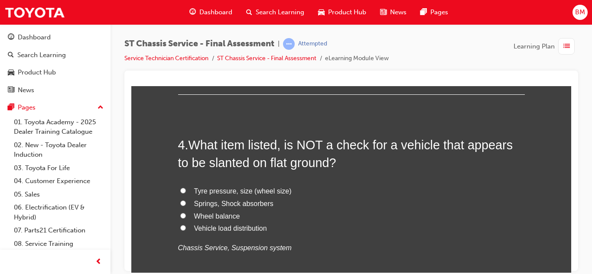
scroll to position [605, 0]
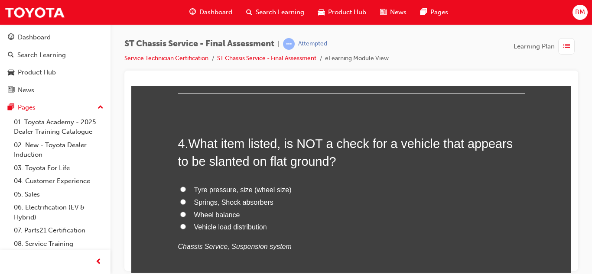
click at [197, 149] on span "What item listed, is NOT a check for a vehicle that appears to be slanted on fl…" at bounding box center [345, 151] width 335 height 31
click at [190, 224] on label "Vehicle load distribution" at bounding box center [351, 227] width 346 height 13
click at [186, 224] on input "Vehicle load distribution" at bounding box center [183, 226] width 6 height 6
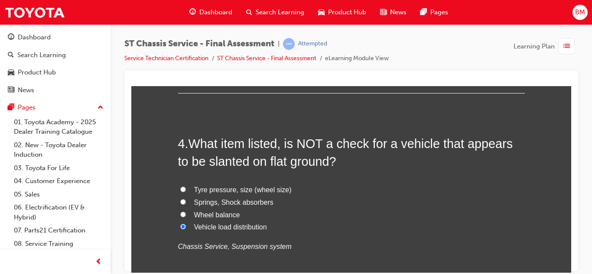
radio input "true"
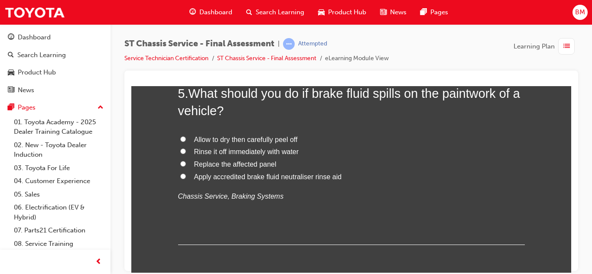
scroll to position [858, 0]
click at [230, 151] on span "Rinse it off immediately with water" at bounding box center [246, 150] width 105 height 7
click at [186, 151] on input "Rinse it off immediately with water" at bounding box center [183, 150] width 6 height 6
radio input "true"
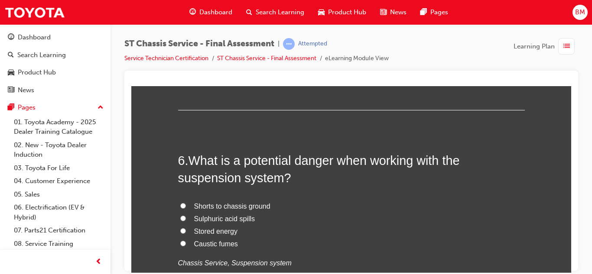
scroll to position [993, 0]
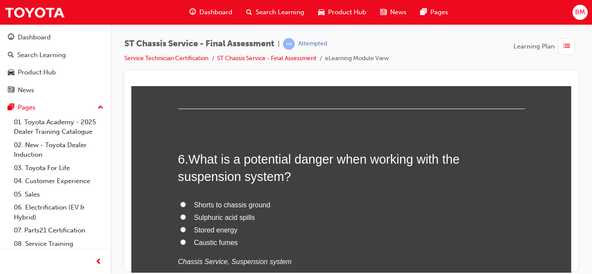
click at [197, 157] on span "What is a potential danger when working with the suspension system?" at bounding box center [319, 167] width 282 height 31
click at [209, 160] on span "What is a potential danger when working with the suspension system?" at bounding box center [319, 167] width 282 height 31
click at [210, 160] on span "What is a potential danger when working with the suspension system?" at bounding box center [319, 167] width 282 height 31
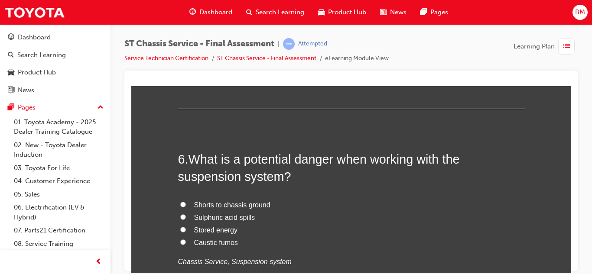
click at [288, 180] on span "What is a potential danger when working with the suspension system?" at bounding box center [319, 167] width 282 height 31
click at [285, 179] on span "What is a potential danger when working with the suspension system?" at bounding box center [319, 167] width 282 height 31
click at [285, 181] on span "What is a potential danger when working with the suspension system?" at bounding box center [319, 167] width 282 height 31
click at [191, 155] on span "What is a potential danger when working with the suspension system?" at bounding box center [319, 167] width 282 height 31
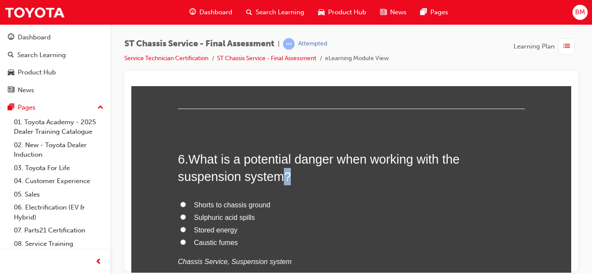
click at [191, 155] on span "What is a potential danger when working with the suspension system?" at bounding box center [319, 167] width 282 height 31
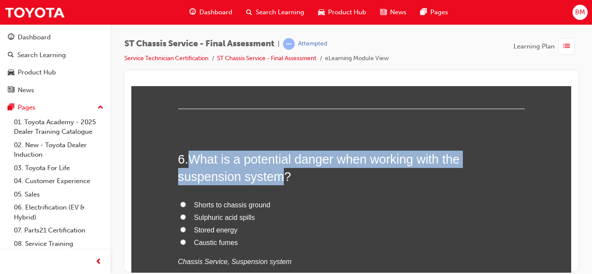
drag, startPoint x: 281, startPoint y: 179, endPoint x: 264, endPoint y: 182, distance: 16.7
click at [264, 182] on span "What is a potential danger when working with the suspension system?" at bounding box center [319, 167] width 282 height 31
copy span "What is a potential danger when working with the suspension system"
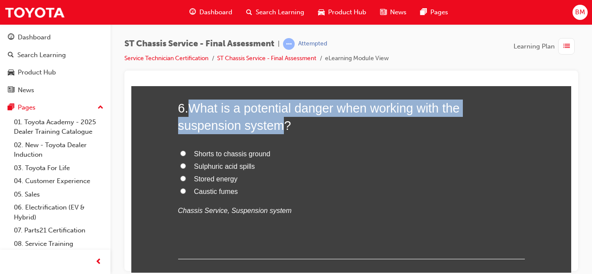
scroll to position [1045, 0]
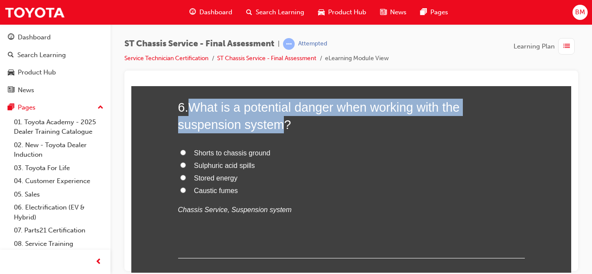
click at [329, 138] on div "6 . What is a potential danger when working with the suspension system? Shorts …" at bounding box center [351, 178] width 346 height 160
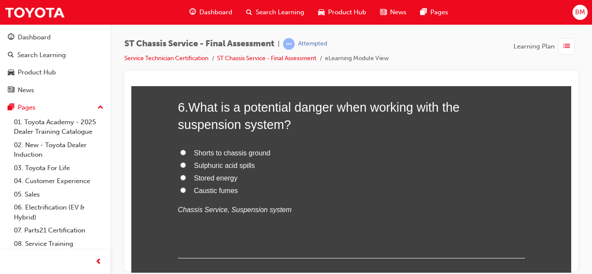
click at [248, 154] on span "Shorts to chassis ground" at bounding box center [232, 152] width 76 height 7
click at [186, 154] on input "Shorts to chassis ground" at bounding box center [183, 152] width 6 height 6
radio input "true"
click at [180, 162] on input "Sulphuric acid spills" at bounding box center [183, 165] width 6 height 6
radio input "true"
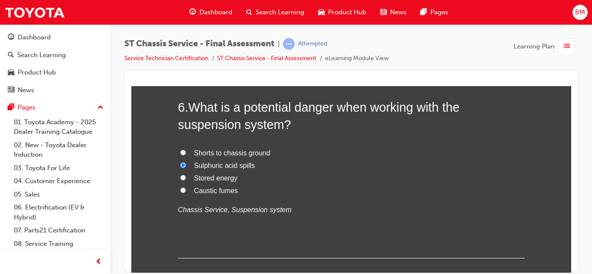
click at [180, 175] on input "Stored energy" at bounding box center [183, 178] width 6 height 6
radio input "true"
click at [180, 162] on input "Sulphuric acid spills" at bounding box center [183, 165] width 6 height 6
radio input "true"
click at [180, 149] on input "Shorts to chassis ground" at bounding box center [183, 152] width 6 height 6
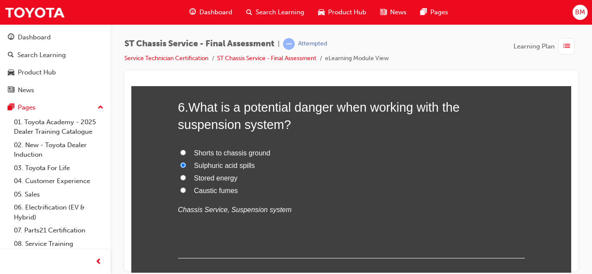
radio input "true"
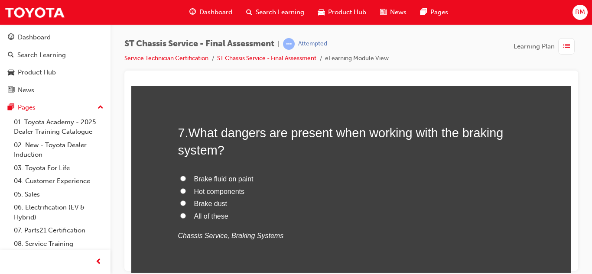
scroll to position [1223, 0]
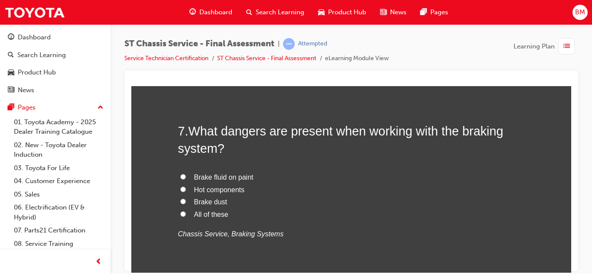
click at [198, 213] on span "All of these" at bounding box center [211, 213] width 34 height 7
click at [186, 213] on input "All of these" at bounding box center [183, 214] width 6 height 6
radio input "true"
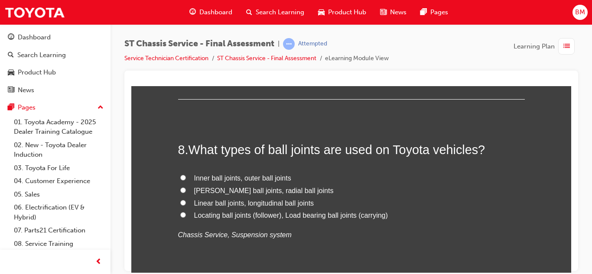
scroll to position [1414, 0]
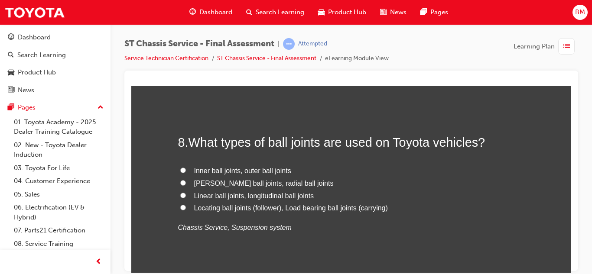
click at [246, 209] on span "Locating ball joints (follower), Load bearing ball joints (carrying)" at bounding box center [291, 207] width 194 height 7
click at [186, 209] on input "Locating ball joints (follower), Load bearing ball joints (carrying)" at bounding box center [183, 207] width 6 height 6
radio input "true"
click at [246, 209] on span "Locating ball joints (follower), Load bearing ball joints (carrying)" at bounding box center [291, 207] width 194 height 7
click at [186, 209] on input "Locating ball joints (follower), Load bearing ball joints (carrying)" at bounding box center [183, 207] width 6 height 6
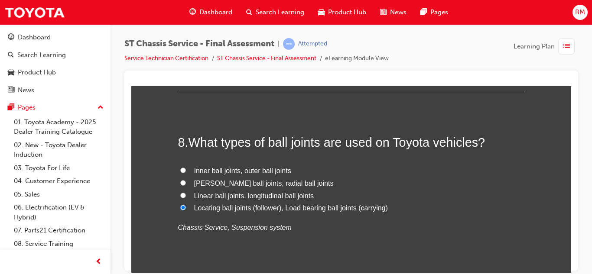
click at [246, 209] on span "Locating ball joints (follower), Load bearing ball joints (carrying)" at bounding box center [291, 207] width 194 height 7
click at [186, 209] on input "Locating ball joints (follower), Load bearing ball joints (carrying)" at bounding box center [183, 207] width 6 height 6
click at [246, 209] on span "Locating ball joints (follower), Load bearing ball joints (carrying)" at bounding box center [291, 207] width 194 height 7
click at [186, 209] on input "Locating ball joints (follower), Load bearing ball joints (carrying)" at bounding box center [183, 207] width 6 height 6
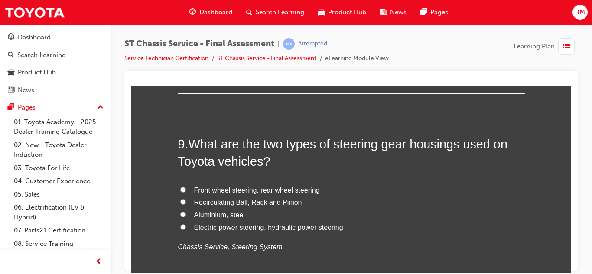
scroll to position [1596, 0]
click at [201, 143] on span "What are the two types of steering gear housings used on Toyota vehicles?" at bounding box center [342, 151] width 329 height 31
click at [203, 146] on span "What are the two types of steering gear housings used on Toyota vehicles?" at bounding box center [342, 151] width 329 height 31
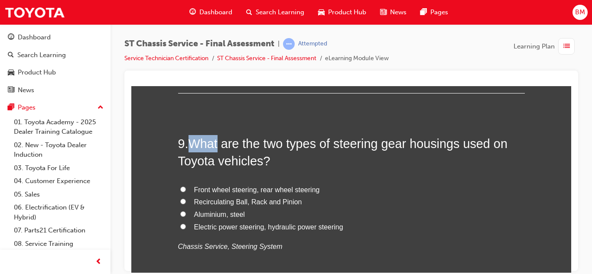
click at [232, 149] on span "What are the two types of steering gear housings used on Toyota vehicles?" at bounding box center [342, 151] width 329 height 31
click at [197, 147] on span "What are the two types of steering gear housings used on Toyota vehicles?" at bounding box center [342, 151] width 329 height 31
drag, startPoint x: 197, startPoint y: 147, endPoint x: 205, endPoint y: 149, distance: 8.6
click at [205, 149] on span "What are the two types of steering gear housings used on Toyota vehicles?" at bounding box center [342, 151] width 329 height 31
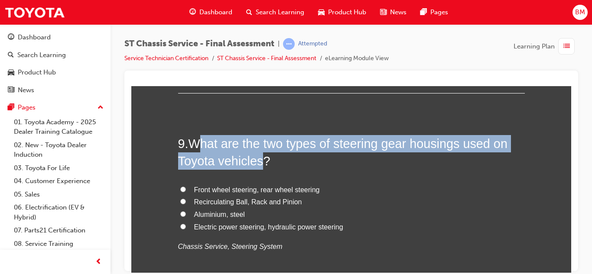
drag, startPoint x: 201, startPoint y: 141, endPoint x: 266, endPoint y: 164, distance: 68.9
click at [266, 164] on span "What are the two types of steering gear housings used on Toyota vehicles?" at bounding box center [342, 151] width 329 height 31
copy span "hat are the two types of steering gear housings used on Toyota vehicles"
click at [215, 207] on label "Recirculating Ball, Rack and Pinion" at bounding box center [351, 202] width 346 height 13
click at [186, 204] on input "Recirculating Ball, Rack and Pinion" at bounding box center [183, 201] width 6 height 6
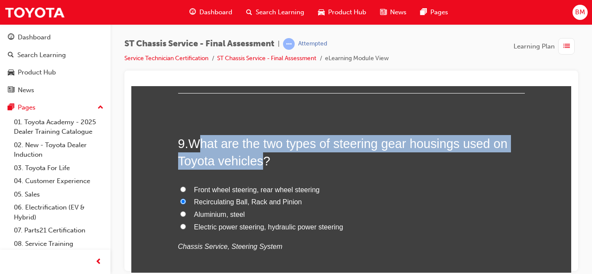
radio input "true"
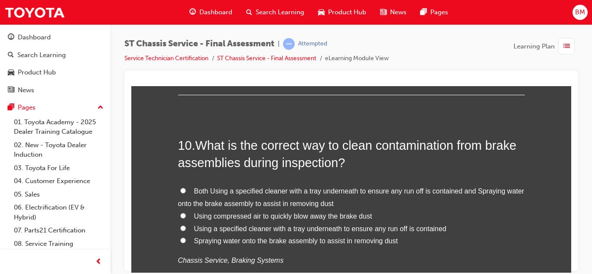
scroll to position [1818, 0]
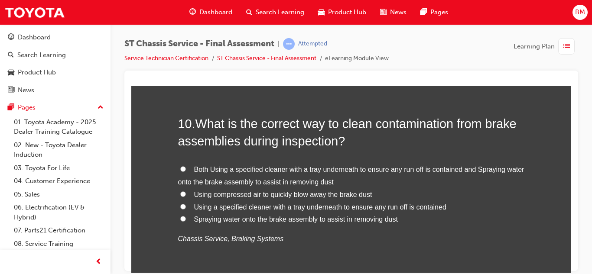
click at [203, 125] on span "What is the correct way to clean contamination from brake assemblies during ins…" at bounding box center [347, 131] width 338 height 31
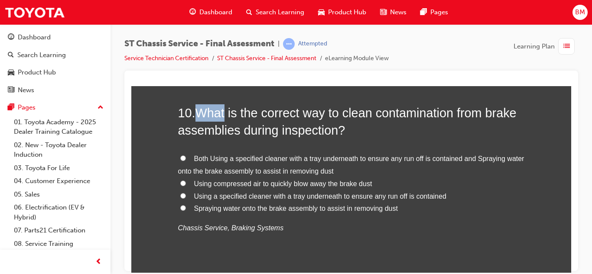
scroll to position [1828, 0]
click at [203, 118] on span "What is the correct way to clean contamination from brake assemblies during ins…" at bounding box center [347, 121] width 338 height 31
click at [207, 112] on span "What is the correct way to clean contamination from brake assemblies during ins…" at bounding box center [347, 121] width 338 height 31
click at [204, 110] on span "What is the correct way to clean contamination from brake assemblies during ins…" at bounding box center [347, 121] width 338 height 31
click at [202, 111] on span "What is the correct way to clean contamination from brake assemblies during ins…" at bounding box center [347, 121] width 338 height 31
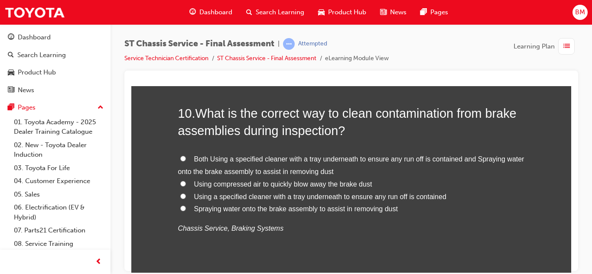
click at [213, 114] on span "What is the correct way to clean contamination from brake assemblies during ins…" at bounding box center [347, 121] width 338 height 31
click at [211, 116] on span "What is the correct way to clean contamination from brake assemblies during ins…" at bounding box center [347, 121] width 338 height 31
click at [207, 112] on span "What is the correct way to clean contamination from brake assemblies during ins…" at bounding box center [347, 121] width 338 height 31
click at [223, 123] on span "What is the correct way to clean contamination from brake assemblies during ins…" at bounding box center [347, 121] width 338 height 31
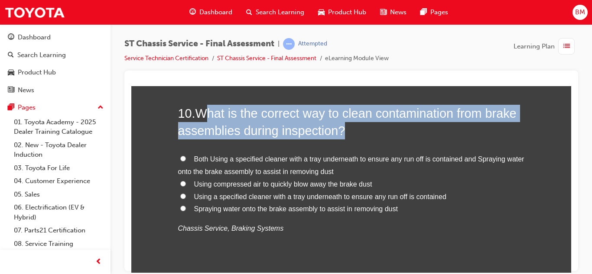
drag, startPoint x: 210, startPoint y: 116, endPoint x: 349, endPoint y: 131, distance: 139.9
click at [349, 131] on h2 "10 . What is the correct way to clean contamination from brake assemblies durin…" at bounding box center [351, 121] width 346 height 35
copy span "hat is the correct way to clean contamination from brake assemblies during insp…"
click at [226, 199] on span "Using a specified cleaner with a tray underneath to ensure any run off is conta…" at bounding box center [320, 196] width 252 height 7
click at [186, 199] on input "Using a specified cleaner with a tray underneath to ensure any run off is conta…" at bounding box center [183, 196] width 6 height 6
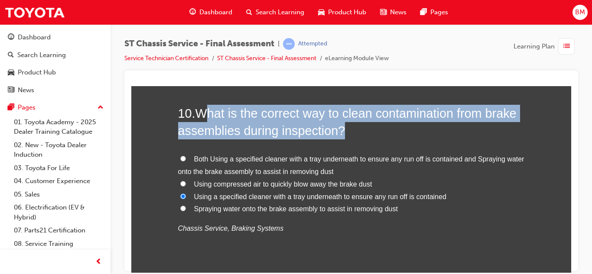
radio input "true"
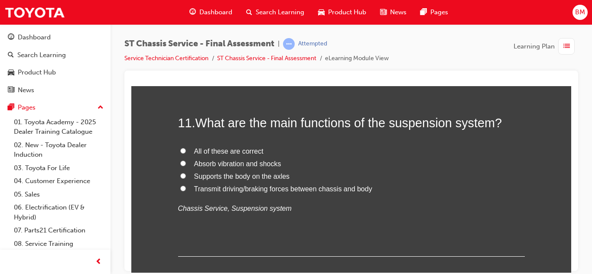
scroll to position [2036, 0]
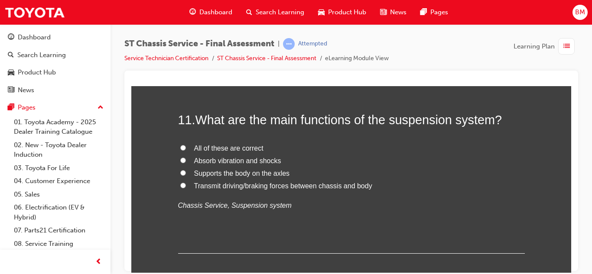
click at [189, 151] on label "All of these are correct" at bounding box center [351, 148] width 346 height 13
click at [186, 150] on input "All of these are correct" at bounding box center [183, 148] width 6 height 6
radio input "true"
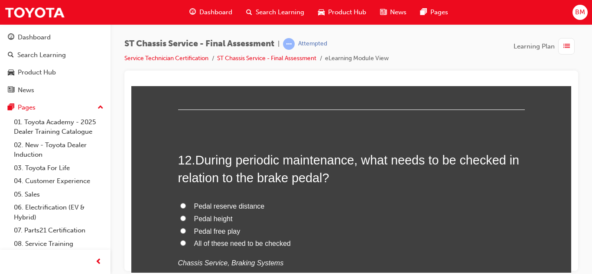
scroll to position [2181, 0]
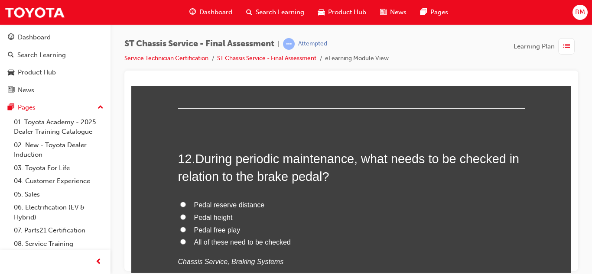
click at [195, 243] on span "All of these need to be checked" at bounding box center [242, 241] width 97 height 7
click at [186, 243] on input "All of these need to be checked" at bounding box center [183, 242] width 6 height 6
radio input "true"
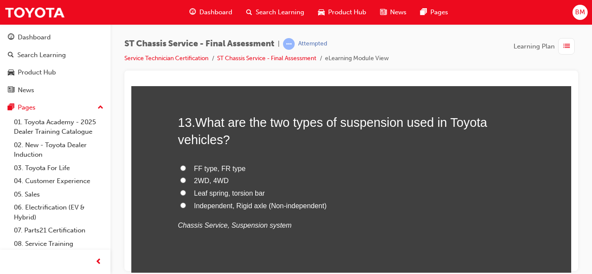
scroll to position [2420, 0]
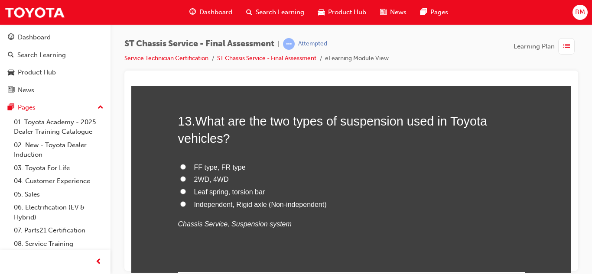
click at [193, 201] on label "Independent, Rigid axle (Non-independent)" at bounding box center [351, 204] width 346 height 13
click at [186, 201] on input "Independent, Rigid axle (Non-independent)" at bounding box center [183, 204] width 6 height 6
radio input "true"
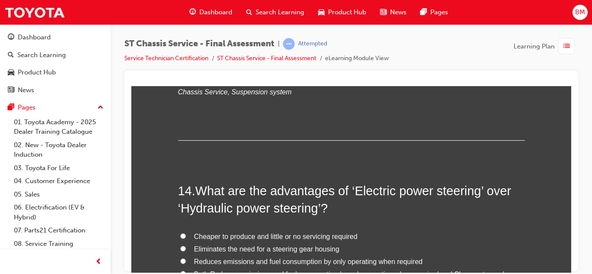
scroll to position [2555, 0]
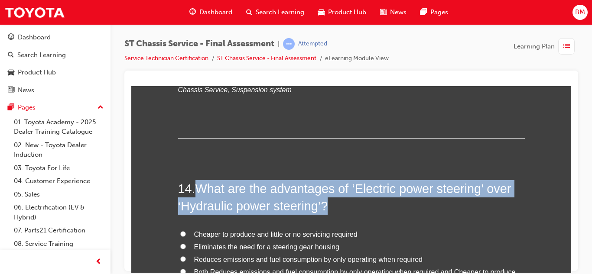
drag, startPoint x: 203, startPoint y: 191, endPoint x: 341, endPoint y: 206, distance: 138.6
click at [341, 206] on h2 "14 . What are the advantages of ‘Electric power steering’ over ‘Hydraulic power…" at bounding box center [351, 197] width 346 height 35
copy span "What are the advantages of ‘Electric power steering’ over ‘Hydraulic power stee…"
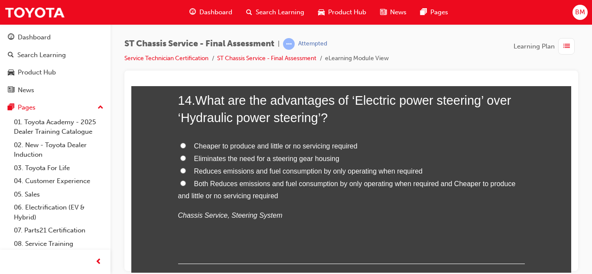
scroll to position [2645, 0]
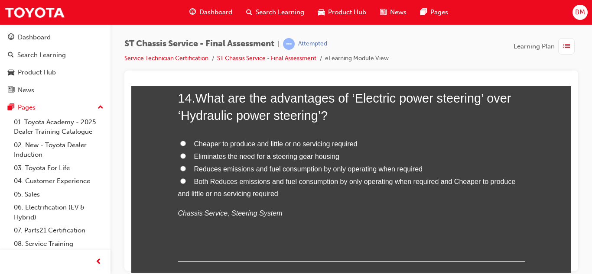
click at [256, 147] on span "Cheaper to produce and little or no servicing required" at bounding box center [275, 143] width 163 height 7
click at [186, 146] on input "Cheaper to produce and little or no servicing required" at bounding box center [183, 143] width 6 height 6
radio input "true"
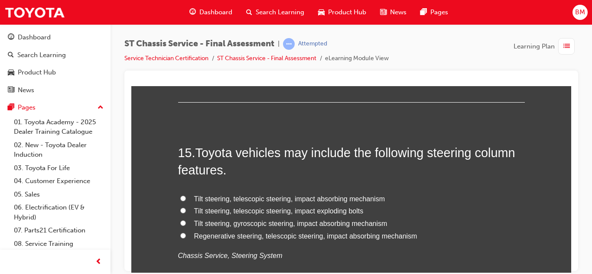
scroll to position [2805, 0]
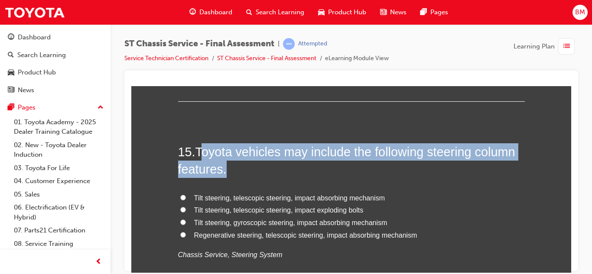
drag, startPoint x: 205, startPoint y: 156, endPoint x: 229, endPoint y: 167, distance: 26.3
click at [229, 167] on h2 "15 . Toyota vehicles may include the following steering column features." at bounding box center [351, 160] width 346 height 35
copy span "oyota vehicles may include the following steering column features."
click at [228, 200] on span "Tilt steering, telescopic steering, impact absorbing mechanism" at bounding box center [289, 197] width 191 height 7
click at [186, 200] on input "Tilt steering, telescopic steering, impact absorbing mechanism" at bounding box center [183, 197] width 6 height 6
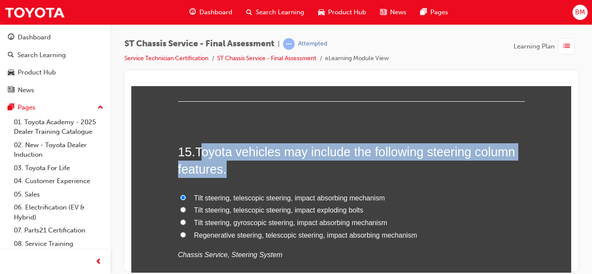
radio input "true"
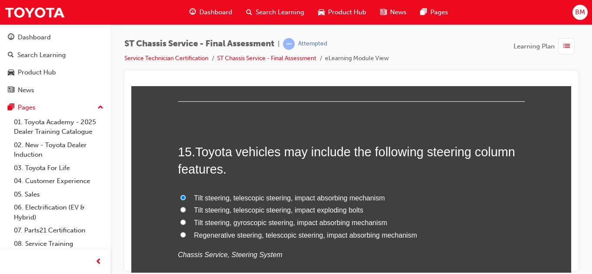
click at [228, 200] on span "Tilt steering, telescopic steering, impact absorbing mechanism" at bounding box center [289, 197] width 191 height 7
click at [186, 200] on input "Tilt steering, telescopic steering, impact absorbing mechanism" at bounding box center [183, 197] width 6 height 6
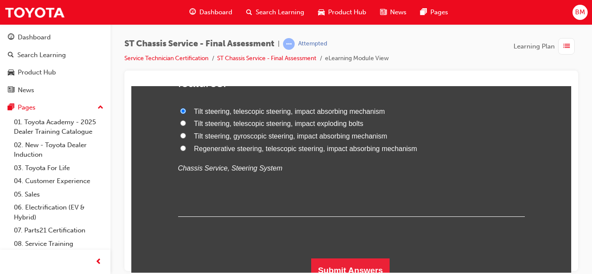
scroll to position [2902, 0]
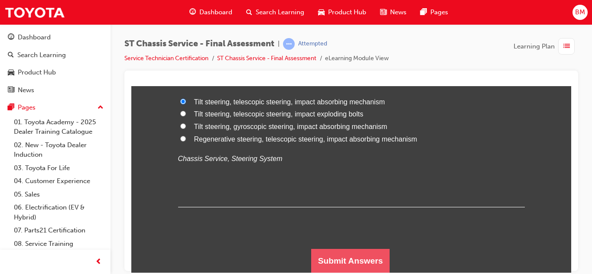
click at [341, 254] on button "Submit Answers" at bounding box center [350, 261] width 79 height 24
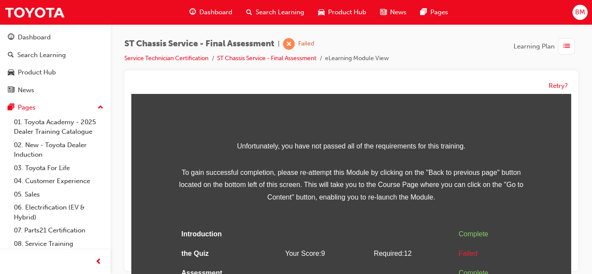
scroll to position [51, 0]
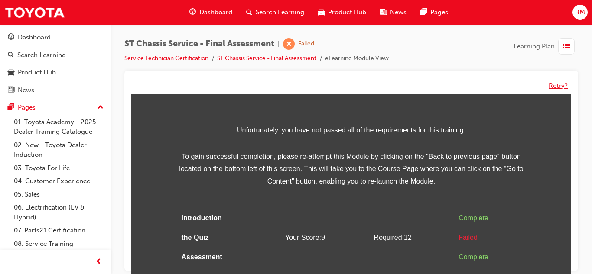
click at [563, 84] on button "Retry?" at bounding box center [557, 86] width 19 height 10
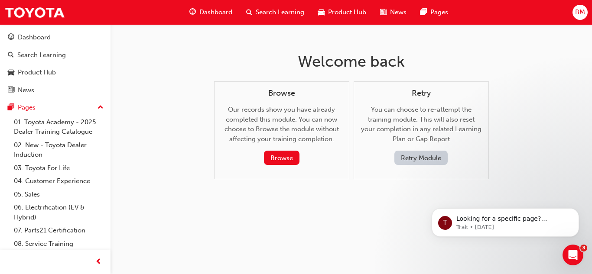
click at [416, 157] on button "Retry Module" at bounding box center [420, 158] width 53 height 14
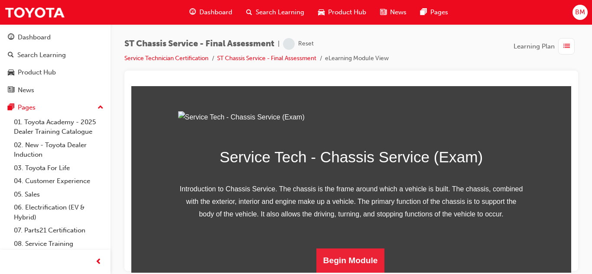
scroll to position [151, 0]
click at [332, 252] on button "Begin Module" at bounding box center [350, 260] width 68 height 24
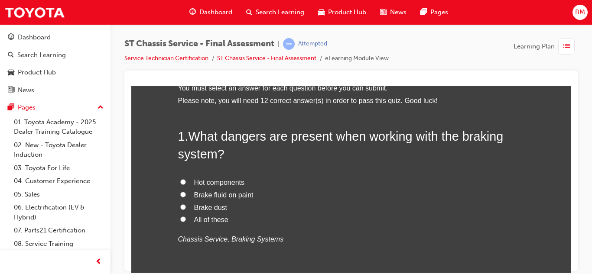
scroll to position [51, 0]
click at [195, 218] on span "All of these" at bounding box center [211, 218] width 34 height 7
click at [186, 218] on input "All of these" at bounding box center [183, 219] width 6 height 6
radio input "true"
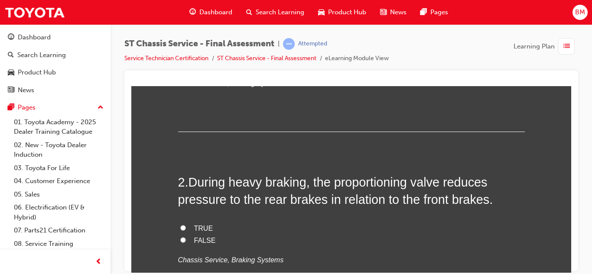
scroll to position [232, 0]
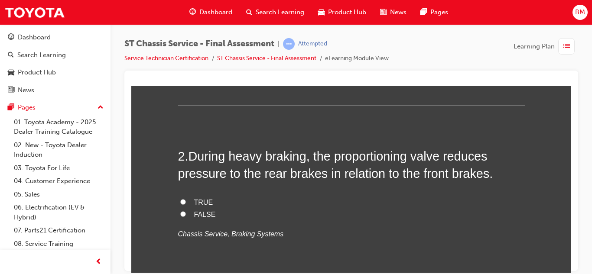
click at [184, 203] on input "TRUE" at bounding box center [183, 202] width 6 height 6
radio input "true"
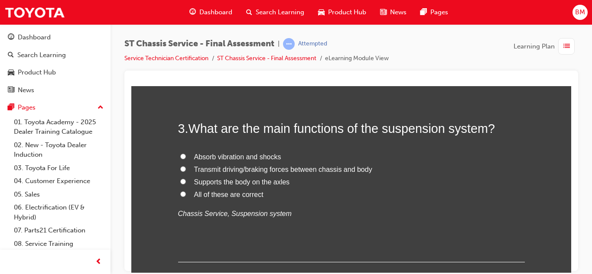
scroll to position [440, 0]
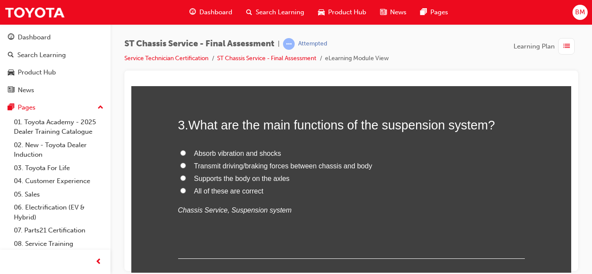
click at [197, 196] on label "All of these are correct" at bounding box center [351, 191] width 346 height 13
click at [186, 193] on input "All of these are correct" at bounding box center [183, 191] width 6 height 6
radio input "true"
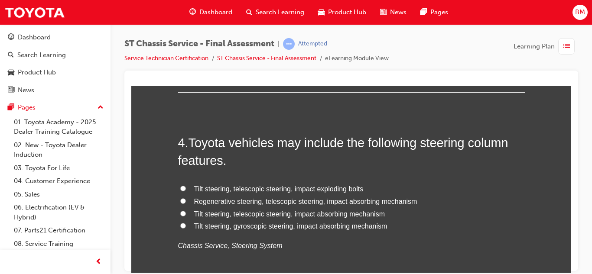
scroll to position [607, 0]
click at [220, 214] on span "Tilt steering, telescopic steering, impact absorbing mechanism" at bounding box center [289, 212] width 191 height 7
click at [186, 214] on input "Tilt steering, telescopic steering, impact absorbing mechanism" at bounding box center [183, 213] width 6 height 6
radio input "true"
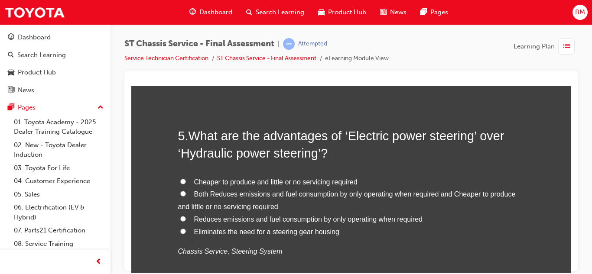
scroll to position [815, 0]
click at [184, 233] on label "Eliminates the need for a steering gear housing" at bounding box center [351, 231] width 346 height 13
click at [184, 233] on input "Eliminates the need for a steering gear housing" at bounding box center [183, 231] width 6 height 6
radio input "true"
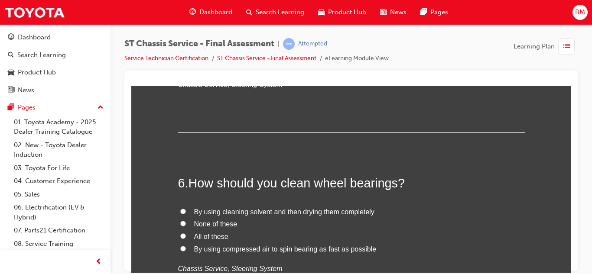
scroll to position [983, 0]
click at [216, 210] on span "By using cleaning solvent and then drying them completely" at bounding box center [284, 210] width 180 height 7
click at [186, 210] on input "By using cleaning solvent and then drying them completely" at bounding box center [183, 210] width 6 height 6
radio input "true"
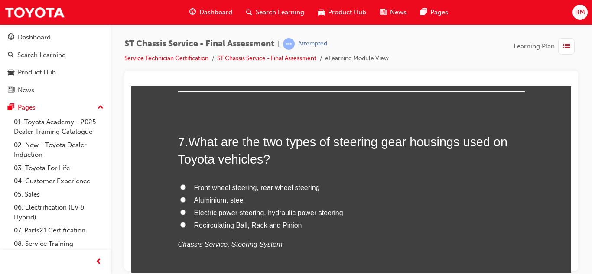
scroll to position [1208, 0]
click at [216, 224] on span "Recirculating Ball, Rack and Pinion" at bounding box center [248, 223] width 108 height 7
click at [186, 224] on input "Recirculating Ball, Rack and Pinion" at bounding box center [183, 224] width 6 height 6
radio input "true"
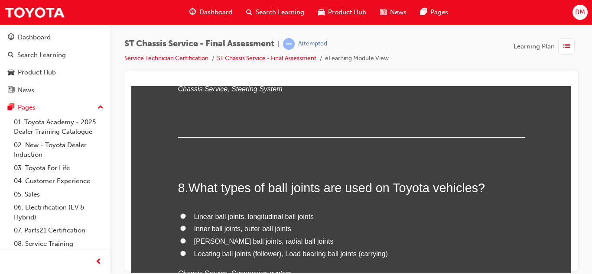
scroll to position [1364, 0]
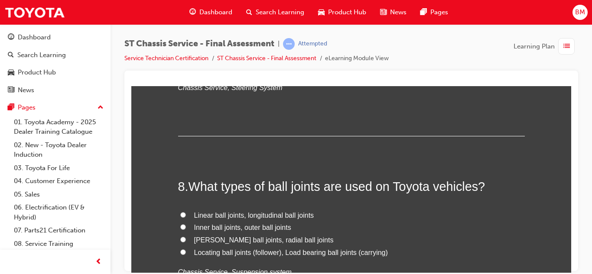
click at [213, 250] on span "Locating ball joints (follower), Load bearing ball joints (carrying)" at bounding box center [291, 252] width 194 height 7
click at [186, 250] on input "Locating ball joints (follower), Load bearing ball joints (carrying)" at bounding box center [183, 252] width 6 height 6
radio input "true"
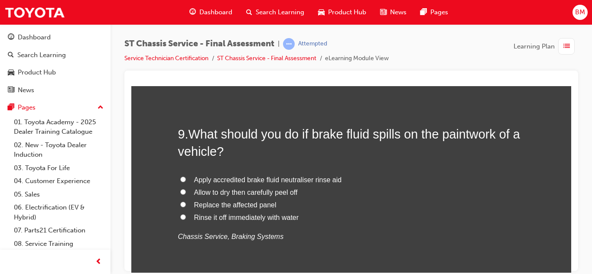
scroll to position [1603, 0]
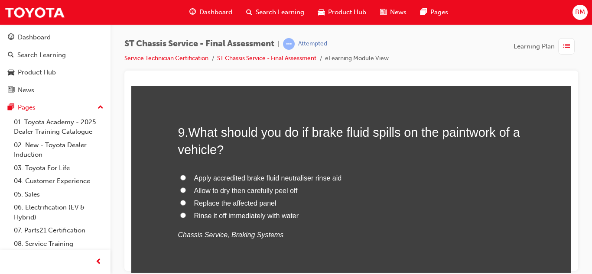
click at [206, 218] on span "Rinse it off immediately with water" at bounding box center [246, 215] width 105 height 7
click at [186, 218] on input "Rinse it off immediately with water" at bounding box center [183, 215] width 6 height 6
radio input "true"
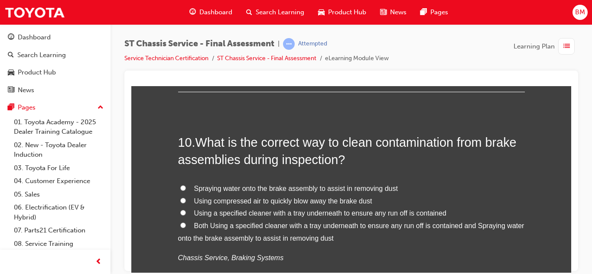
scroll to position [1796, 0]
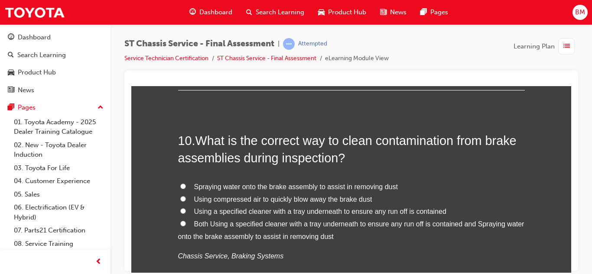
click at [216, 202] on span "Using compressed air to quickly blow away the brake dust" at bounding box center [283, 198] width 178 height 7
click at [186, 201] on input "Using compressed air to quickly blow away the brake dust" at bounding box center [183, 199] width 6 height 6
radio input "true"
click at [217, 213] on span "Using a specified cleaner with a tray underneath to ensure any run off is conta…" at bounding box center [320, 210] width 252 height 7
click at [186, 213] on input "Using a specified cleaner with a tray underneath to ensure any run off is conta…" at bounding box center [183, 211] width 6 height 6
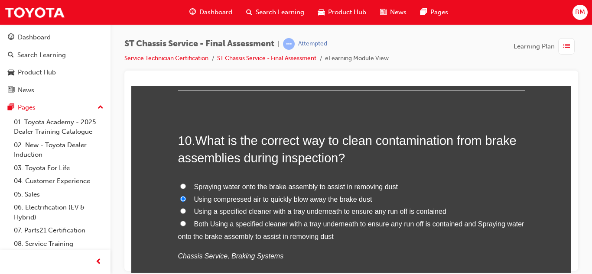
radio input "true"
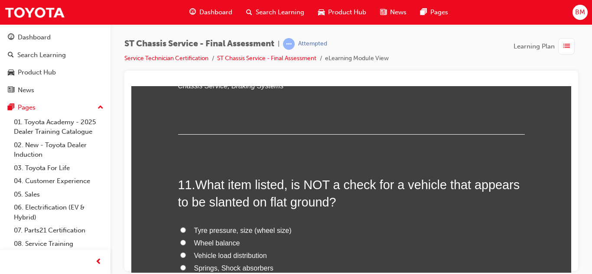
scroll to position [1975, 0]
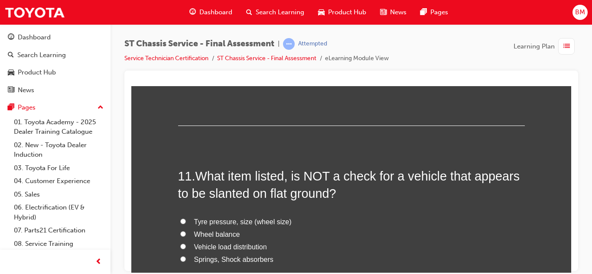
click at [190, 223] on label "Tyre pressure, size (wheel size)" at bounding box center [351, 222] width 346 height 13
click at [186, 223] on input "Tyre pressure, size (wheel size)" at bounding box center [183, 221] width 6 height 6
radio input "true"
click at [187, 231] on label "Wheel balance" at bounding box center [351, 234] width 346 height 13
click at [186, 231] on input "Wheel balance" at bounding box center [183, 234] width 6 height 6
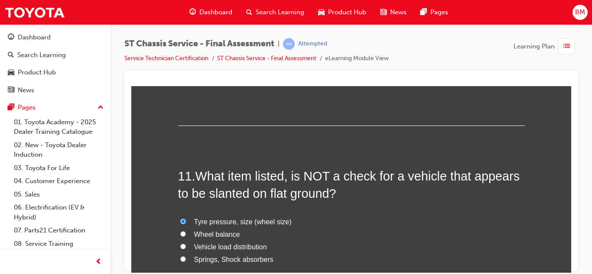
radio input "true"
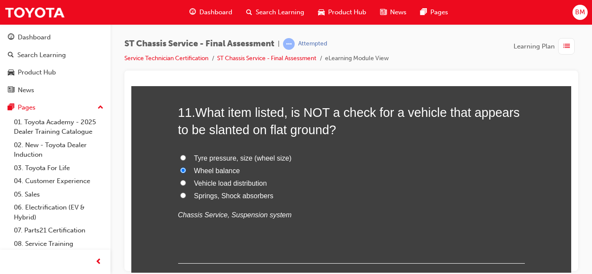
scroll to position [2043, 0]
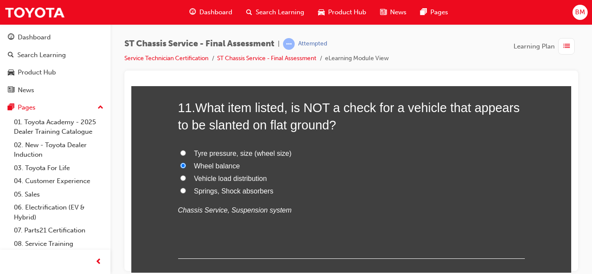
click at [196, 152] on span "Tyre pressure, size (wheel size)" at bounding box center [242, 152] width 97 height 7
click at [186, 152] on input "Tyre pressure, size (wheel size)" at bounding box center [183, 153] width 6 height 6
radio input "true"
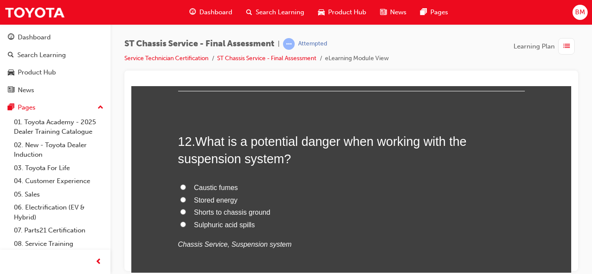
scroll to position [2214, 0]
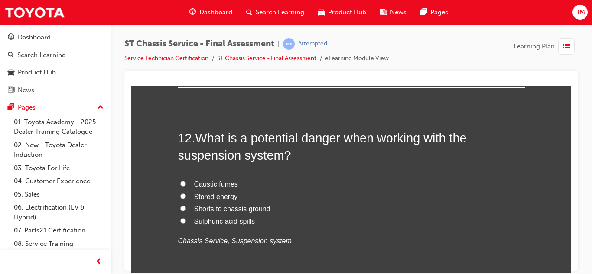
click at [197, 215] on label "Sulphuric acid spills" at bounding box center [351, 221] width 346 height 13
click at [186, 218] on input "Sulphuric acid spills" at bounding box center [183, 221] width 6 height 6
radio input "true"
click at [209, 207] on span "Shorts to chassis ground" at bounding box center [232, 208] width 76 height 7
click at [186, 207] on input "Shorts to chassis ground" at bounding box center [183, 208] width 6 height 6
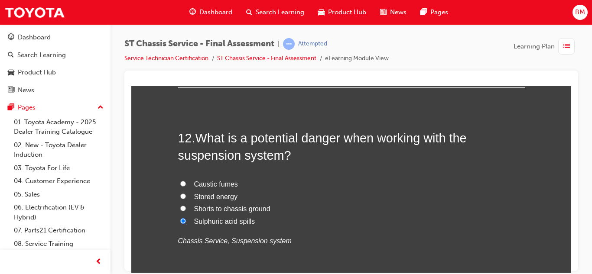
radio input "true"
click at [210, 223] on span "Sulphuric acid spills" at bounding box center [224, 220] width 61 height 7
click at [186, 223] on input "Sulphuric acid spills" at bounding box center [183, 221] width 6 height 6
radio input "true"
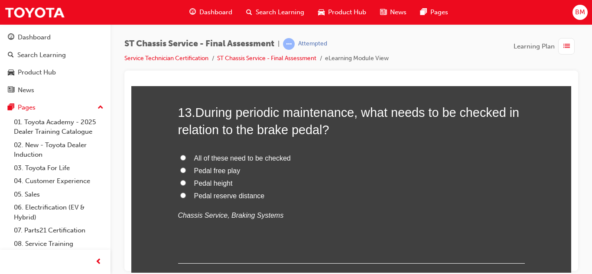
scroll to position [2444, 0]
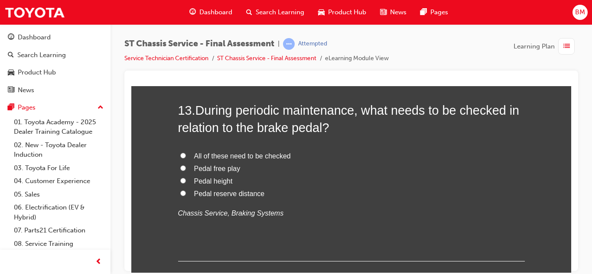
click at [193, 156] on label "All of these need to be checked" at bounding box center [351, 156] width 346 height 13
click at [186, 156] on input "All of these need to be checked" at bounding box center [183, 155] width 6 height 6
radio input "true"
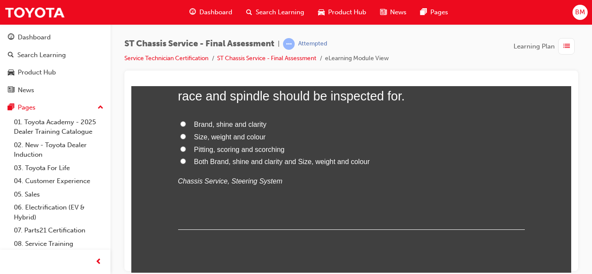
scroll to position [2678, 0]
click at [206, 151] on span "Pitting, scoring and scorching" at bounding box center [239, 148] width 91 height 7
click at [186, 151] on input "Pitting, scoring and scorching" at bounding box center [183, 149] width 6 height 6
radio input "true"
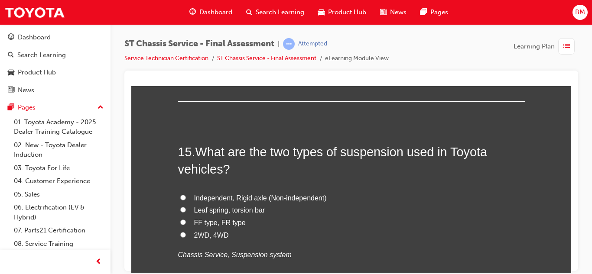
scroll to position [2813, 0]
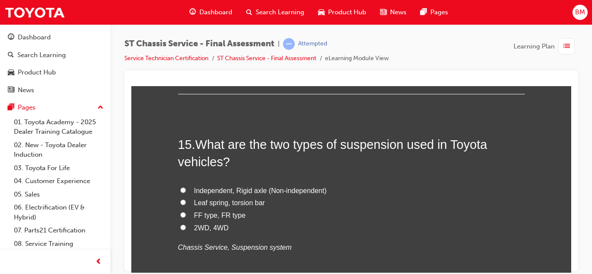
click at [214, 192] on span "Independent, Rigid axle (Non-independent)" at bounding box center [260, 190] width 133 height 7
click at [186, 192] on input "Independent, Rigid axle (Non-independent)" at bounding box center [183, 190] width 6 height 6
radio input "true"
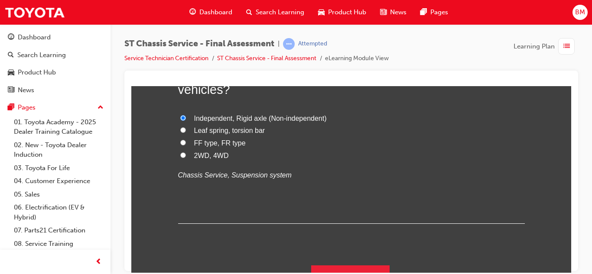
scroll to position [2902, 0]
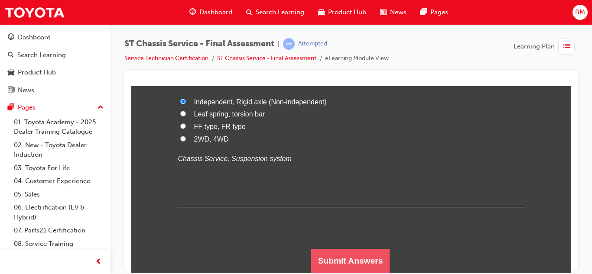
click at [343, 269] on button "Submit Answers" at bounding box center [350, 261] width 79 height 24
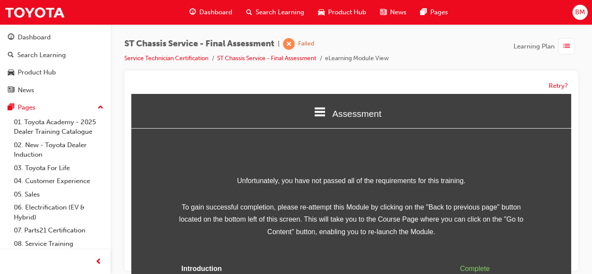
scroll to position [51, 0]
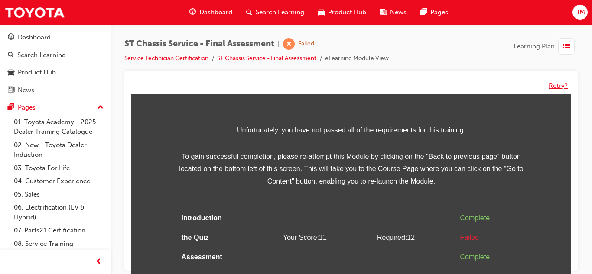
click at [548, 89] on button "Retry?" at bounding box center [557, 86] width 19 height 10
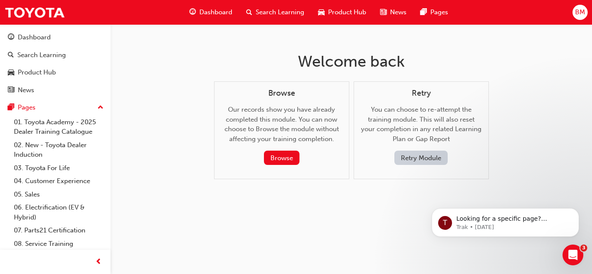
click at [399, 156] on button "Retry Module" at bounding box center [420, 158] width 53 height 14
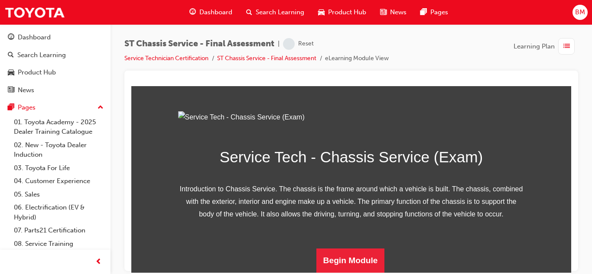
scroll to position [151, 0]
click at [343, 259] on button "Begin Module" at bounding box center [350, 260] width 68 height 24
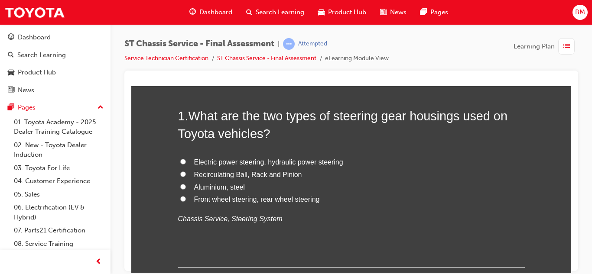
scroll to position [74, 0]
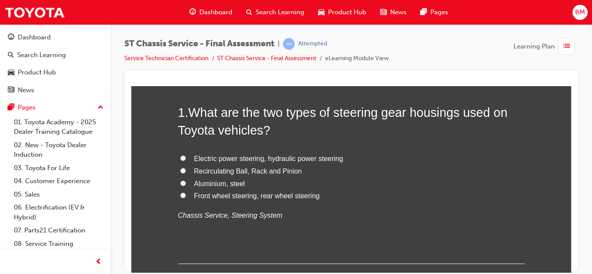
click at [226, 172] on span "Recirculating Ball, Rack and Pinion" at bounding box center [248, 170] width 108 height 7
click at [186, 172] on input "Recirculating Ball, Rack and Pinion" at bounding box center [183, 171] width 6 height 6
radio input "true"
click at [226, 172] on span "Recirculating Ball, Rack and Pinion" at bounding box center [248, 170] width 108 height 7
click at [186, 172] on input "Recirculating Ball, Rack and Pinion" at bounding box center [183, 171] width 6 height 6
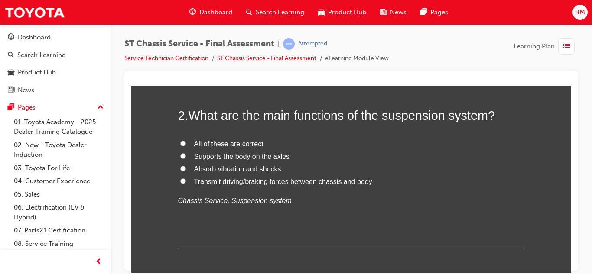
scroll to position [275, 0]
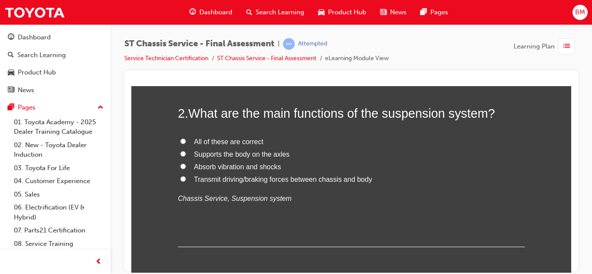
click at [204, 144] on span "All of these are correct" at bounding box center [228, 141] width 69 height 7
click at [186, 144] on input "All of these are correct" at bounding box center [183, 141] width 6 height 6
radio input "true"
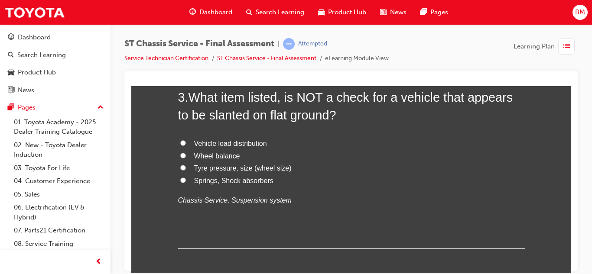
scroll to position [479, 0]
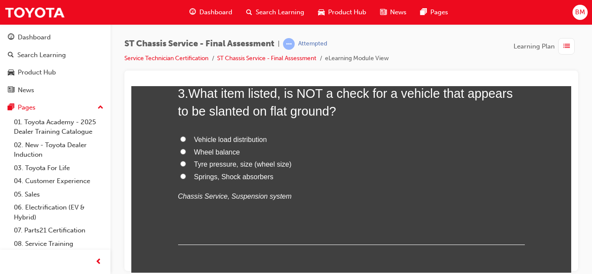
click at [204, 139] on span "Vehicle load distribution" at bounding box center [230, 139] width 73 height 7
click at [186, 139] on input "Vehicle load distribution" at bounding box center [183, 139] width 6 height 6
radio input "true"
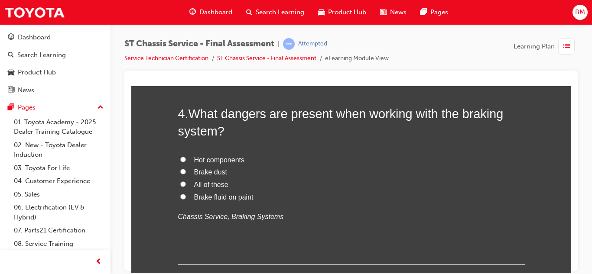
scroll to position [671, 0]
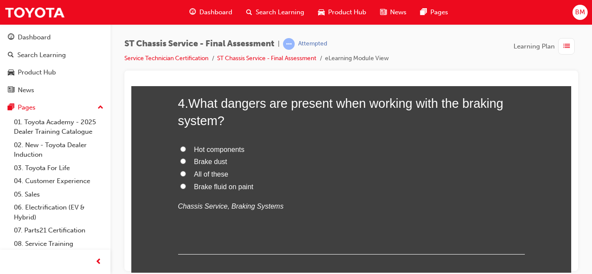
click at [207, 175] on span "All of these" at bounding box center [211, 173] width 34 height 7
click at [186, 175] on input "All of these" at bounding box center [183, 174] width 6 height 6
radio input "true"
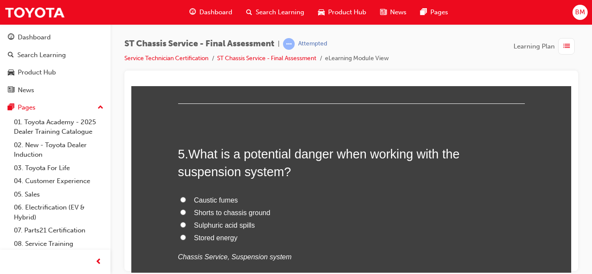
scroll to position [822, 0]
click at [207, 239] on span "Stored energy" at bounding box center [216, 236] width 44 height 7
click at [186, 239] on input "Stored energy" at bounding box center [183, 236] width 6 height 6
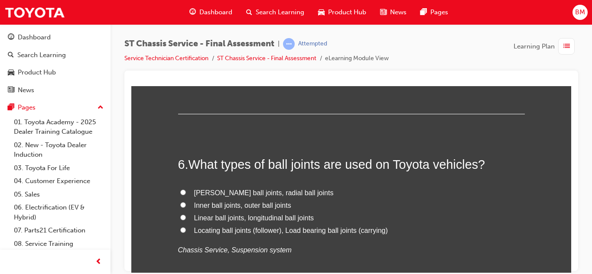
scroll to position [1016, 0]
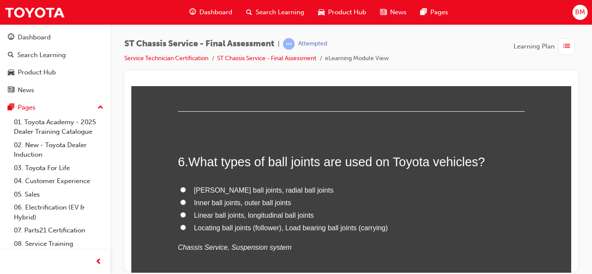
click at [201, 227] on span "Locating ball joints (follower), Load bearing ball joints (carrying)" at bounding box center [291, 227] width 194 height 7
click at [186, 227] on input "Locating ball joints (follower), Load bearing ball joints (carrying)" at bounding box center [183, 227] width 6 height 6
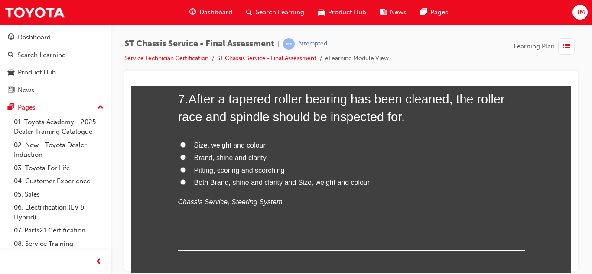
scroll to position [1265, 0]
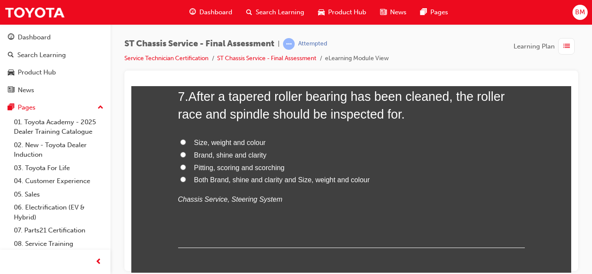
click at [200, 168] on span "Pitting, scoring and scorching" at bounding box center [239, 167] width 91 height 7
click at [186, 168] on input "Pitting, scoring and scorching" at bounding box center [183, 167] width 6 height 6
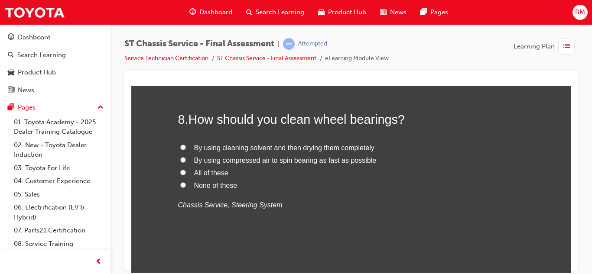
scroll to position [1447, 0]
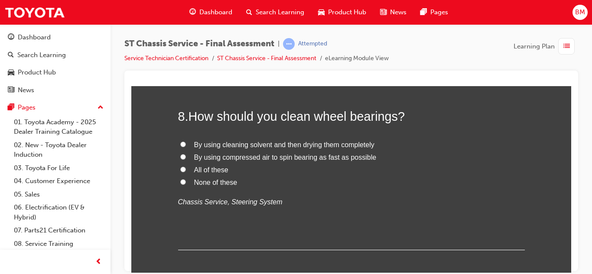
click at [207, 147] on span "By using cleaning solvent and then drying them completely" at bounding box center [284, 144] width 180 height 7
click at [186, 147] on input "By using cleaning solvent and then drying them completely" at bounding box center [183, 144] width 6 height 6
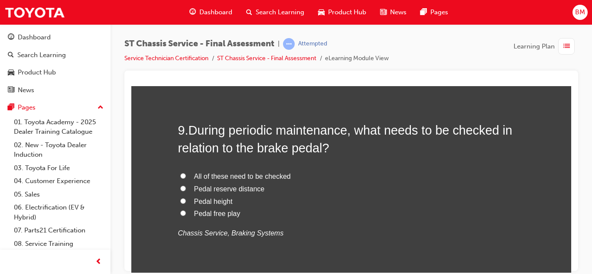
scroll to position [1618, 0]
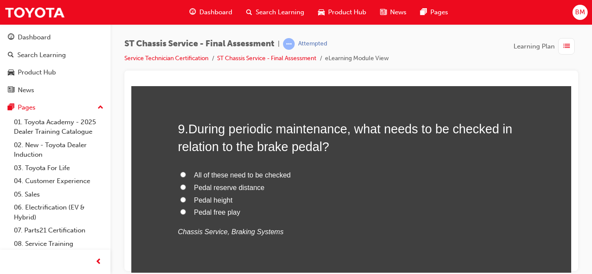
click at [210, 178] on span "All of these need to be checked" at bounding box center [242, 174] width 97 height 7
click at [186, 177] on input "All of these need to be checked" at bounding box center [183, 174] width 6 height 6
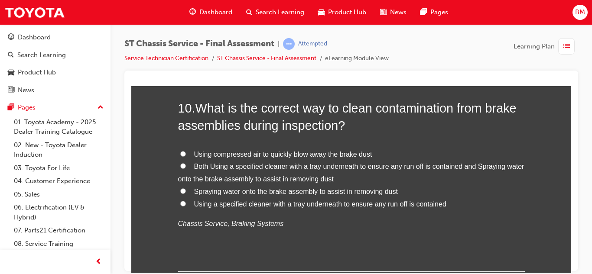
scroll to position [1841, 0]
click at [214, 206] on span "Using a specified cleaner with a tray underneath to ensure any run off is conta…" at bounding box center [320, 203] width 252 height 7
click at [186, 206] on input "Using a specified cleaner with a tray underneath to ensure any run off is conta…" at bounding box center [183, 203] width 6 height 6
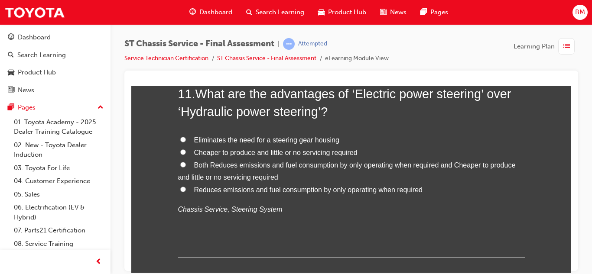
scroll to position [2070, 0]
click at [189, 189] on label "Reduces emissions and fuel consumption by only operating when required" at bounding box center [351, 189] width 346 height 13
click at [186, 189] on input "Reduces emissions and fuel consumption by only operating when required" at bounding box center [183, 188] width 6 height 6
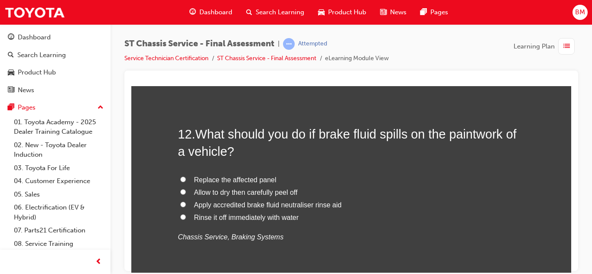
scroll to position [2244, 0]
click at [198, 216] on span "Rinse it off immediately with water" at bounding box center [246, 216] width 105 height 7
click at [186, 216] on input "Rinse it off immediately with water" at bounding box center [183, 217] width 6 height 6
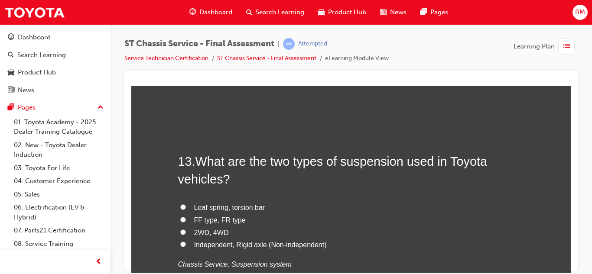
scroll to position [2419, 0]
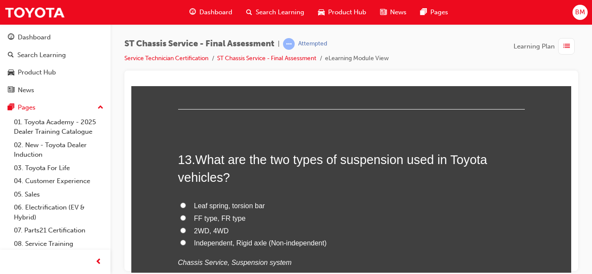
click at [210, 249] on label "Independent, Rigid axle (Non-independent)" at bounding box center [351, 243] width 346 height 13
click at [186, 245] on input "Independent, Rigid axle (Non-independent)" at bounding box center [183, 242] width 6 height 6
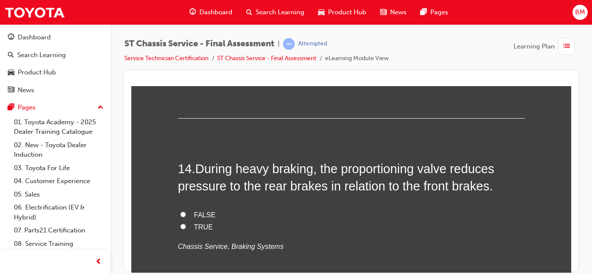
scroll to position [2613, 0]
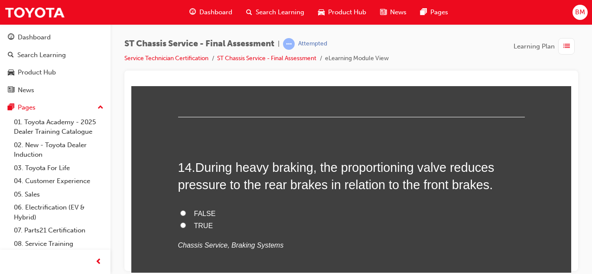
click at [191, 216] on label "FALSE" at bounding box center [351, 213] width 346 height 13
click at [186, 216] on input "FALSE" at bounding box center [183, 213] width 6 height 6
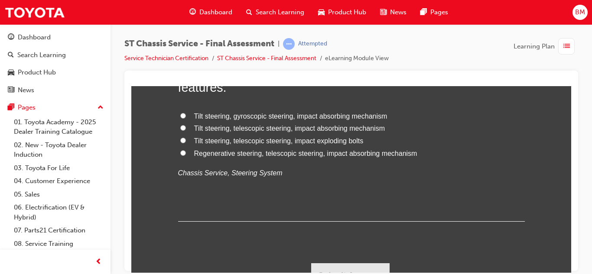
scroll to position [2902, 0]
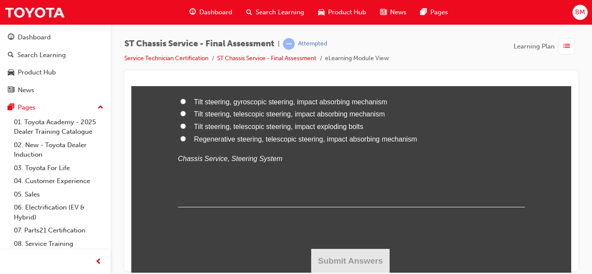
click at [229, 118] on label "Tilt steering, telescopic steering, impact absorbing mechanism" at bounding box center [351, 114] width 346 height 13
click at [186, 116] on input "Tilt steering, telescopic steering, impact absorbing mechanism" at bounding box center [183, 113] width 6 height 6
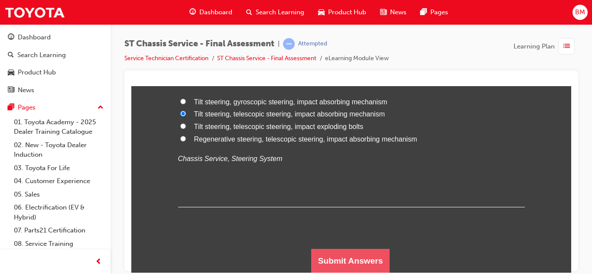
click at [348, 260] on button "Submit Answers" at bounding box center [350, 261] width 79 height 24
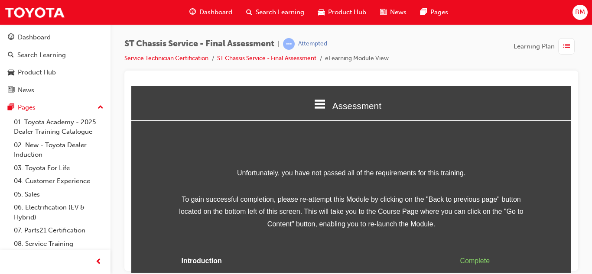
scroll to position [51, 0]
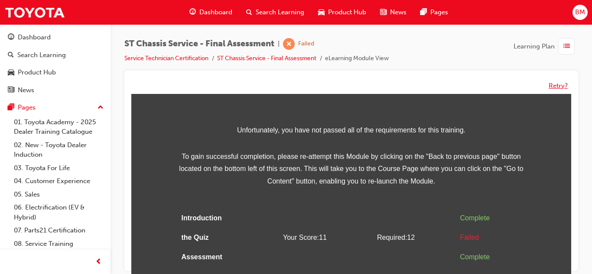
click at [551, 83] on button "Retry?" at bounding box center [557, 86] width 19 height 10
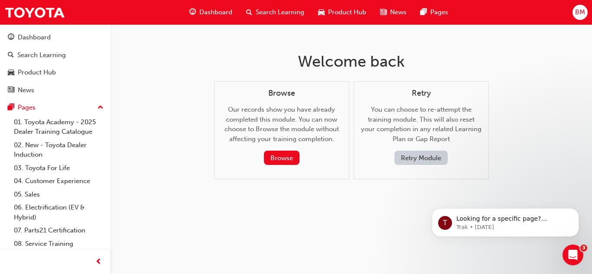
click at [412, 156] on button "Retry Module" at bounding box center [420, 158] width 53 height 14
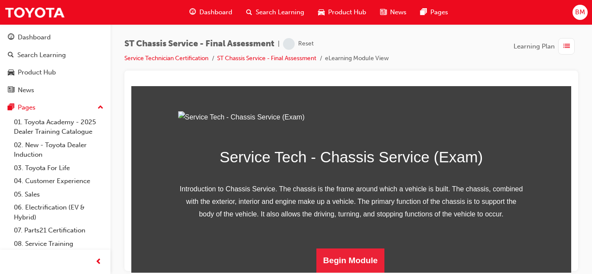
scroll to position [151, 0]
click at [345, 262] on button "Begin Module" at bounding box center [350, 260] width 68 height 24
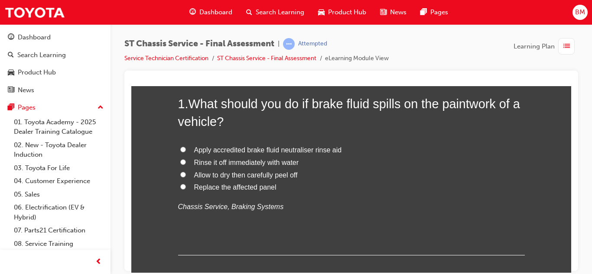
scroll to position [83, 0]
click at [222, 165] on span "Rinse it off immediately with water" at bounding box center [246, 161] width 105 height 7
click at [186, 164] on input "Rinse it off immediately with water" at bounding box center [183, 162] width 6 height 6
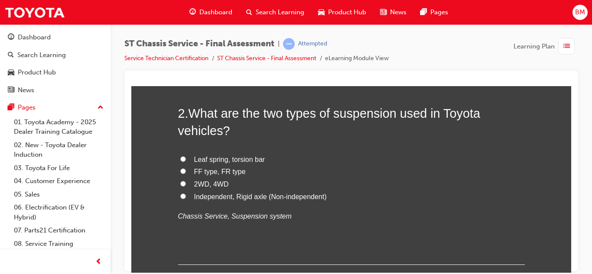
scroll to position [276, 0]
click at [210, 201] on label "Independent, Rigid axle (Non-independent)" at bounding box center [351, 196] width 346 height 13
click at [186, 198] on input "Independent, Rigid axle (Non-independent)" at bounding box center [183, 195] width 6 height 6
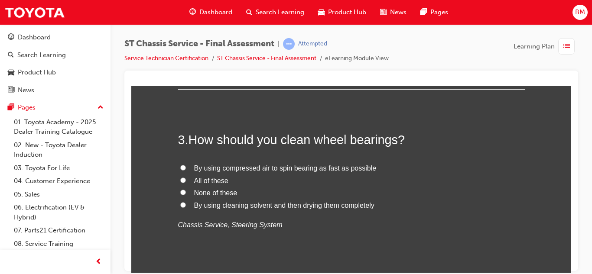
scroll to position [455, 0]
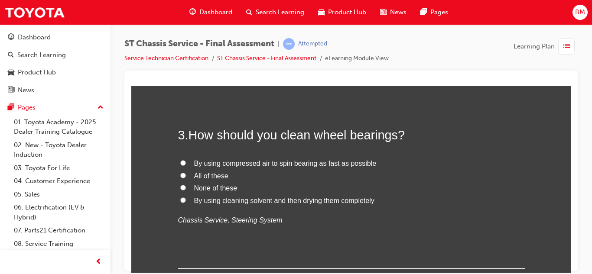
click at [220, 199] on span "By using cleaning solvent and then drying them completely" at bounding box center [284, 200] width 180 height 7
click at [186, 199] on input "By using cleaning solvent and then drying them completely" at bounding box center [183, 200] width 6 height 6
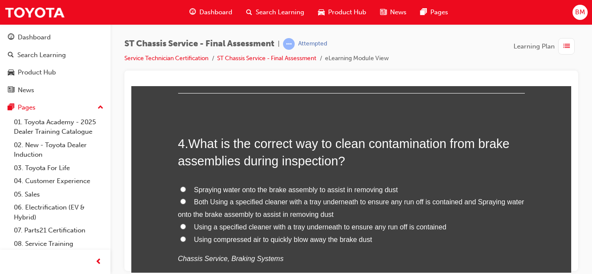
scroll to position [638, 0]
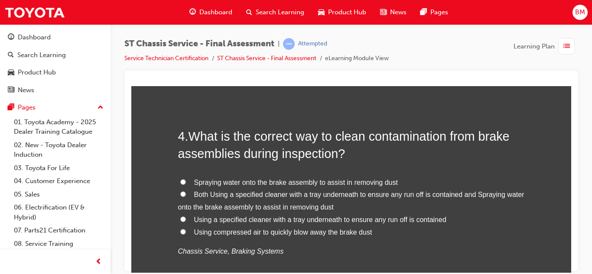
click at [220, 222] on span "Using a specified cleaner with a tray underneath to ensure any run off is conta…" at bounding box center [320, 219] width 252 height 7
click at [186, 222] on input "Using a specified cleaner with a tray underneath to ensure any run off is conta…" at bounding box center [183, 219] width 6 height 6
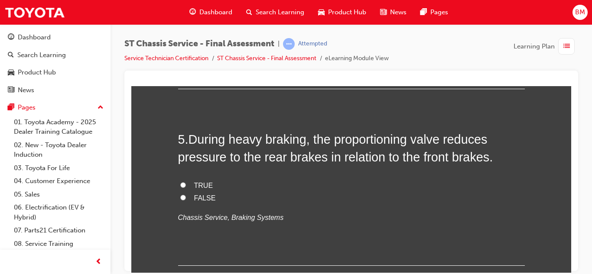
scroll to position [849, 0]
click at [201, 196] on span "FALSE" at bounding box center [205, 197] width 22 height 7
click at [186, 196] on input "FALSE" at bounding box center [183, 197] width 6 height 6
click at [197, 188] on span "TRUE" at bounding box center [203, 184] width 19 height 7
click at [186, 187] on input "TRUE" at bounding box center [183, 184] width 6 height 6
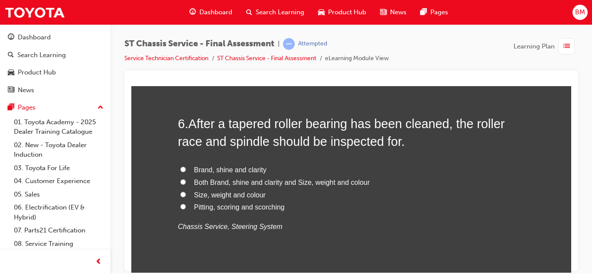
scroll to position [1042, 0]
click at [197, 207] on span "Pitting, scoring and scorching" at bounding box center [239, 205] width 91 height 7
click at [186, 207] on input "Pitting, scoring and scorching" at bounding box center [183, 206] width 6 height 6
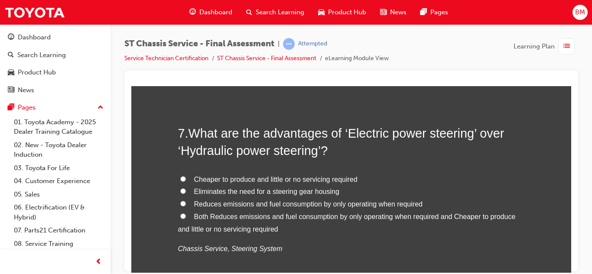
scroll to position [1236, 0]
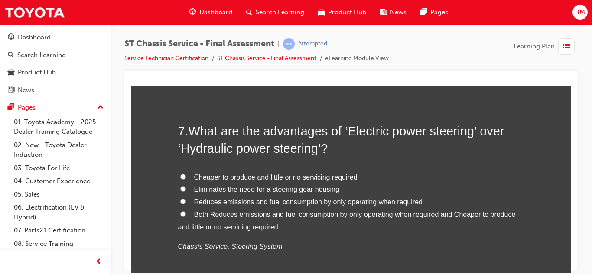
click at [197, 207] on label "Reduces emissions and fuel consumption by only operating when required" at bounding box center [351, 202] width 346 height 13
click at [186, 204] on input "Reduces emissions and fuel consumption by only operating when required" at bounding box center [183, 201] width 6 height 6
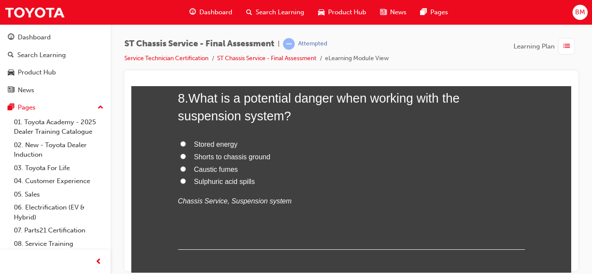
scroll to position [1487, 0]
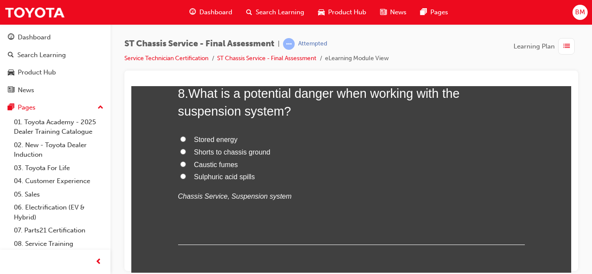
click at [199, 138] on span "Stored energy" at bounding box center [216, 139] width 44 height 7
click at [186, 138] on input "Stored energy" at bounding box center [183, 139] width 6 height 6
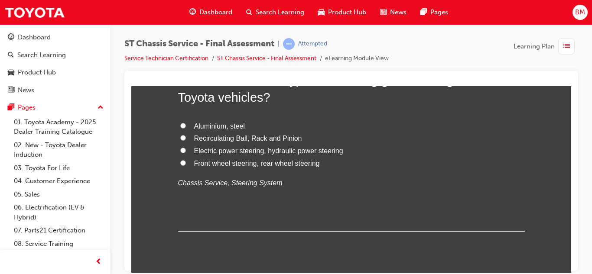
scroll to position [1705, 0]
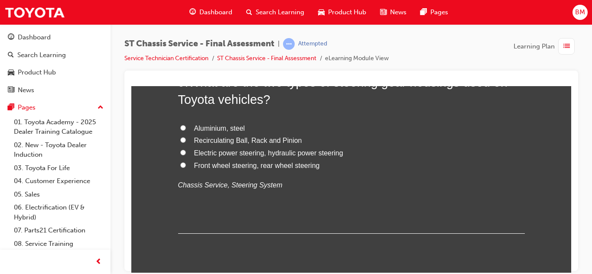
click at [199, 141] on span "Recirculating Ball, Rack and Pinion" at bounding box center [248, 139] width 108 height 7
click at [186, 141] on input "Recirculating Ball, Rack and Pinion" at bounding box center [183, 140] width 6 height 6
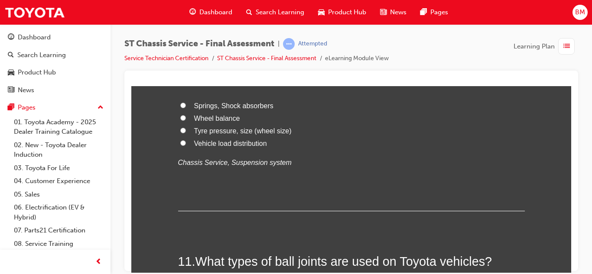
scroll to position [1923, 0]
click at [197, 149] on label "Vehicle load distribution" at bounding box center [351, 144] width 346 height 13
click at [186, 146] on input "Vehicle load distribution" at bounding box center [183, 144] width 6 height 6
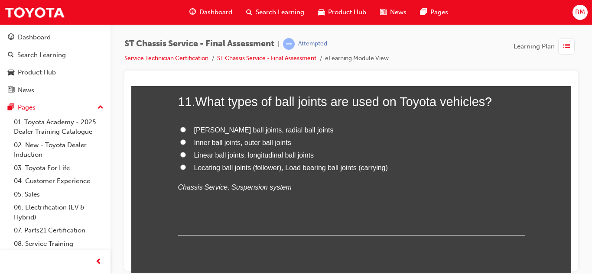
scroll to position [2084, 0]
click at [201, 167] on span "Locating ball joints (follower), Load bearing ball joints (carrying)" at bounding box center [291, 166] width 194 height 7
click at [186, 167] on input "Locating ball joints (follower), Load bearing ball joints (carrying)" at bounding box center [183, 167] width 6 height 6
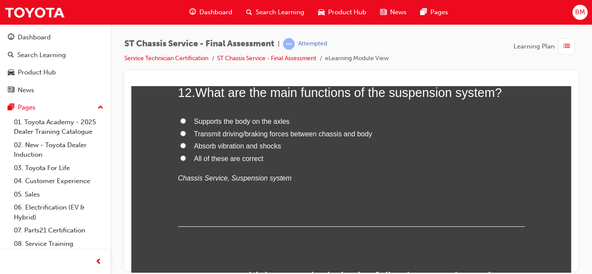
scroll to position [2278, 0]
click at [210, 159] on span "All of these are correct" at bounding box center [228, 157] width 69 height 7
click at [186, 159] on input "All of these are correct" at bounding box center [183, 157] width 6 height 6
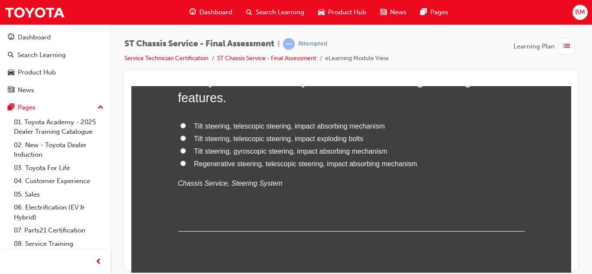
scroll to position [2488, 0]
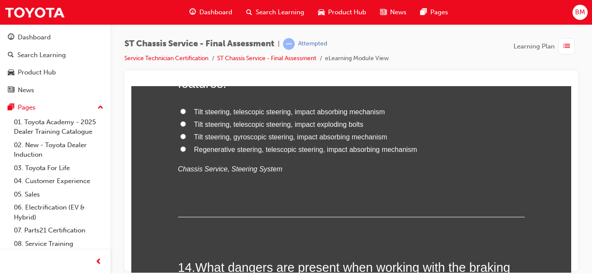
click at [207, 115] on span "Tilt steering, telescopic steering, impact absorbing mechanism" at bounding box center [289, 111] width 191 height 7
click at [186, 114] on input "Tilt steering, telescopic steering, impact absorbing mechanism" at bounding box center [183, 111] width 6 height 6
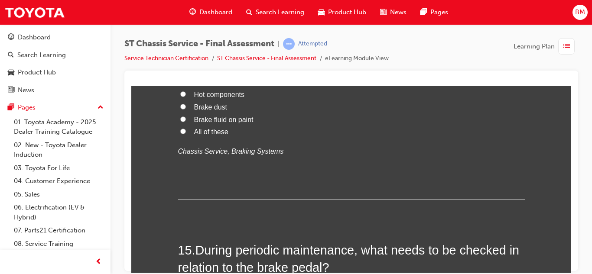
scroll to position [2714, 0]
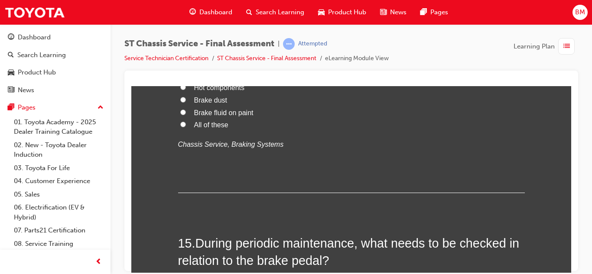
click at [207, 130] on label "All of these" at bounding box center [351, 125] width 346 height 13
click at [186, 127] on input "All of these" at bounding box center [183, 124] width 6 height 6
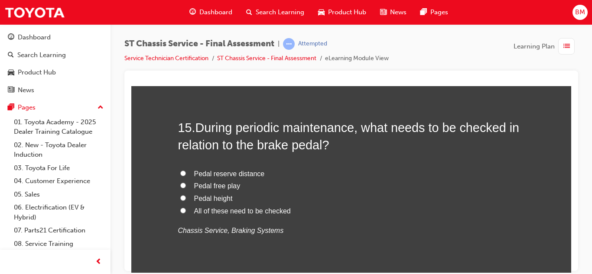
scroll to position [2830, 0]
click at [227, 212] on span "All of these need to be checked" at bounding box center [242, 210] width 97 height 7
click at [186, 212] on input "All of these need to be checked" at bounding box center [183, 210] width 6 height 6
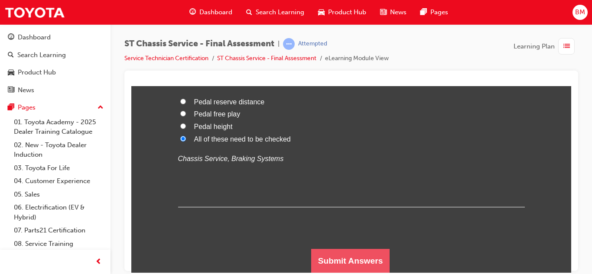
click at [334, 258] on button "Submit Answers" at bounding box center [350, 261] width 79 height 24
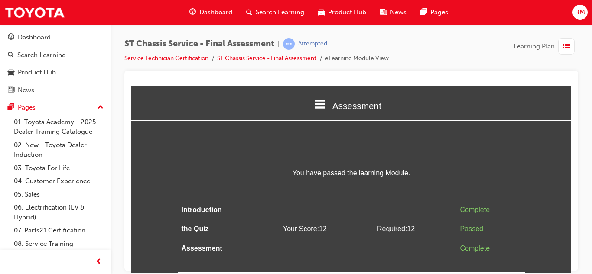
scroll to position [0, 0]
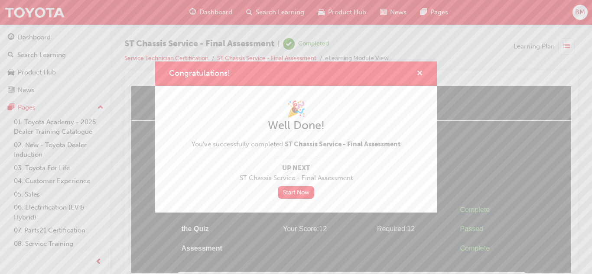
click at [417, 76] on span "cross-icon" at bounding box center [419, 74] width 6 height 8
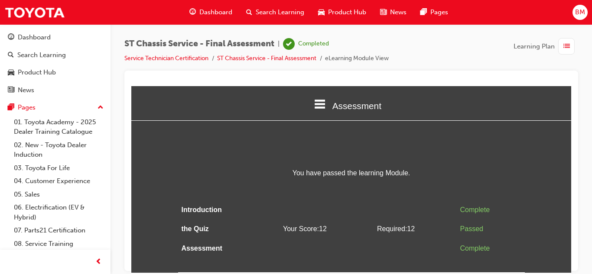
click at [206, 11] on span "Dashboard" at bounding box center [215, 12] width 33 height 10
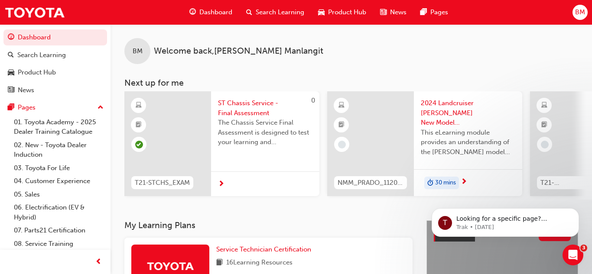
scroll to position [58, 0]
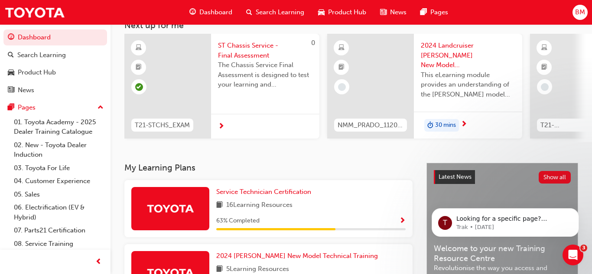
click at [233, 211] on span "16 Learning Resources" at bounding box center [259, 205] width 66 height 11
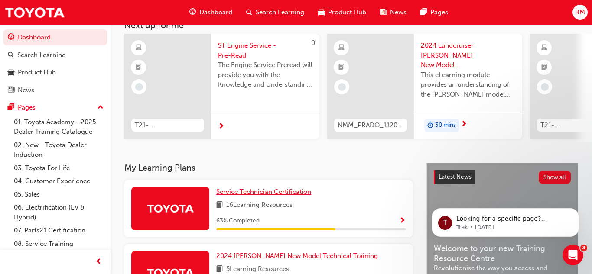
click at [243, 196] on span "Service Technician Certification" at bounding box center [263, 192] width 95 height 8
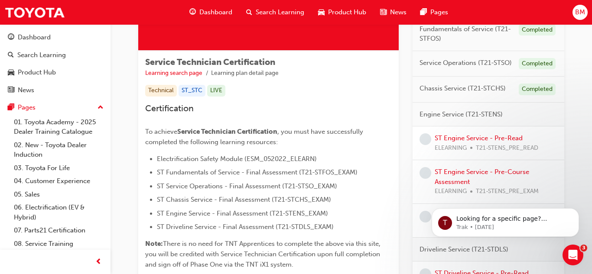
scroll to position [136, 0]
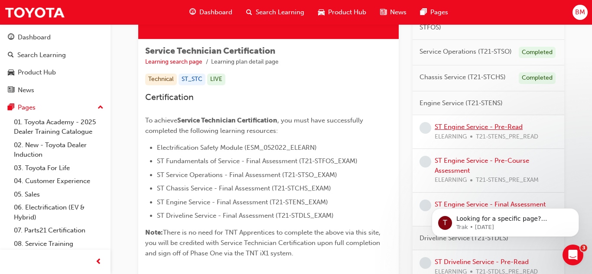
click at [473, 127] on link "ST Engine Service - Pre-Read" at bounding box center [478, 127] width 88 height 8
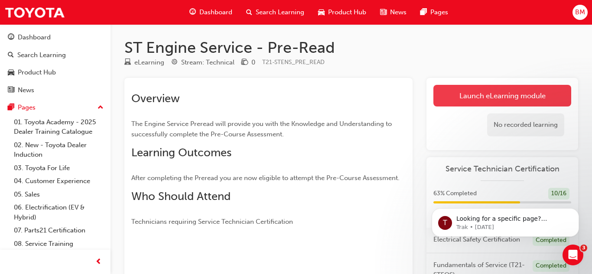
click at [474, 91] on link "Launch eLearning module" at bounding box center [502, 96] width 138 height 22
